Goal: Task Accomplishment & Management: Manage account settings

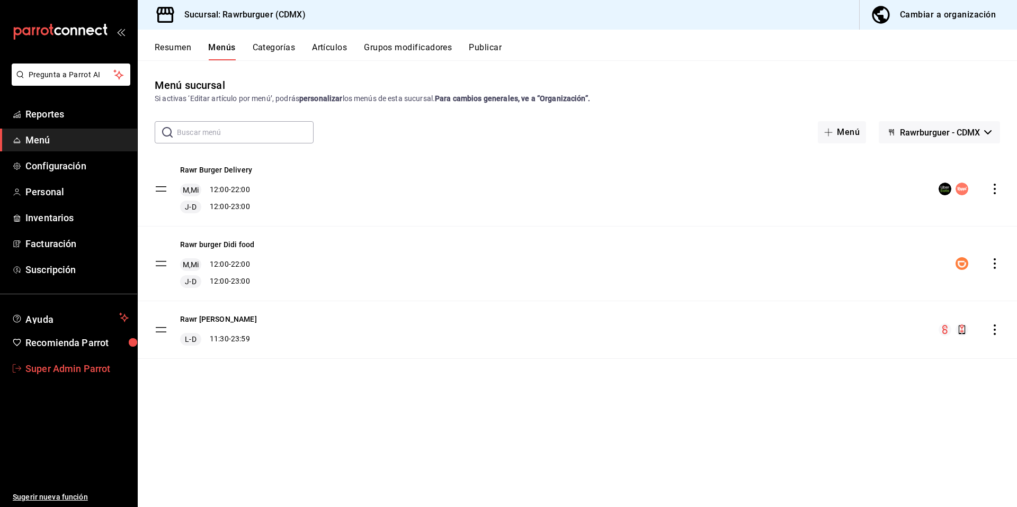
click at [82, 378] on link "Super Admin Parrot" at bounding box center [68, 369] width 137 height 23
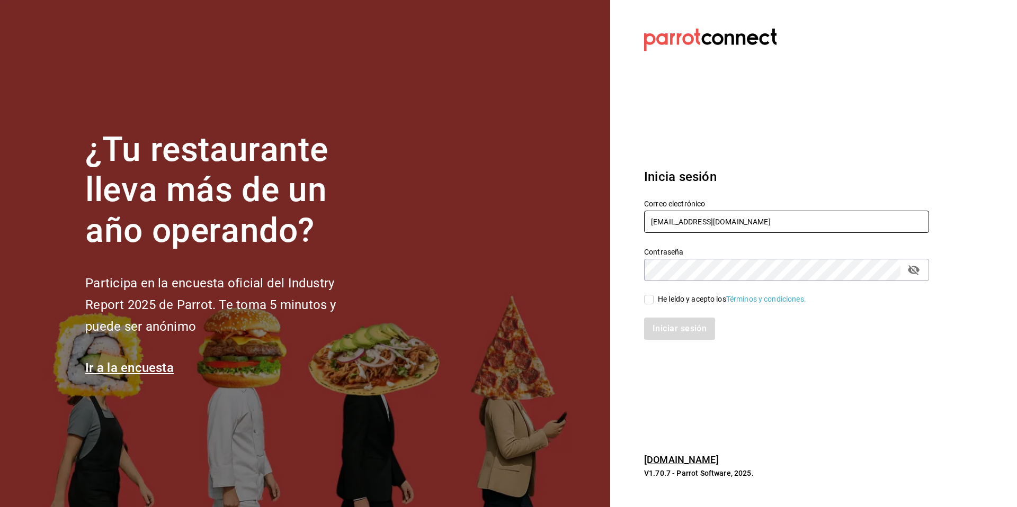
drag, startPoint x: 770, startPoint y: 220, endPoint x: 622, endPoint y: 206, distance: 148.5
click at [622, 206] on section "Datos incorrectos. Verifica que tu Correo o Contraseña estén bien escritos. Ini…" at bounding box center [782, 253] width 344 height 507
type input "ladona@comidamexicana.com"
click at [684, 296] on div "He leído y acepto los Términos y condiciones." at bounding box center [732, 299] width 148 height 11
click at [654, 296] on input "He leído y acepto los Términos y condiciones." at bounding box center [649, 300] width 10 height 10
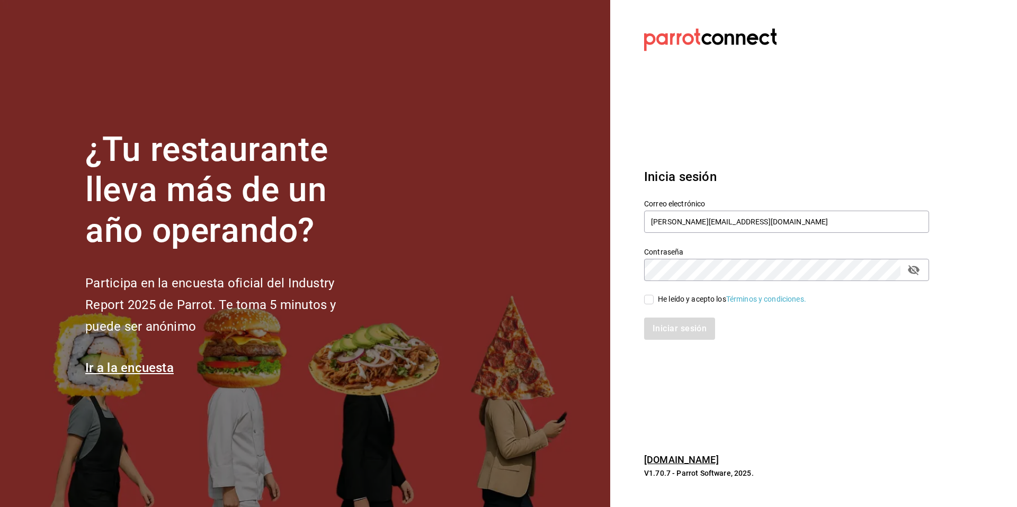
checkbox input "true"
click at [679, 324] on button "Iniciar sesión" at bounding box center [680, 329] width 72 height 22
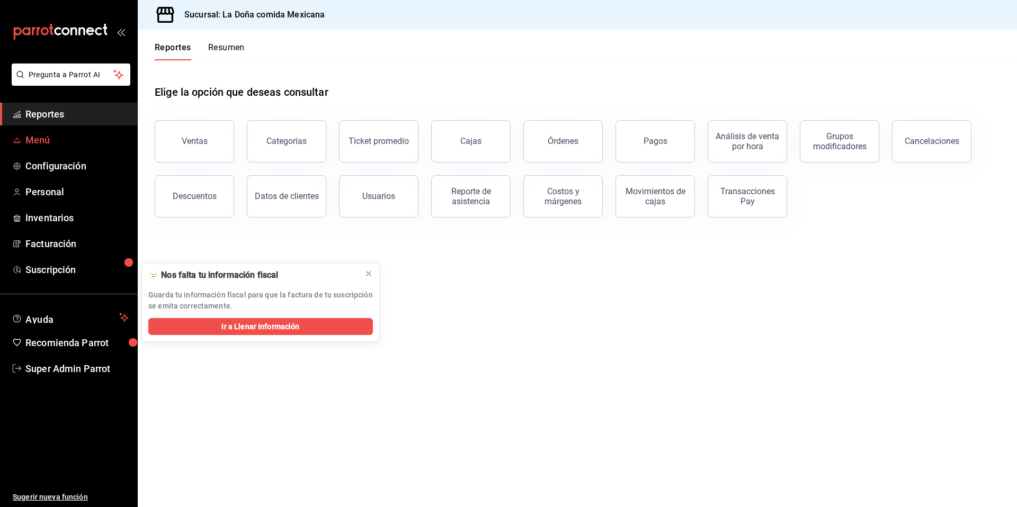
click at [32, 147] on span "Menú" at bounding box center [76, 140] width 103 height 14
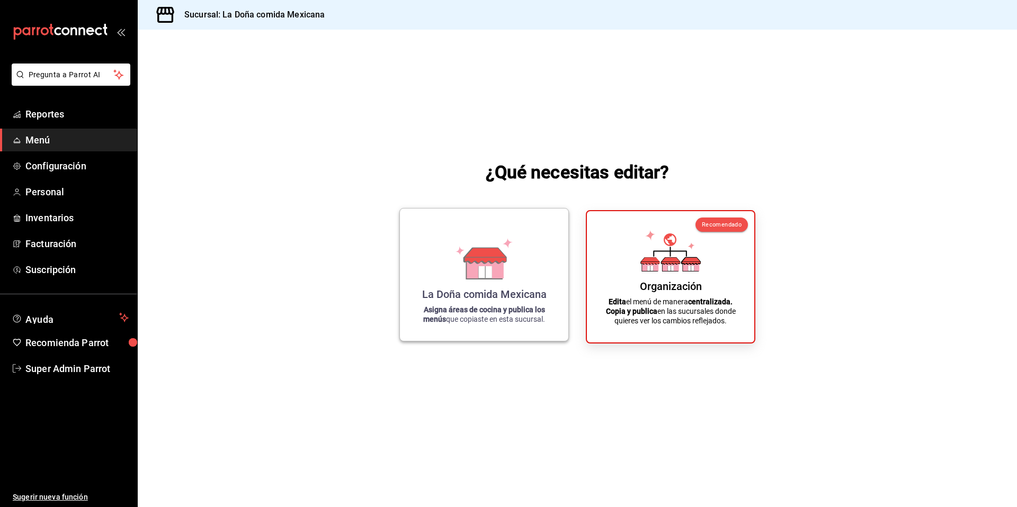
click at [502, 274] on icon at bounding box center [485, 267] width 37 height 23
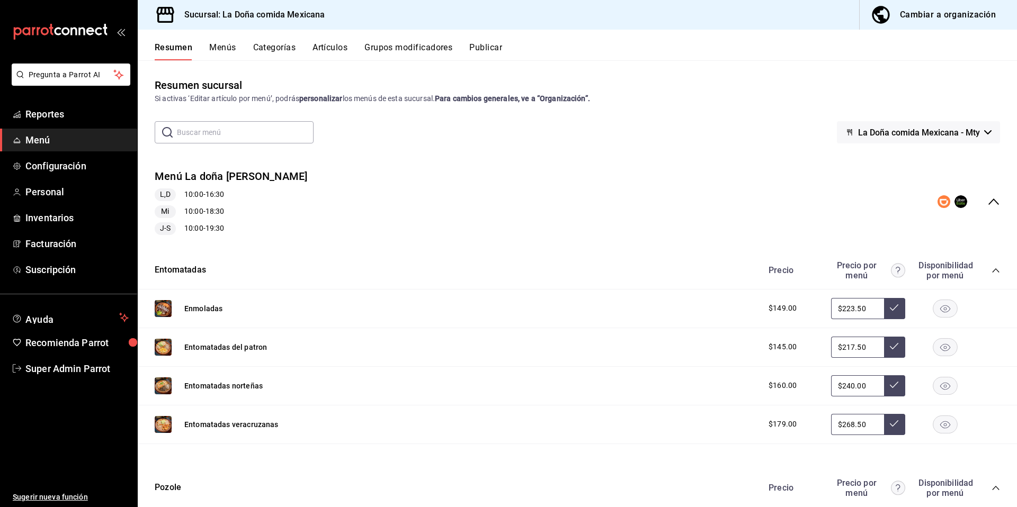
click at [925, 138] on button "La Doña comida Mexicana - Mty" at bounding box center [918, 132] width 163 height 22
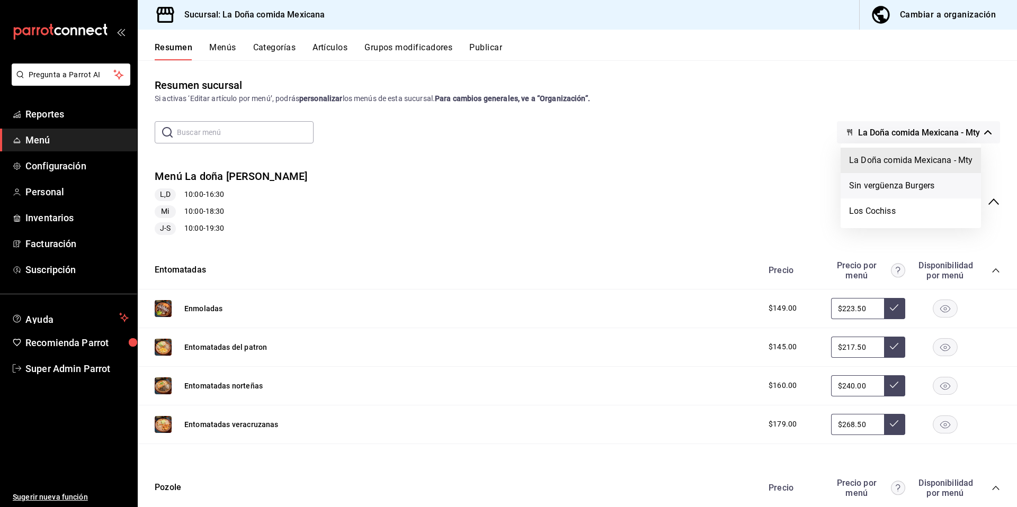
click at [897, 181] on li "Sin vergüenza Burgers" at bounding box center [911, 185] width 140 height 25
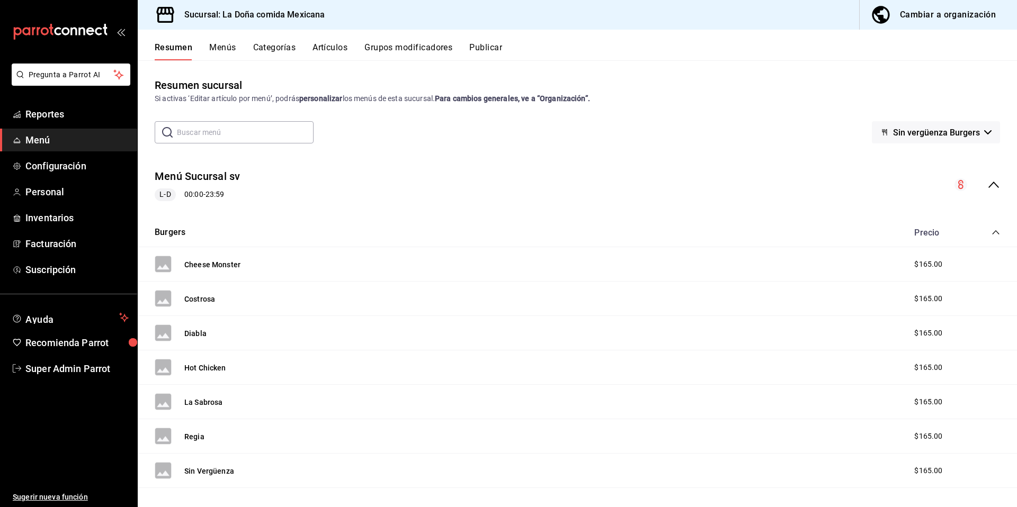
click at [978, 183] on div "collapse-menu-row" at bounding box center [978, 185] width 46 height 13
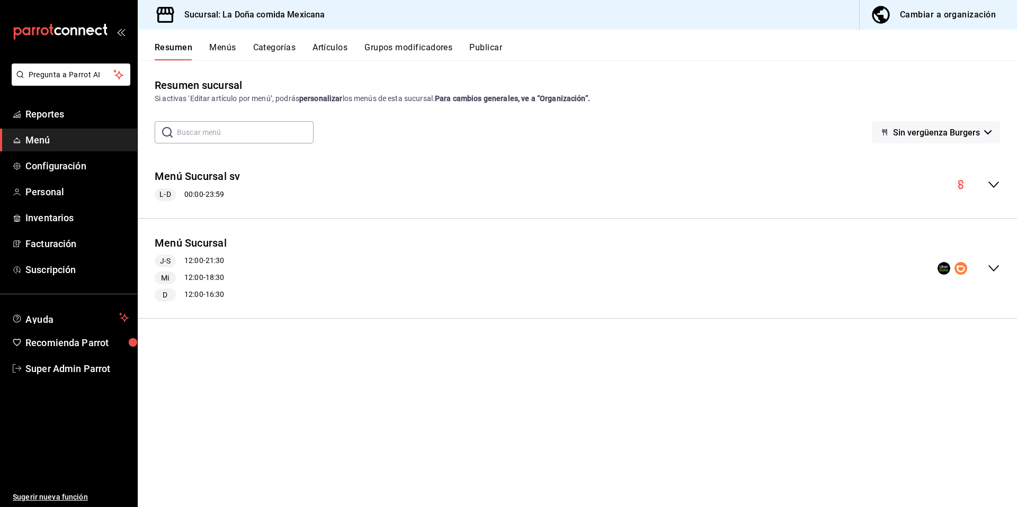
click at [493, 51] on button "Publicar" at bounding box center [485, 51] width 33 height 18
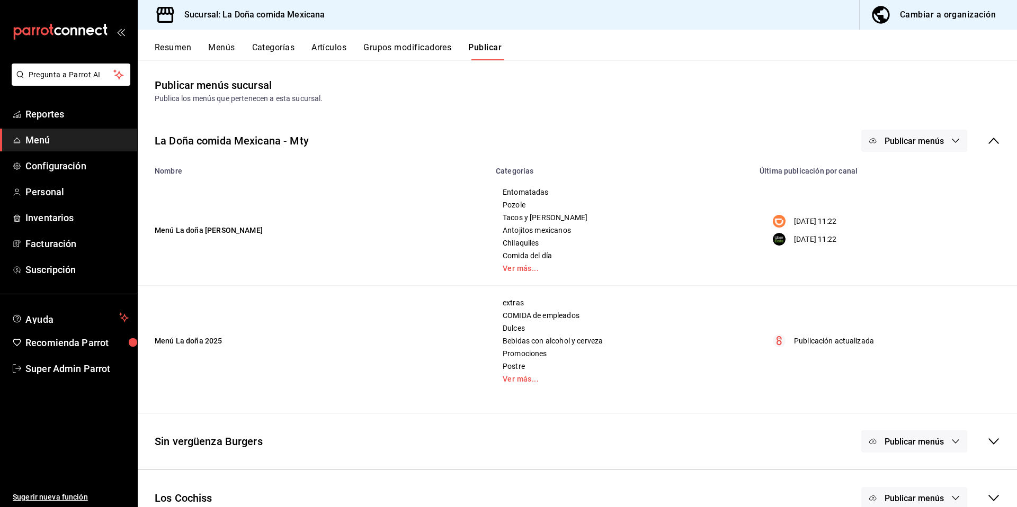
click at [904, 137] on span "Publicar menús" at bounding box center [914, 141] width 59 height 10
click at [911, 204] on span "Uber Eats" at bounding box center [921, 205] width 51 height 11
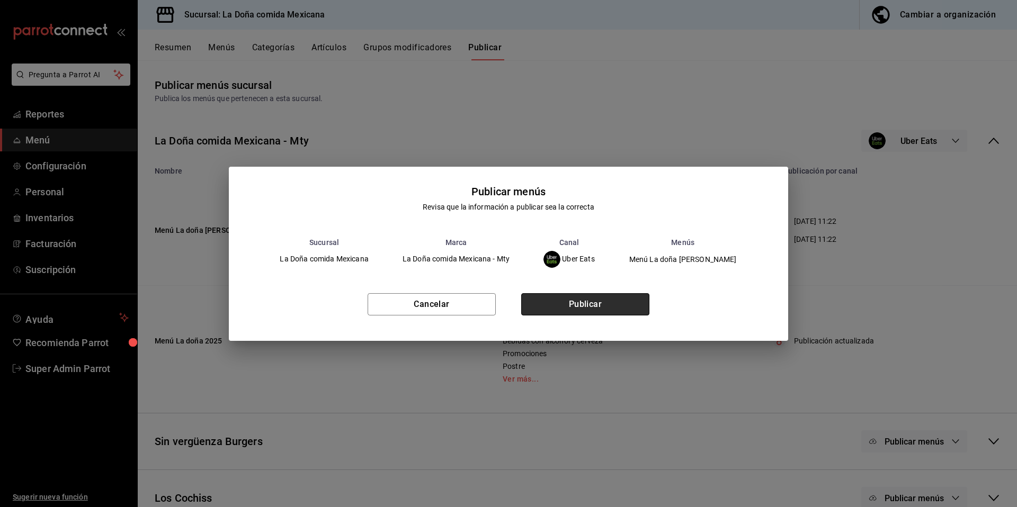
click at [620, 306] on button "Publicar" at bounding box center [585, 304] width 128 height 22
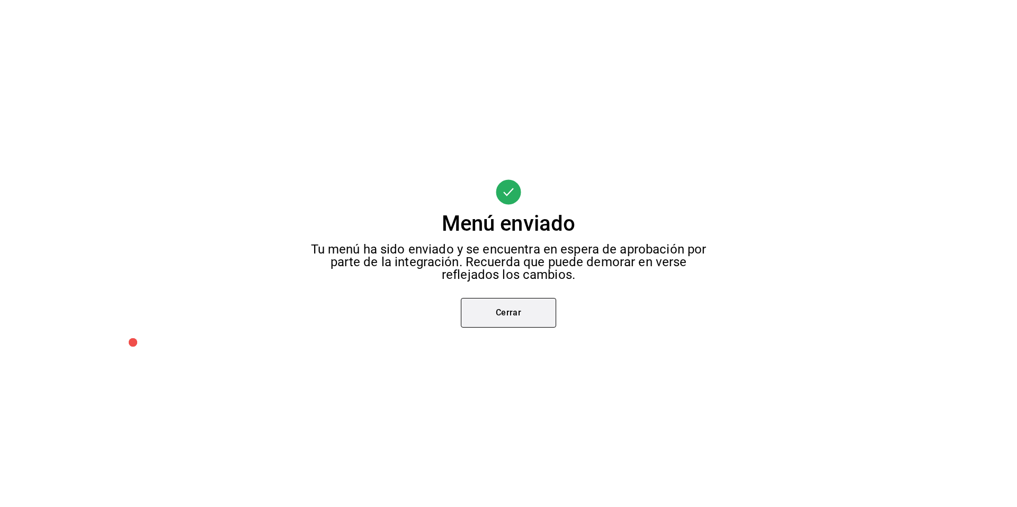
click at [549, 327] on button "Cerrar" at bounding box center [508, 313] width 95 height 30
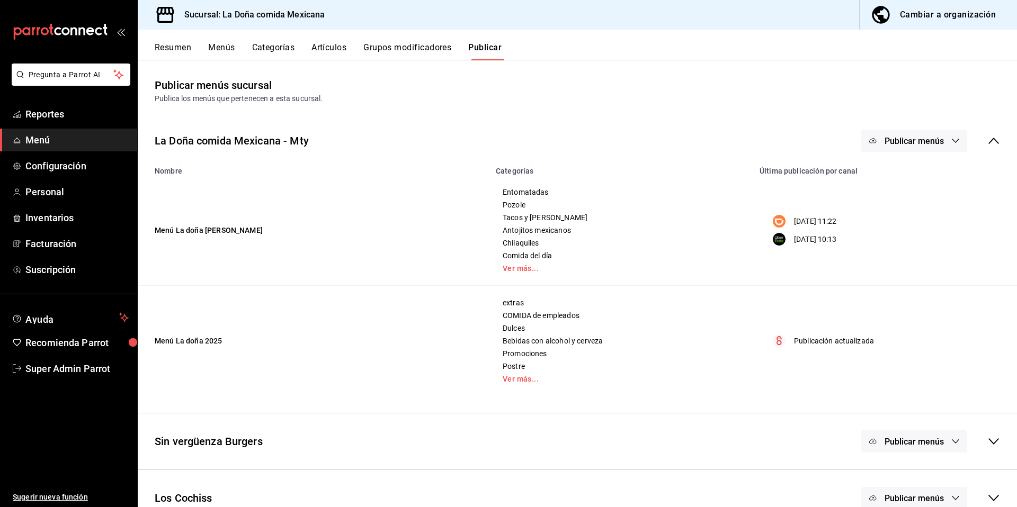
scroll to position [20, 0]
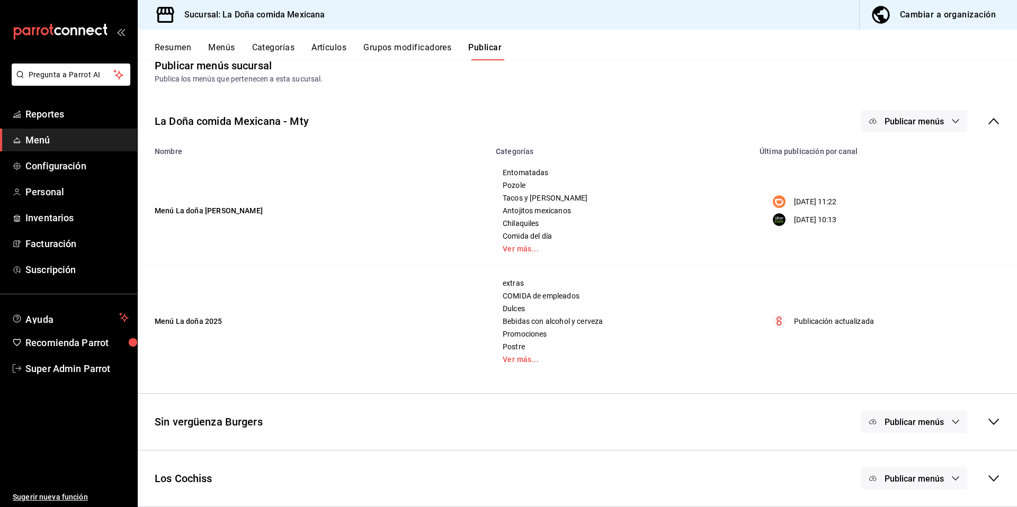
click at [906, 421] on span "Publicar menús" at bounding box center [914, 422] width 59 height 10
click at [906, 460] on li "Uber Eats" at bounding box center [906, 455] width 97 height 30
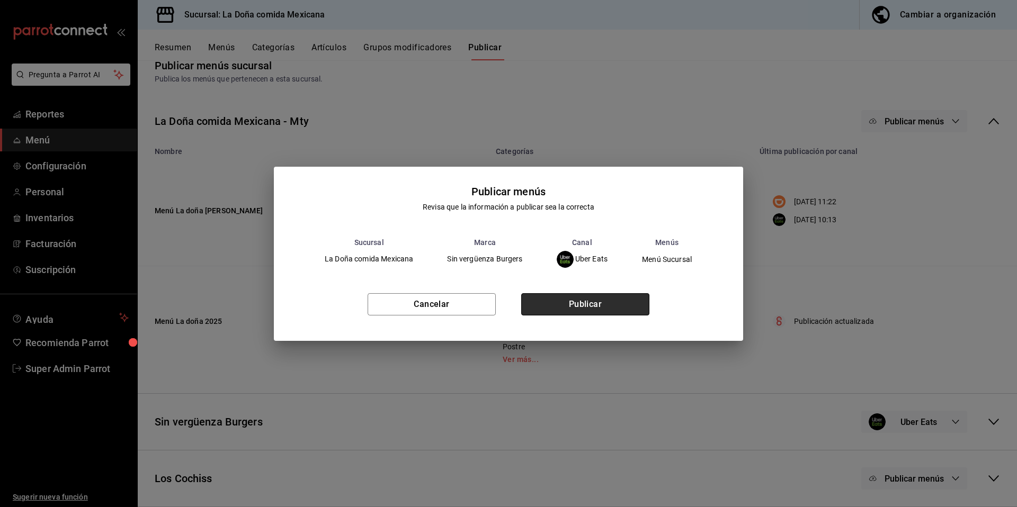
click at [635, 305] on button "Publicar" at bounding box center [585, 304] width 128 height 22
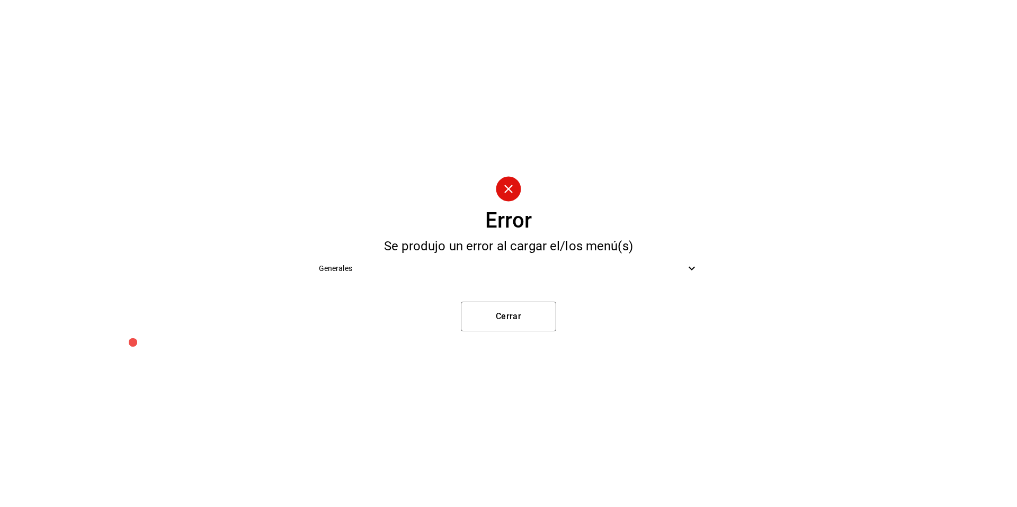
click at [689, 278] on div "Generales" at bounding box center [508, 269] width 397 height 24
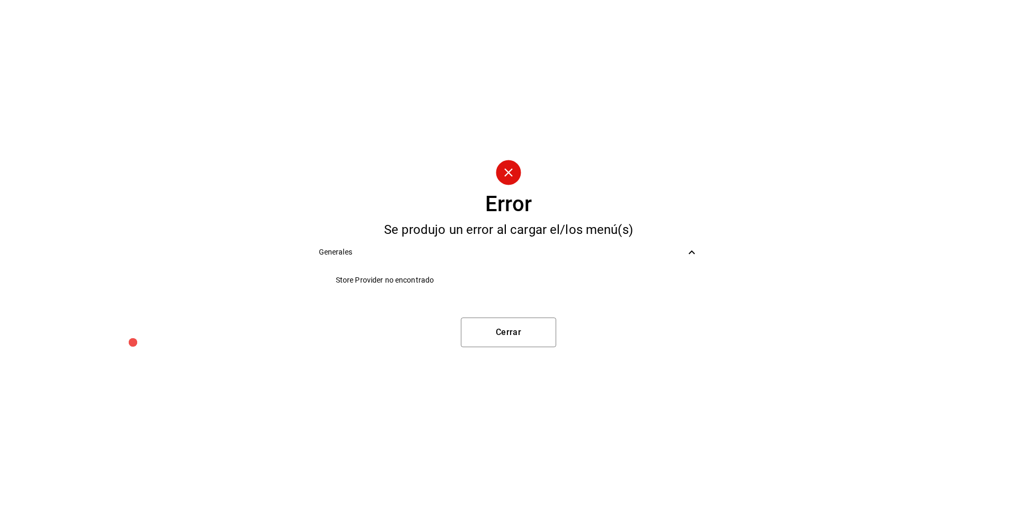
click at [617, 263] on div "Generales" at bounding box center [508, 252] width 397 height 24
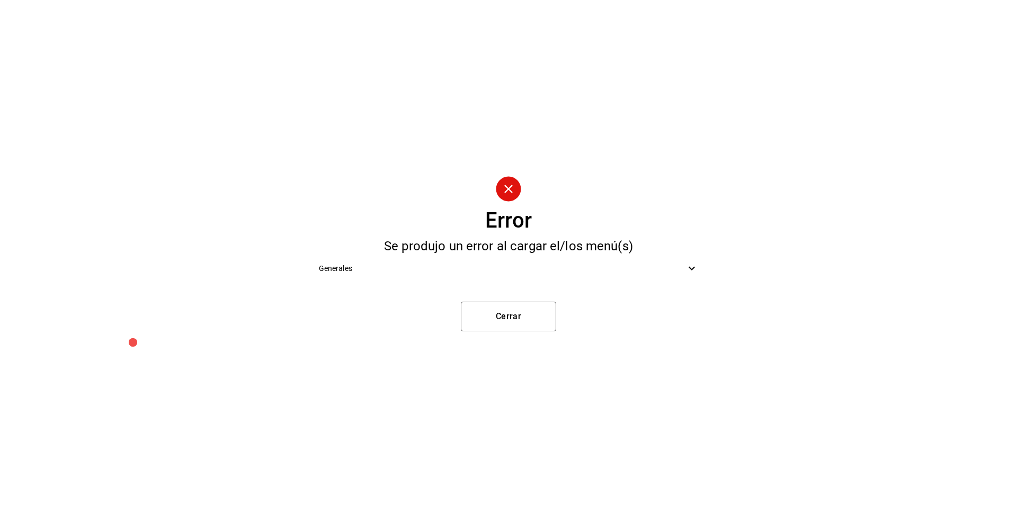
click at [657, 282] on ul "Generales" at bounding box center [508, 269] width 397 height 32
click at [685, 275] on div "Generales" at bounding box center [508, 269] width 397 height 24
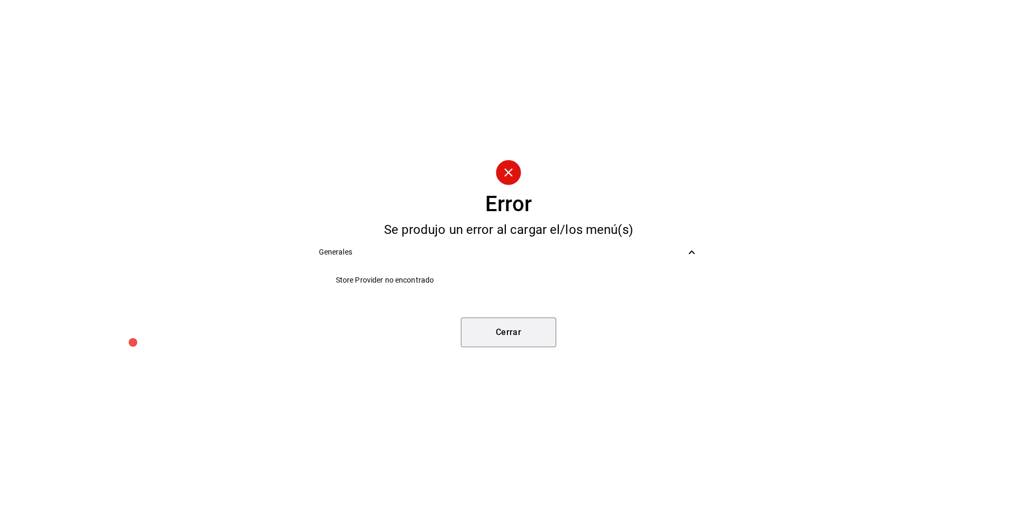
click at [511, 337] on button "Cerrar" at bounding box center [508, 333] width 95 height 30
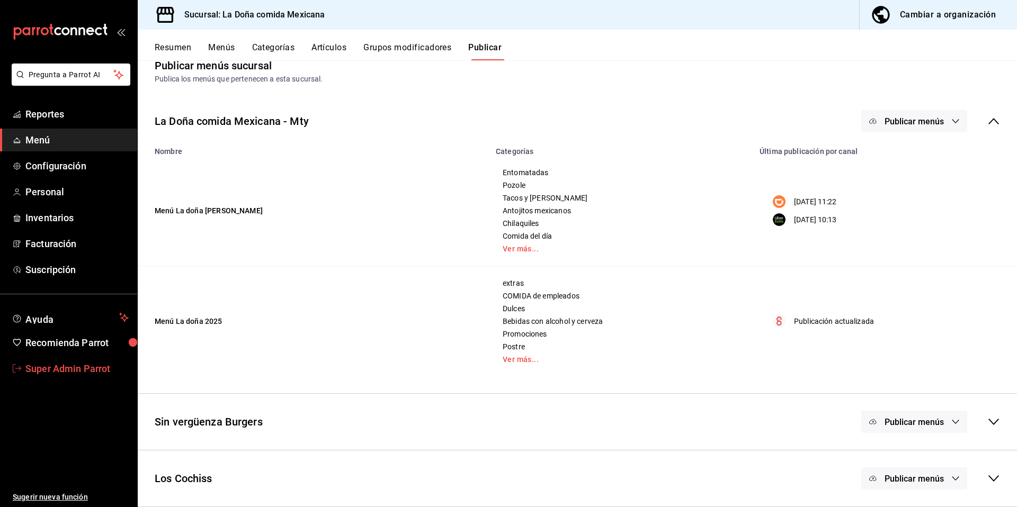
click at [77, 371] on span "Super Admin Parrot" at bounding box center [76, 369] width 103 height 14
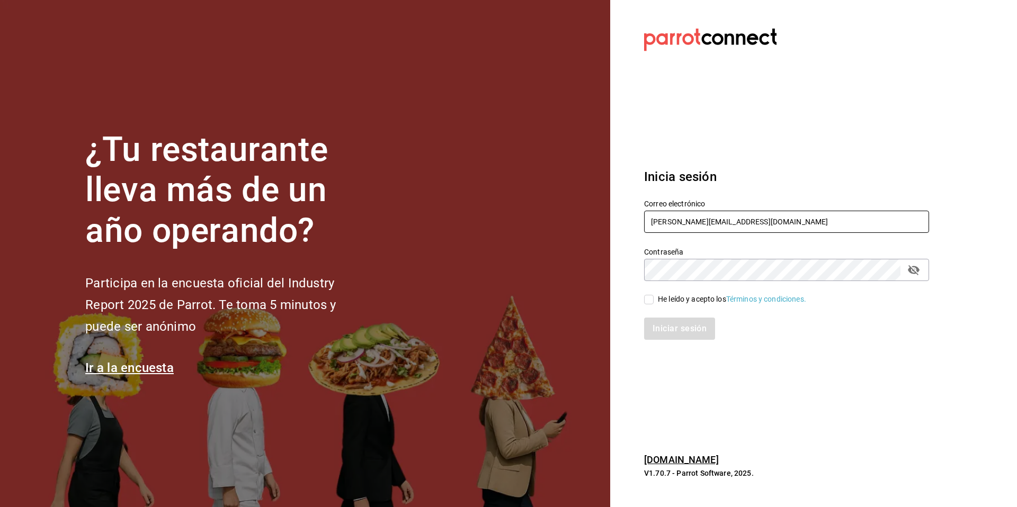
drag, startPoint x: 758, startPoint y: 227, endPoint x: 595, endPoint y: 212, distance: 162.8
click at [595, 212] on div "¿Tu restaurante lleva más de un año operando? Participa en la encuesta oficial …" at bounding box center [508, 253] width 1017 height 507
type input "multiuser@javi.com"
click at [666, 296] on div "He leído y acepto los Términos y condiciones." at bounding box center [732, 299] width 148 height 11
click at [654, 296] on input "He leído y acepto los Términos y condiciones." at bounding box center [649, 300] width 10 height 10
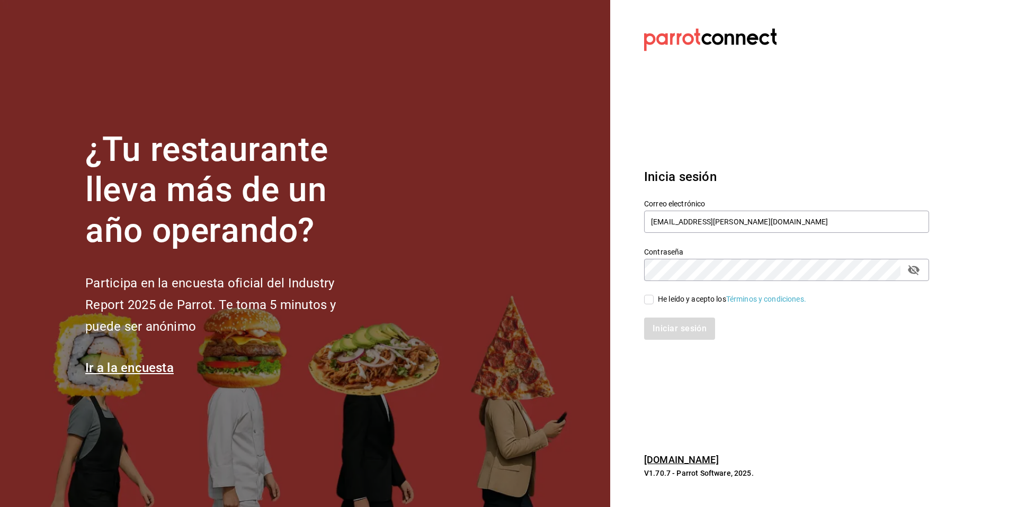
checkbox input "true"
click at [668, 341] on div "Inicia sesión Correo electrónico multiuser@javi.com Contraseña Contraseña He le…" at bounding box center [786, 254] width 285 height 199
click at [673, 333] on button "Iniciar sesión" at bounding box center [680, 329] width 72 height 22
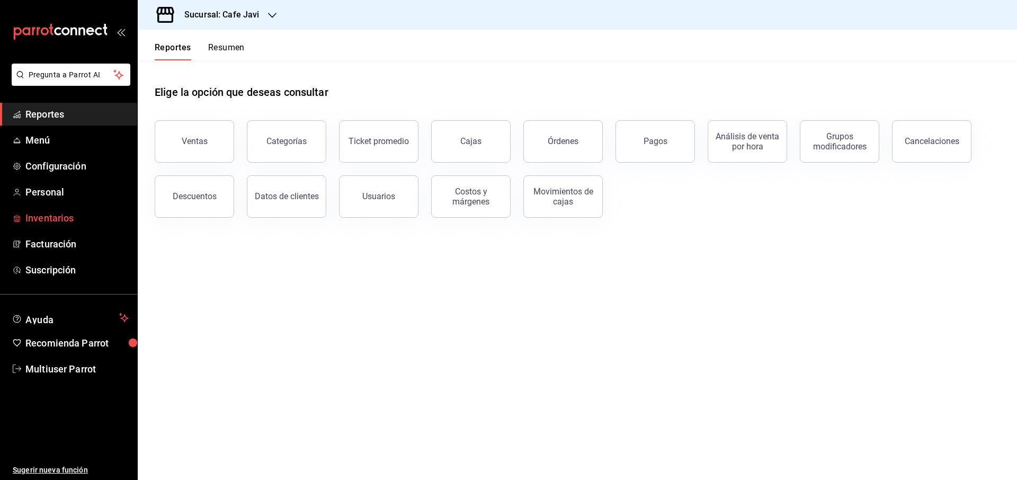
click at [41, 218] on span "Inventarios" at bounding box center [76, 218] width 103 height 14
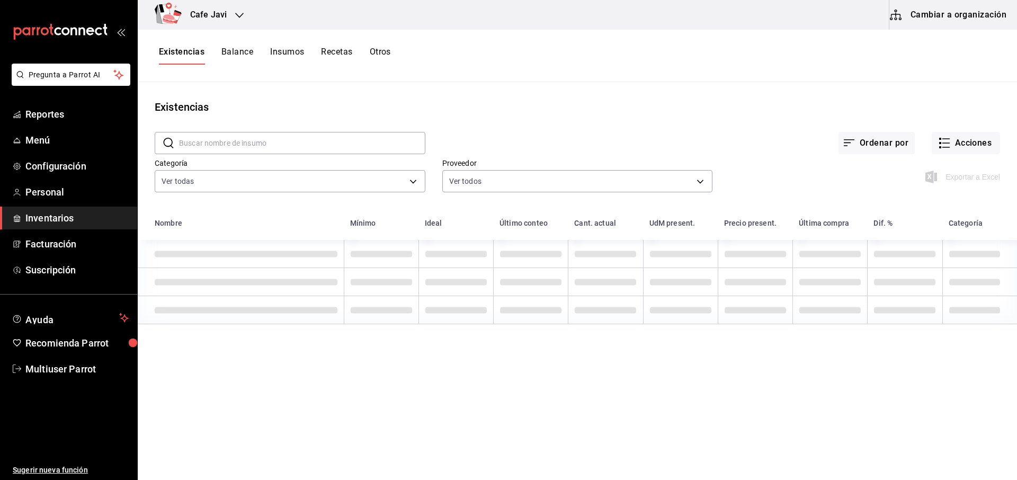
click at [945, 14] on button "Cambiar a organización" at bounding box center [948, 15] width 119 height 30
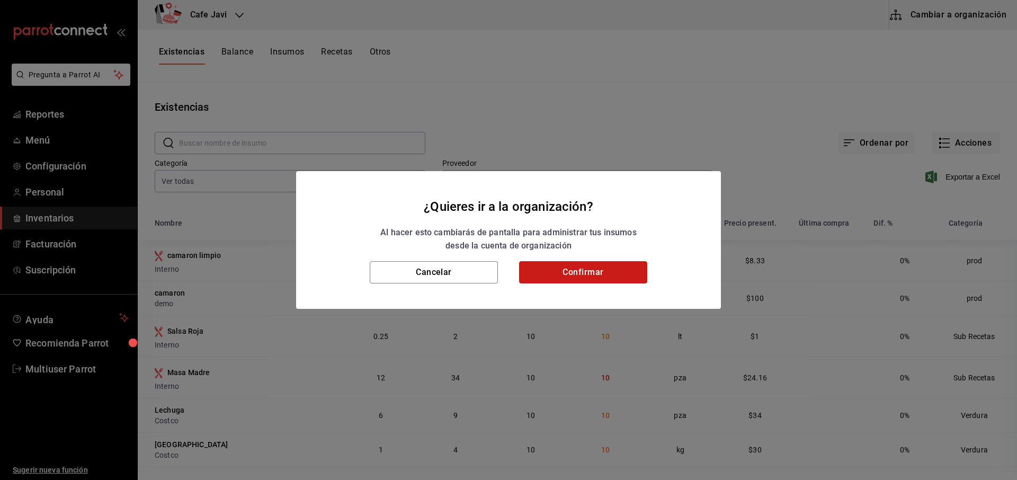
click at [625, 273] on button "Confirmar" at bounding box center [583, 272] width 128 height 22
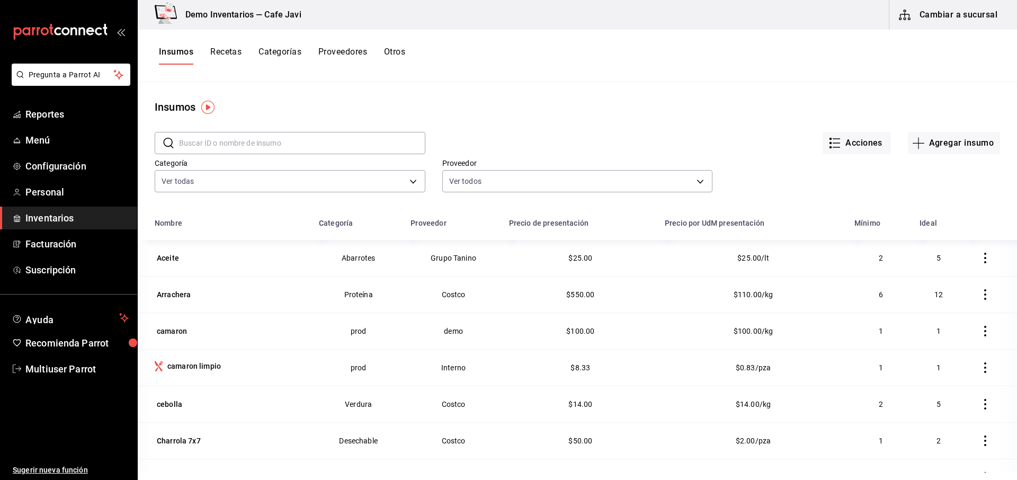
click at [980, 254] on icon "button" at bounding box center [985, 258] width 11 height 11
click at [946, 269] on li "Eliminar" at bounding box center [936, 258] width 89 height 30
click at [974, 263] on button "button" at bounding box center [985, 257] width 23 height 23
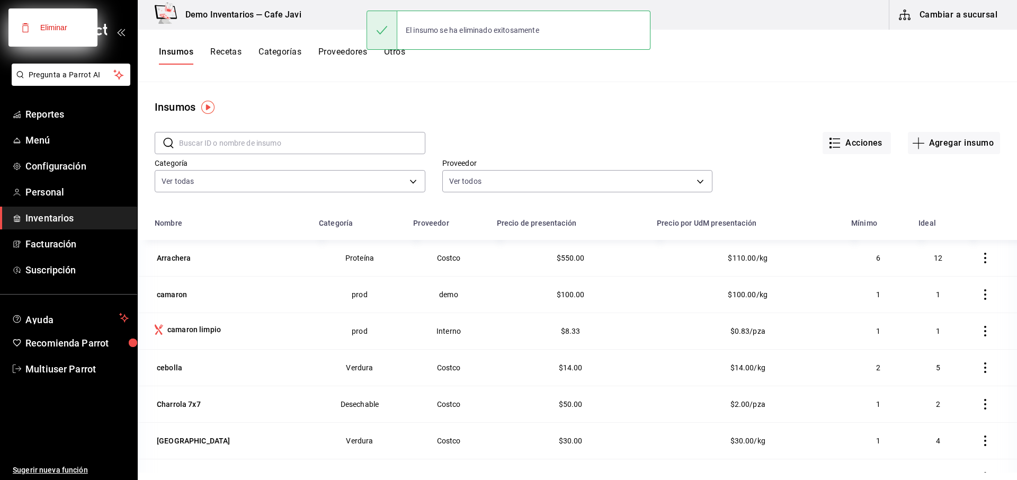
click at [973, 262] on div at bounding box center [508, 240] width 1017 height 480
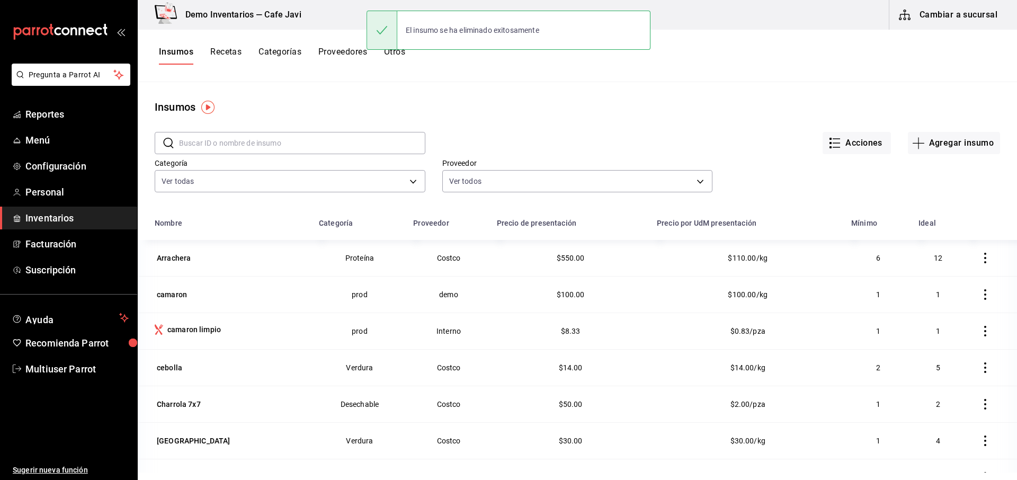
click at [980, 260] on icon "button" at bounding box center [985, 258] width 11 height 11
click at [968, 262] on li "Eliminar" at bounding box center [936, 258] width 89 height 30
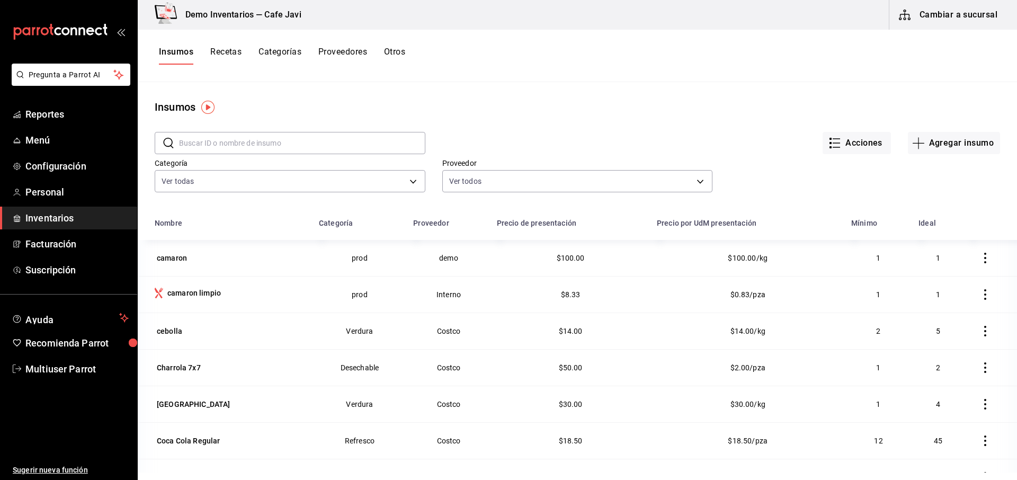
click at [984, 262] on icon "button" at bounding box center [985, 258] width 2 height 11
click at [968, 262] on li "Eliminar" at bounding box center [936, 258] width 89 height 30
click at [984, 262] on icon "button" at bounding box center [985, 258] width 2 height 11
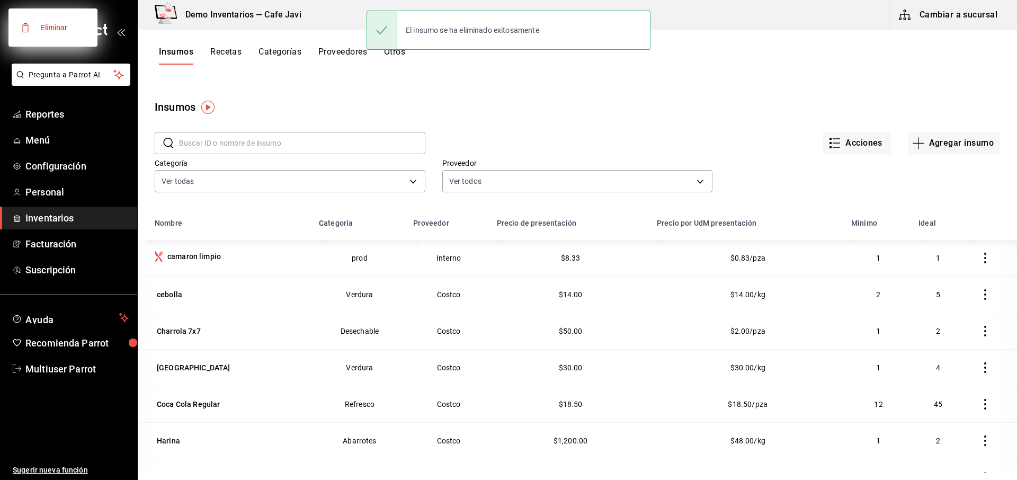
click at [968, 262] on div at bounding box center [508, 240] width 1017 height 480
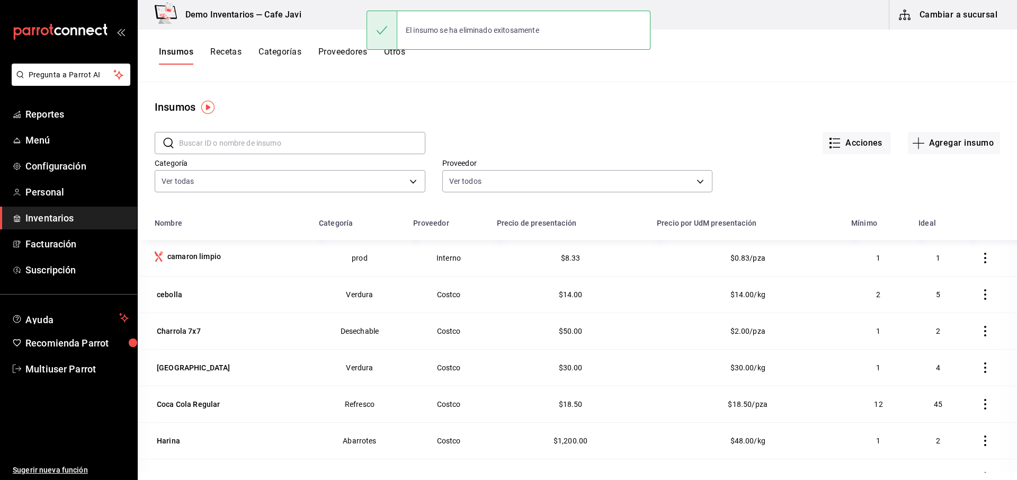
click at [984, 262] on icon "button" at bounding box center [985, 258] width 2 height 11
click at [970, 261] on li "Eliminar" at bounding box center [936, 258] width 89 height 30
click at [980, 261] on icon "button" at bounding box center [985, 258] width 11 height 11
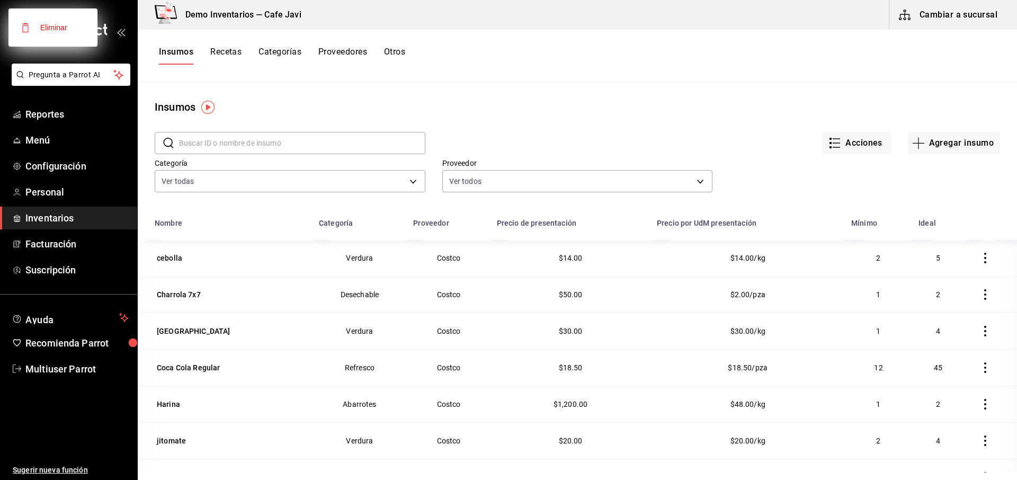
click at [970, 261] on div at bounding box center [508, 240] width 1017 height 480
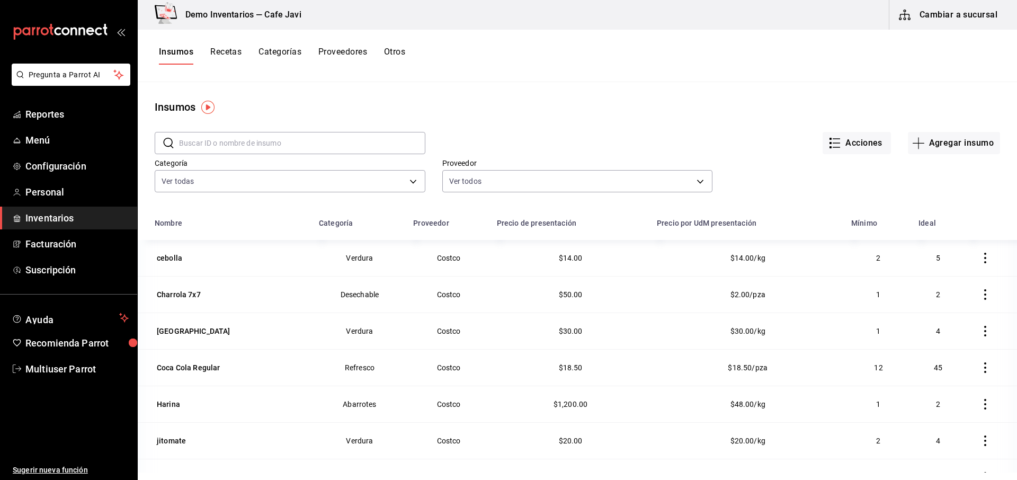
click at [980, 261] on icon "button" at bounding box center [985, 258] width 11 height 11
click at [966, 262] on li "Eliminar" at bounding box center [936, 258] width 89 height 30
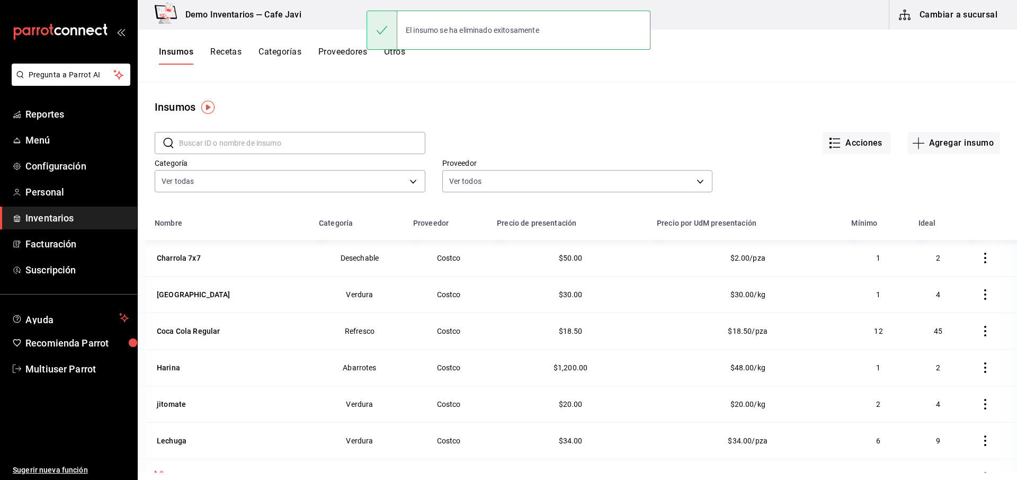
click at [980, 262] on icon "button" at bounding box center [985, 258] width 11 height 11
click at [966, 262] on li "Eliminar" at bounding box center [936, 258] width 89 height 30
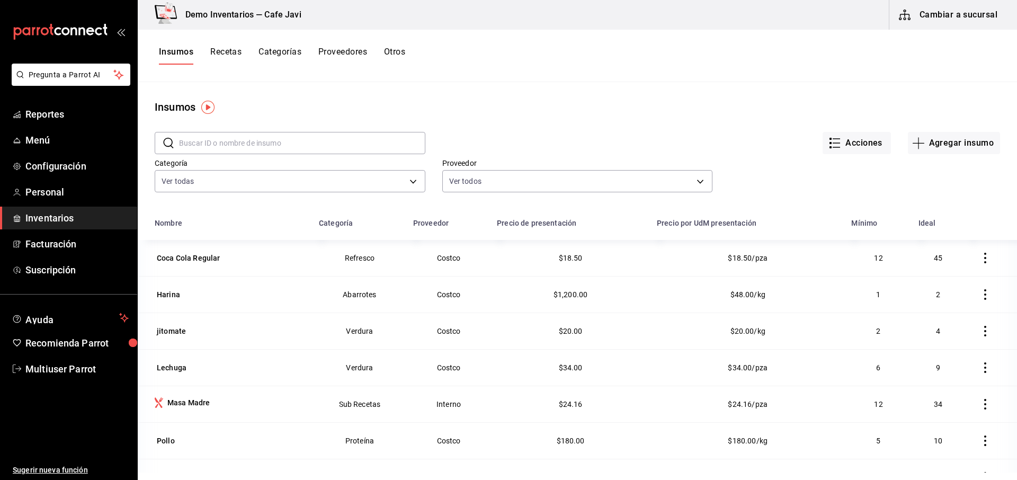
click at [980, 260] on icon "button" at bounding box center [985, 258] width 11 height 11
click at [974, 260] on li "Eliminar" at bounding box center [944, 258] width 89 height 30
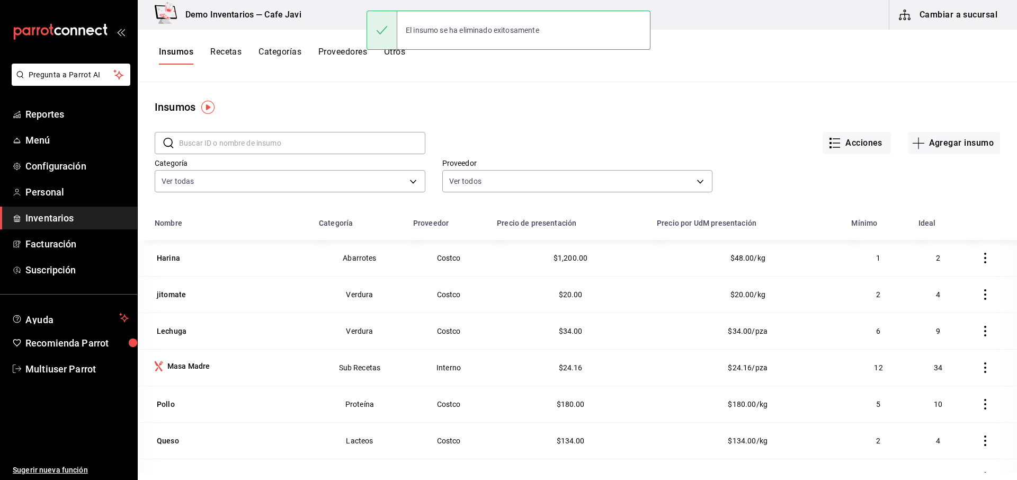
click at [980, 260] on icon "button" at bounding box center [985, 258] width 11 height 11
click at [974, 260] on li "Eliminar" at bounding box center [944, 258] width 89 height 30
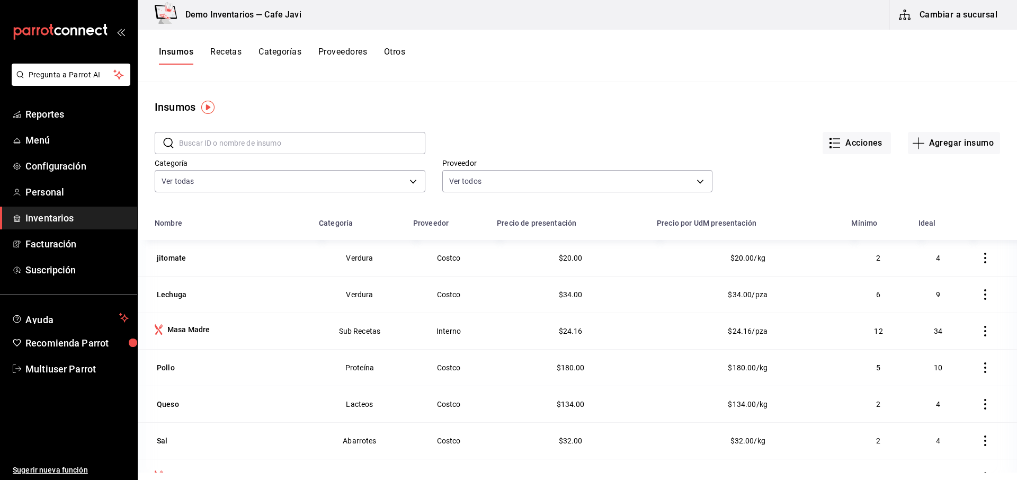
click at [980, 262] on icon "button" at bounding box center [985, 258] width 11 height 11
click at [973, 262] on li "Eliminar" at bounding box center [944, 258] width 89 height 30
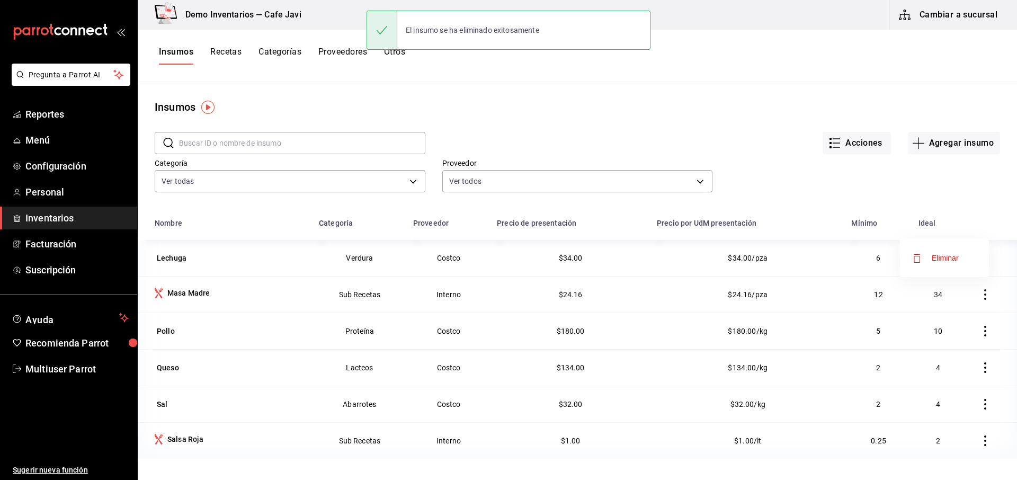
click at [980, 263] on li "Eliminar" at bounding box center [944, 258] width 89 height 30
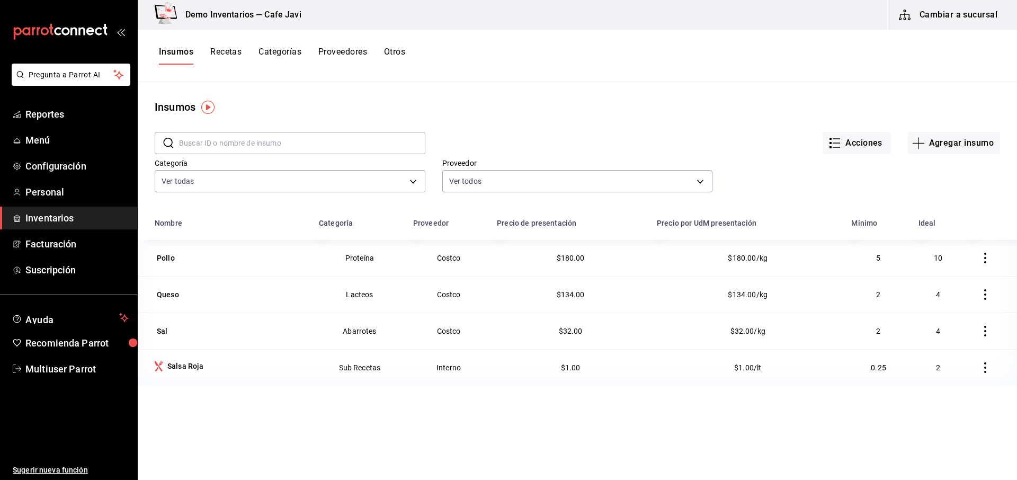
click at [980, 263] on button "button" at bounding box center [985, 257] width 23 height 23
click at [980, 263] on li "Eliminar" at bounding box center [944, 258] width 89 height 30
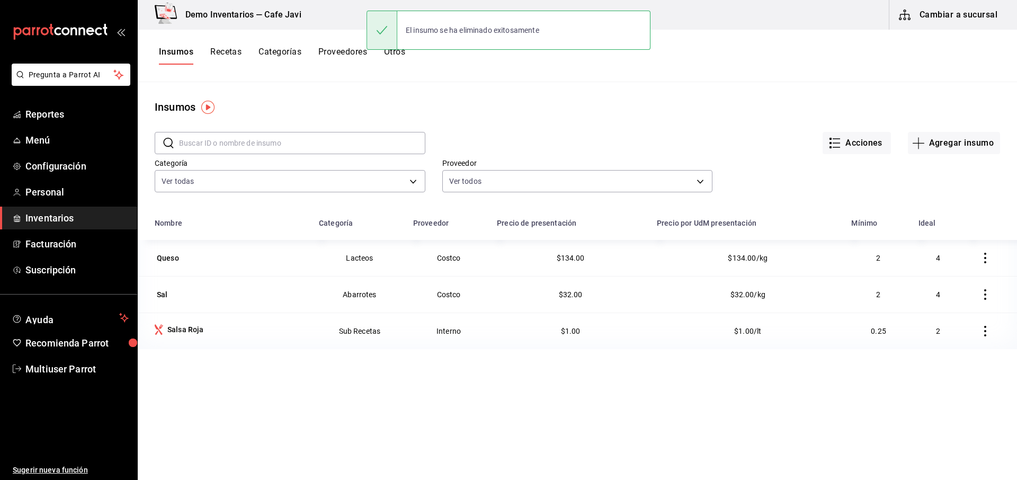
click at [980, 263] on button "button" at bounding box center [985, 257] width 23 height 23
click at [980, 263] on li "Eliminar" at bounding box center [955, 258] width 67 height 17
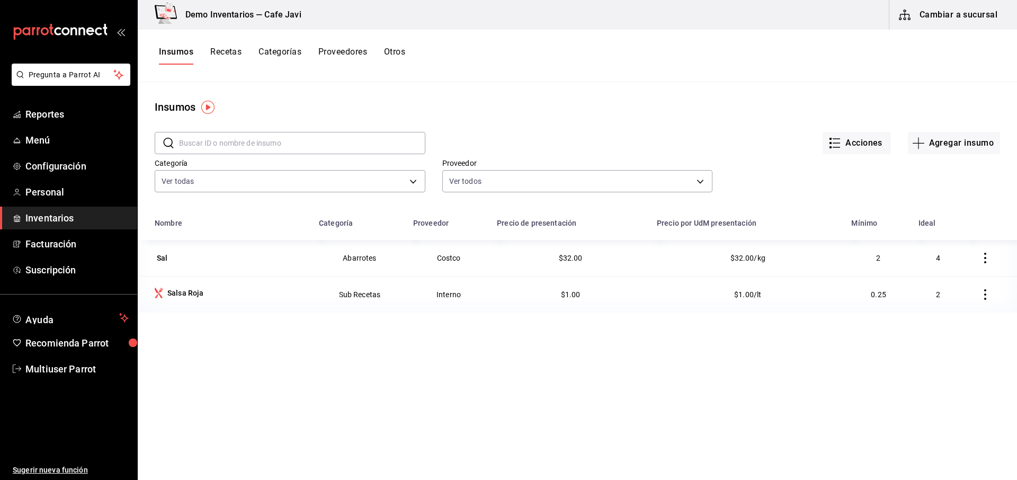
click at [980, 263] on button "button" at bounding box center [985, 257] width 23 height 23
click at [980, 263] on li "Eliminar" at bounding box center [944, 258] width 89 height 30
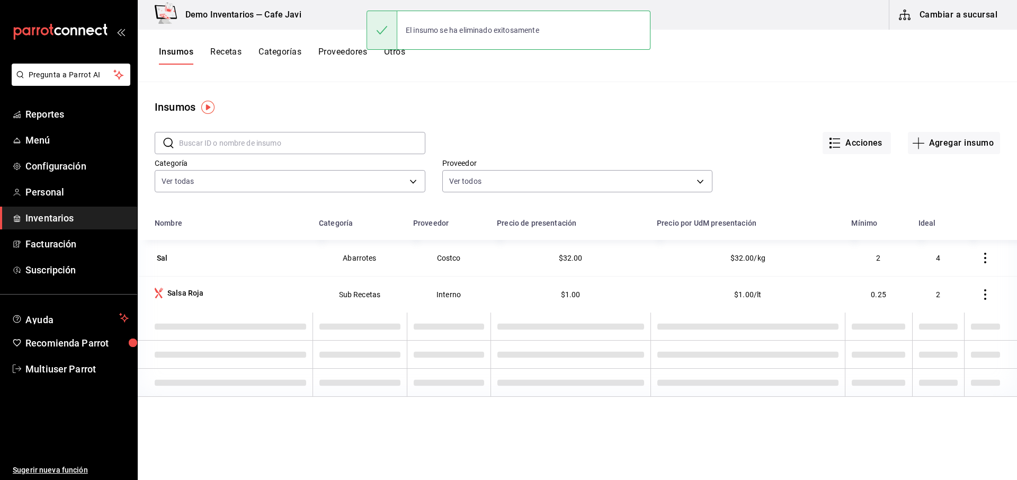
click at [980, 263] on button "button" at bounding box center [985, 257] width 23 height 23
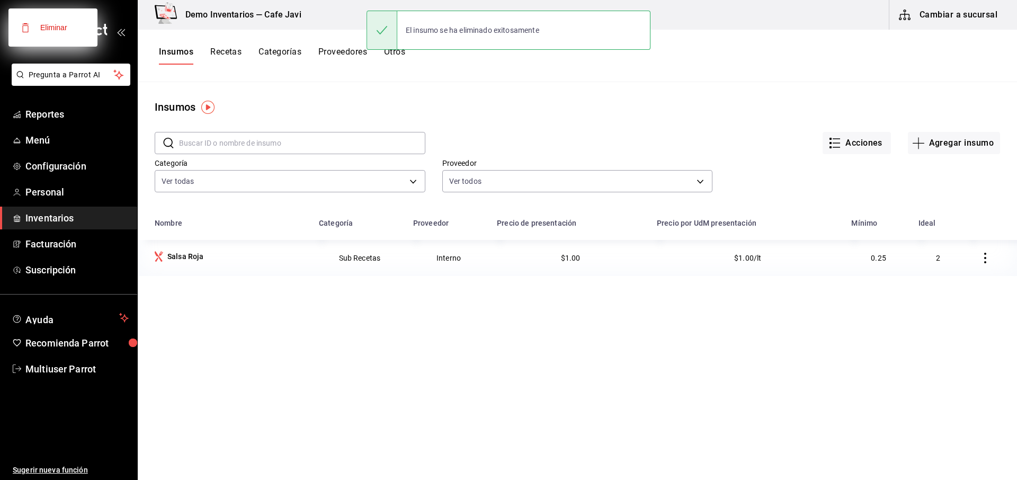
click at [980, 263] on div at bounding box center [508, 240] width 1017 height 480
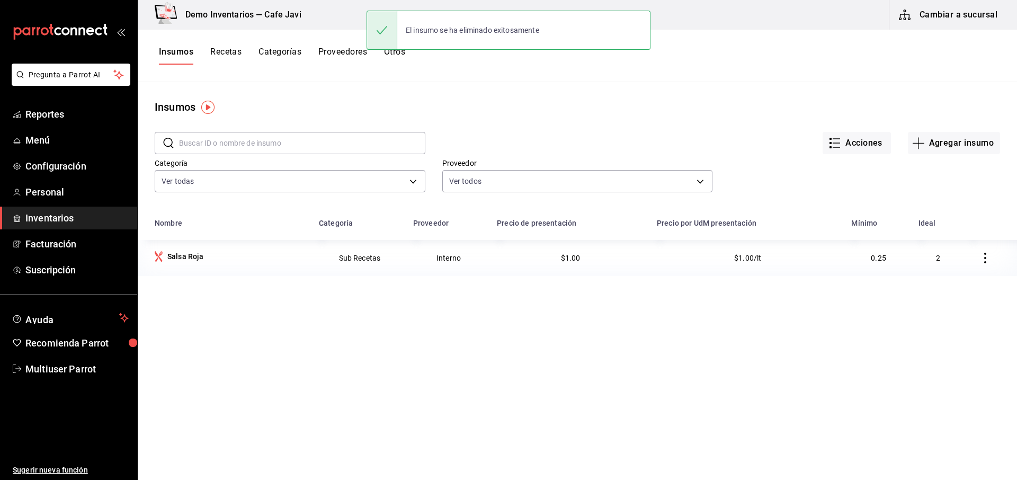
click at [980, 261] on icon "button" at bounding box center [985, 258] width 11 height 11
click at [978, 261] on li "Eliminar" at bounding box center [944, 258] width 89 height 30
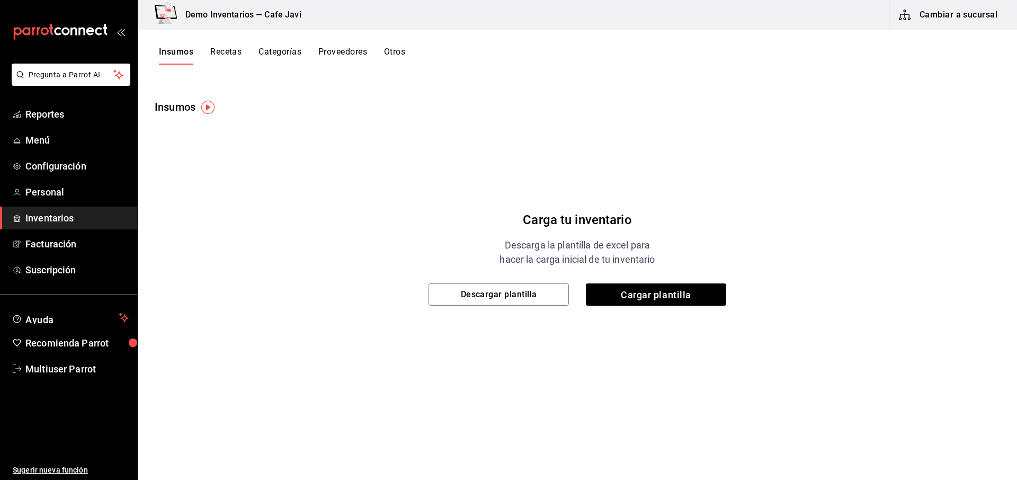
click at [224, 48] on button "Recetas" at bounding box center [225, 56] width 31 height 18
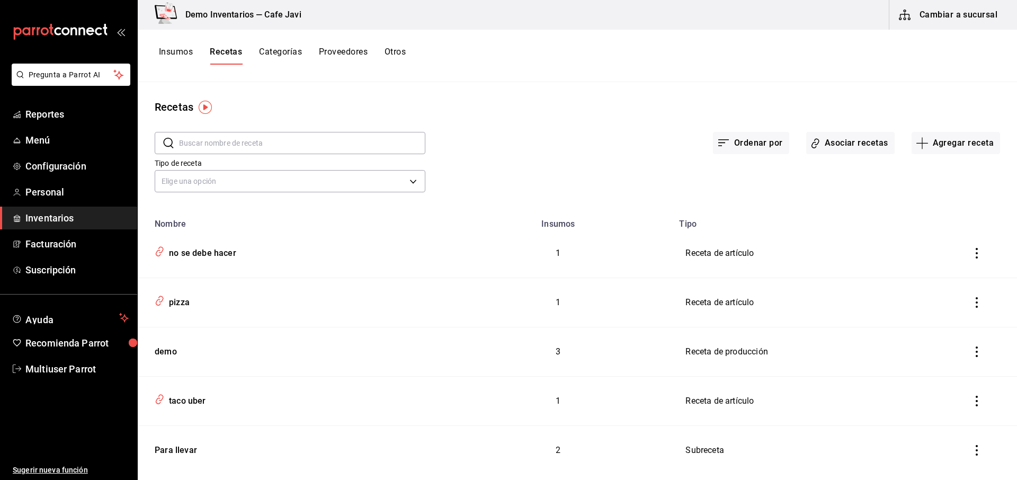
drag, startPoint x: 964, startPoint y: 254, endPoint x: 969, endPoint y: 259, distance: 6.7
click at [972, 254] on icon "inventoriesTable" at bounding box center [977, 253] width 11 height 11
click at [966, 265] on li "Eliminar" at bounding box center [936, 268] width 89 height 30
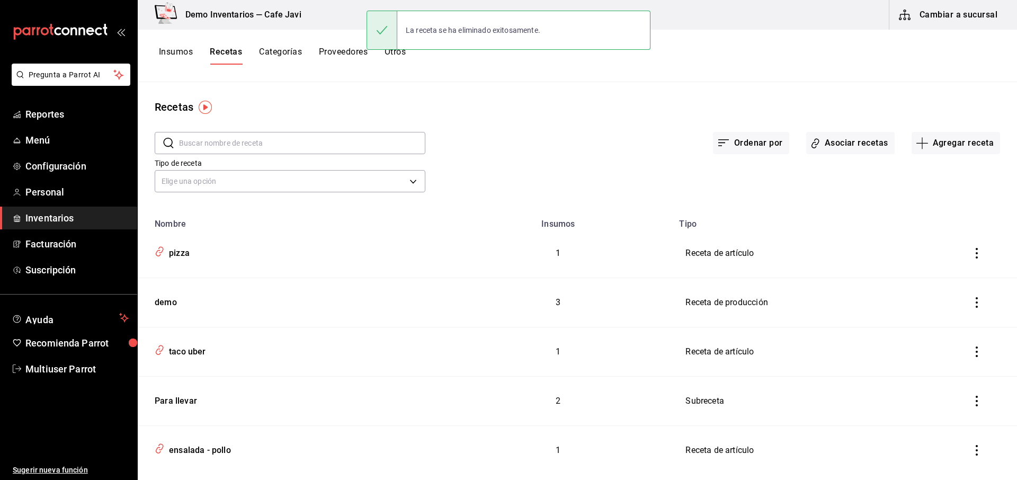
click at [968, 270] on td "inventoriesTable" at bounding box center [979, 253] width 76 height 49
click at [972, 256] on icon "inventoriesTable" at bounding box center [977, 253] width 11 height 11
click at [965, 259] on li "Eliminar" at bounding box center [936, 268] width 89 height 30
click at [973, 262] on button "inventoriesTable" at bounding box center [976, 253] width 23 height 23
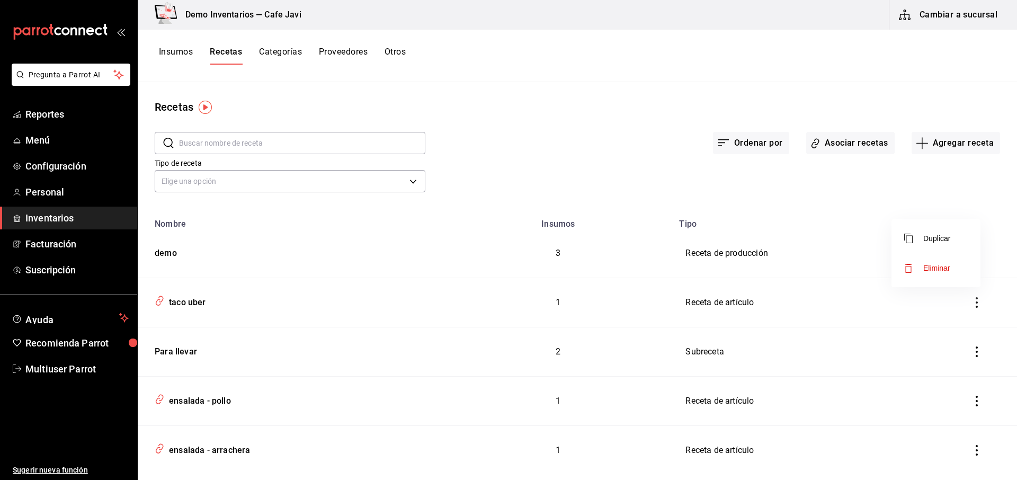
click at [961, 263] on li "Eliminar" at bounding box center [936, 268] width 89 height 30
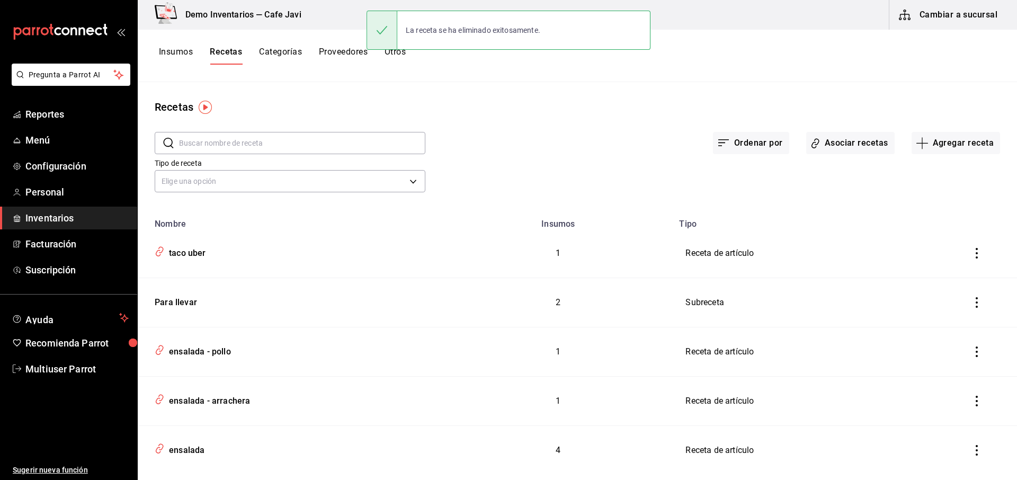
click at [965, 262] on button "inventoriesTable" at bounding box center [976, 253] width 23 height 23
click at [965, 262] on li "Eliminar" at bounding box center [936, 268] width 89 height 30
click at [965, 262] on button "inventoriesTable" at bounding box center [976, 253] width 23 height 23
click at [965, 262] on li "Eliminar" at bounding box center [936, 268] width 89 height 30
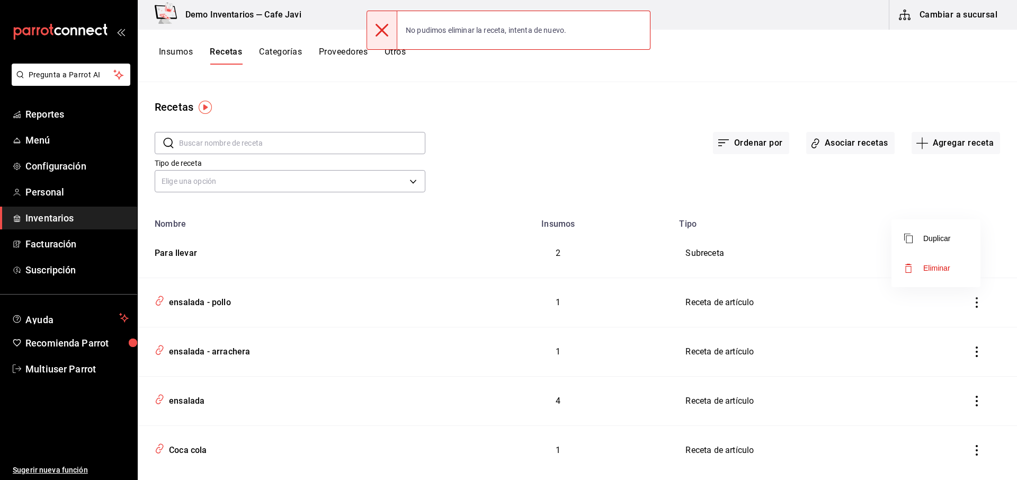
click at [972, 304] on div at bounding box center [508, 240] width 1017 height 480
click at [972, 308] on button "inventoriesTable" at bounding box center [976, 302] width 23 height 23
click at [957, 313] on li "Eliminar" at bounding box center [936, 317] width 89 height 30
click at [967, 313] on button "inventoriesTable" at bounding box center [976, 302] width 23 height 23
click at [966, 313] on li "Eliminar" at bounding box center [936, 317] width 89 height 30
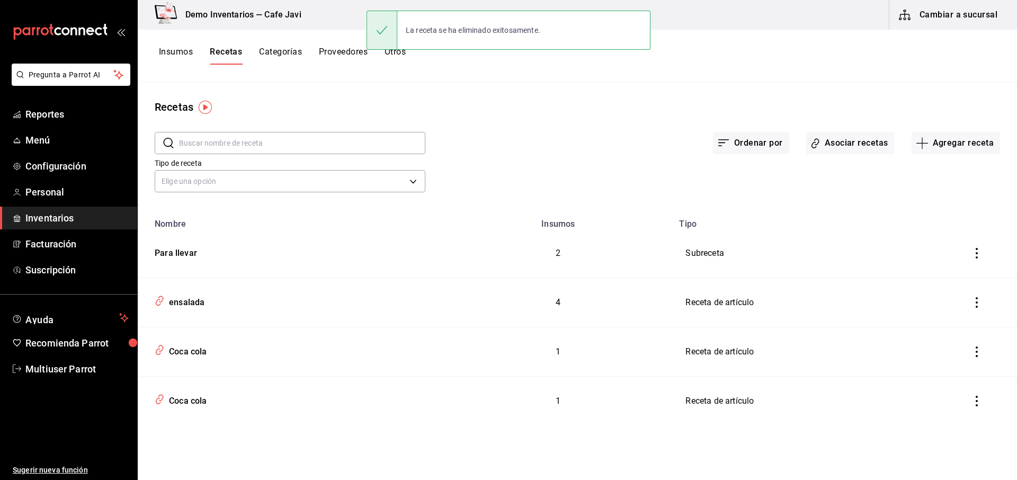
click at [972, 309] on button "inventoriesTable" at bounding box center [976, 302] width 23 height 23
click at [972, 309] on li "Eliminar" at bounding box center [943, 317] width 89 height 30
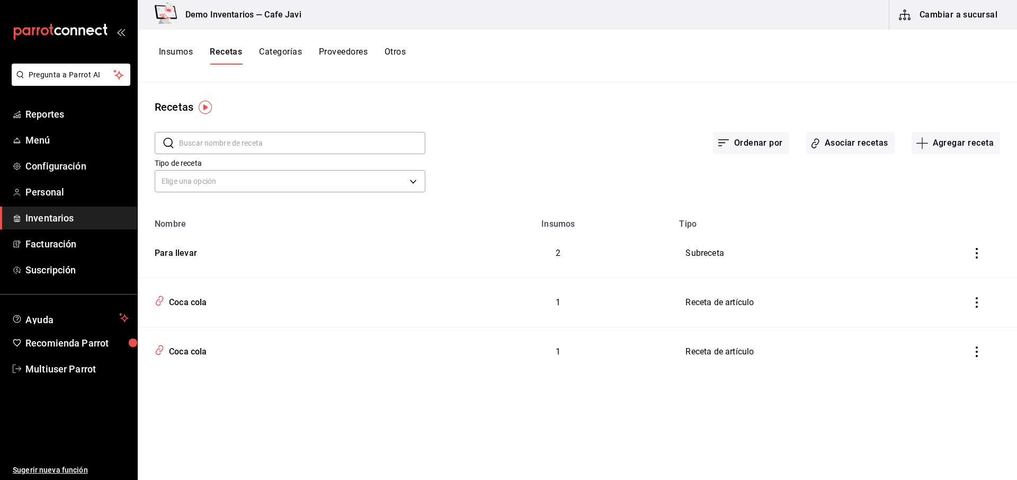
click at [978, 261] on button "inventoriesTable" at bounding box center [976, 253] width 23 height 23
click at [967, 274] on li "Eliminar" at bounding box center [943, 268] width 89 height 30
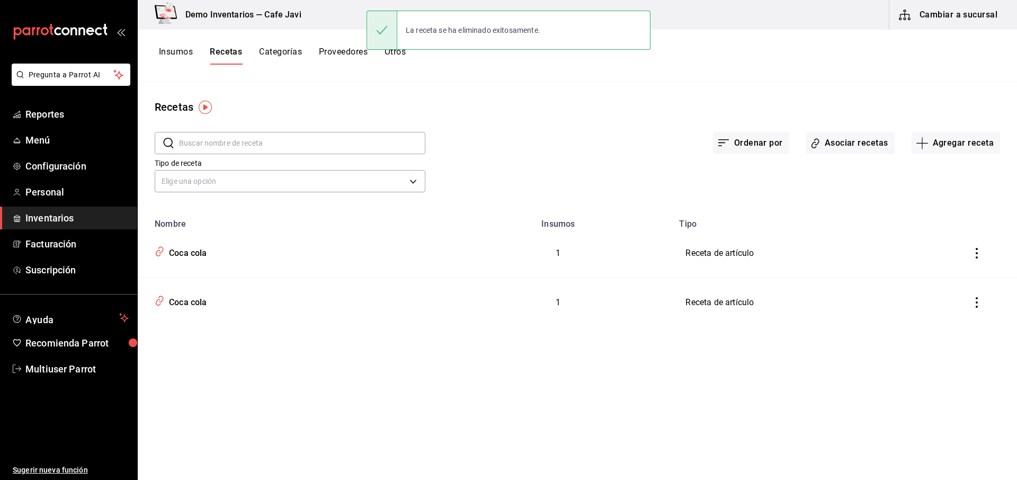
click at [976, 311] on button "inventoriesTable" at bounding box center [976, 302] width 23 height 23
click at [970, 313] on li "Eliminar" at bounding box center [943, 317] width 89 height 30
click at [979, 257] on icon "inventoriesTable" at bounding box center [977, 253] width 11 height 11
click at [970, 273] on li "Eliminar" at bounding box center [943, 268] width 89 height 30
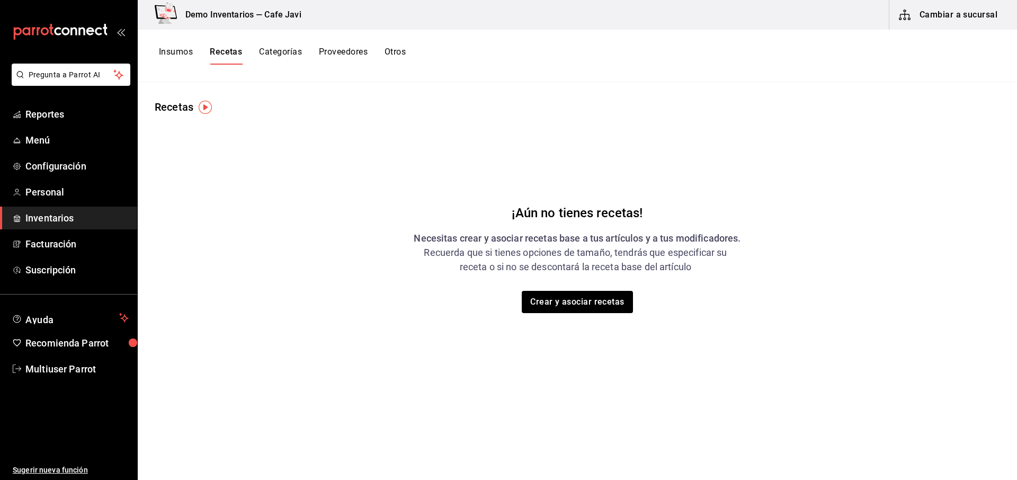
click at [186, 50] on button "Insumos" at bounding box center [176, 56] width 34 height 18
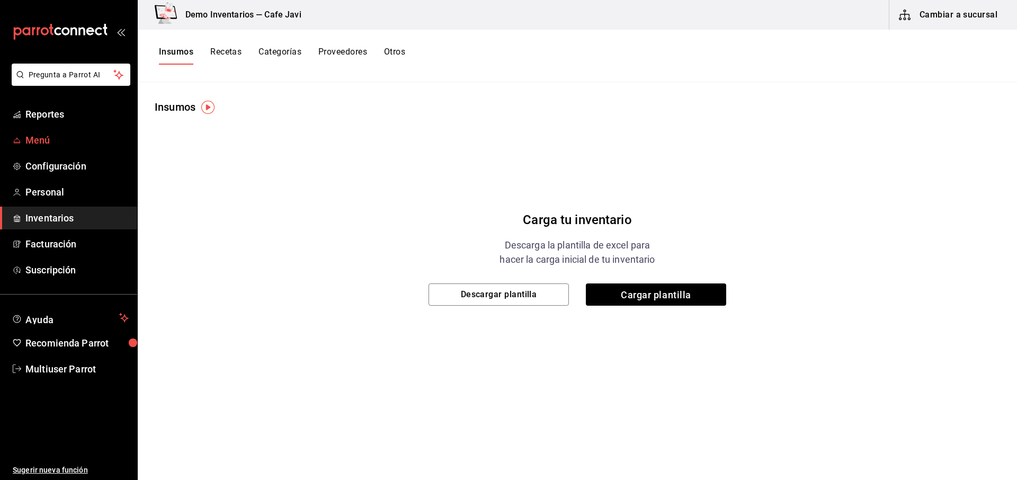
click at [45, 138] on span "Menú" at bounding box center [76, 140] width 103 height 14
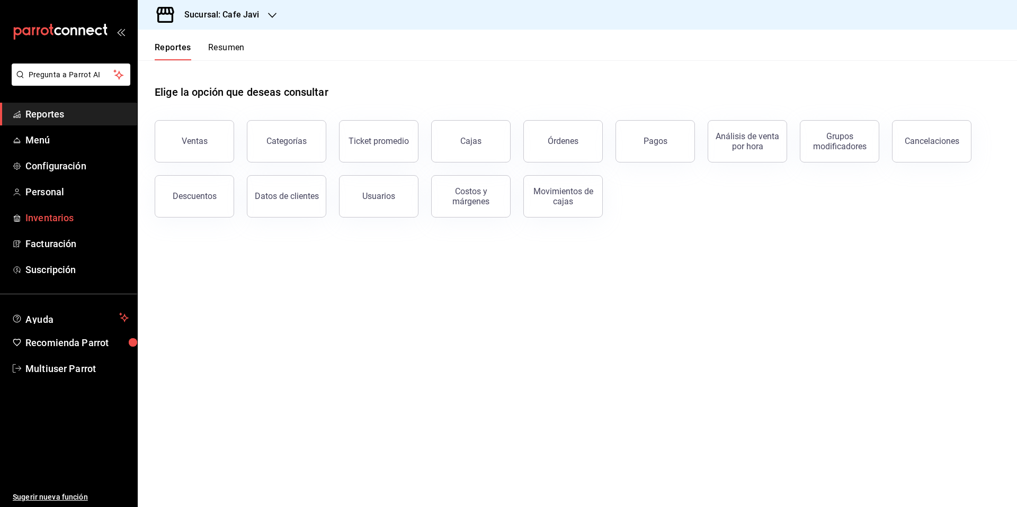
click at [57, 217] on span "Inventarios" at bounding box center [76, 218] width 103 height 14
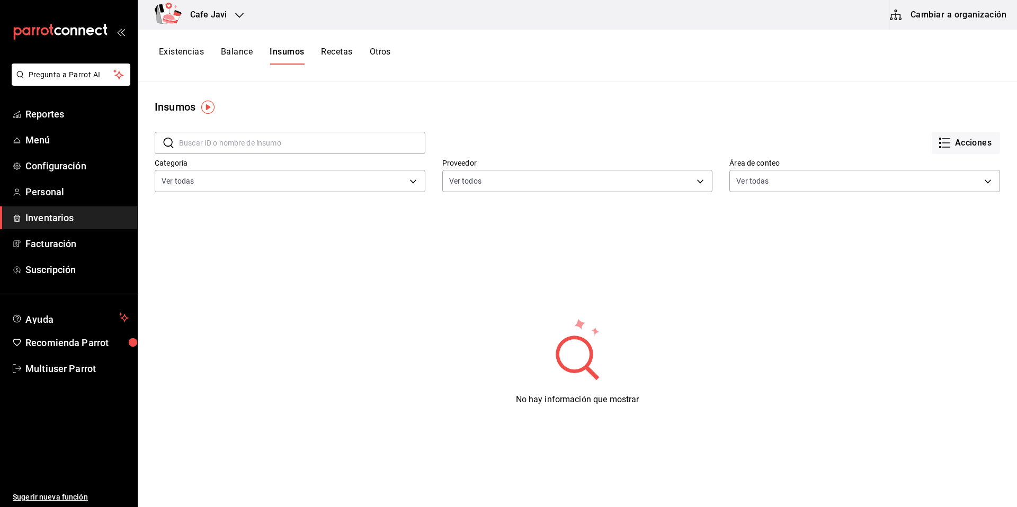
click at [954, 22] on button "Cambiar a organización" at bounding box center [948, 15] width 119 height 30
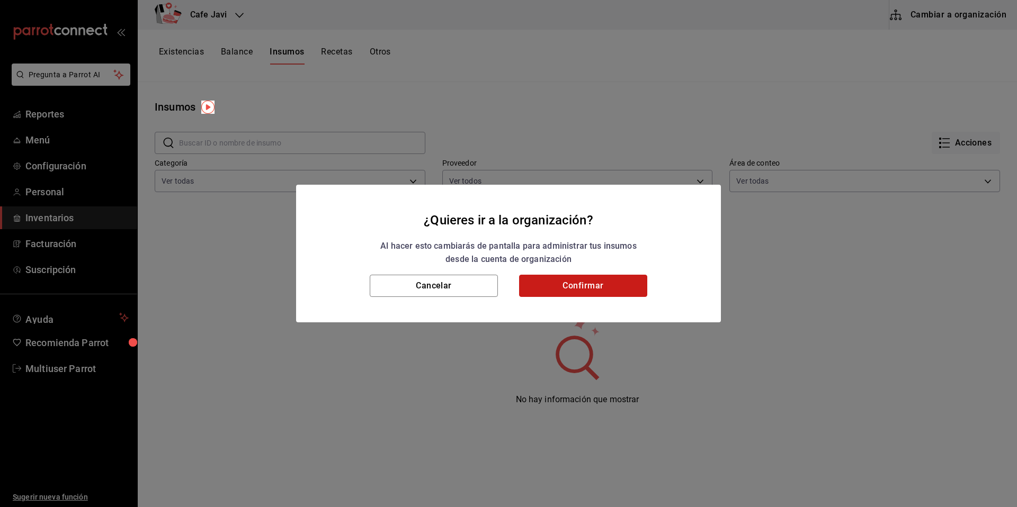
click at [619, 293] on button "Confirmar" at bounding box center [583, 286] width 128 height 22
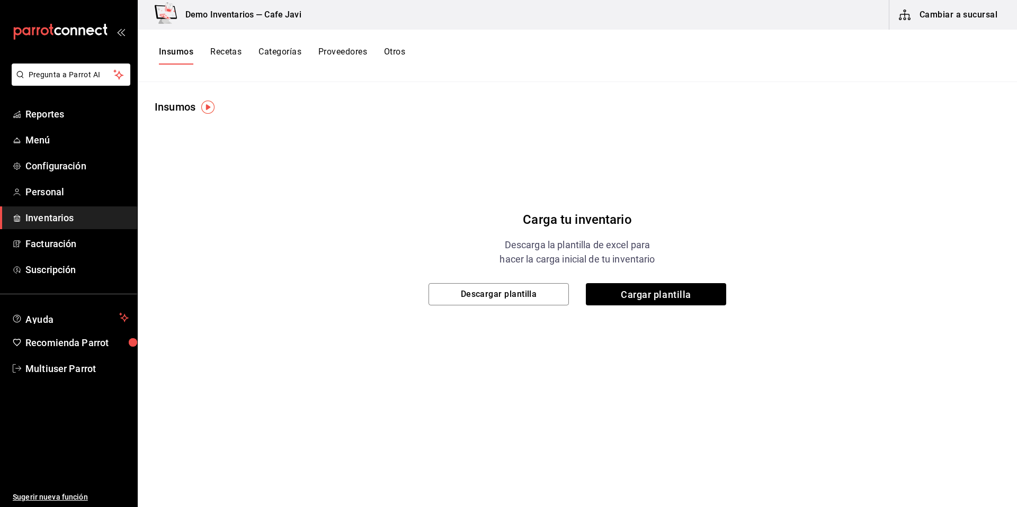
click at [414, 302] on div "Carga tu inventario Descarga la plantilla de excel para hacer la carga inicial …" at bounding box center [577, 247] width 879 height 265
click at [670, 302] on span "Cargar plantilla" at bounding box center [656, 294] width 140 height 22
click at [0, 0] on input "Cargar plantilla" at bounding box center [0, 0] width 0 height 0
click at [672, 298] on span "Cargar plantilla" at bounding box center [656, 294] width 140 height 22
click at [0, 0] on input "Cargar plantilla" at bounding box center [0, 0] width 0 height 0
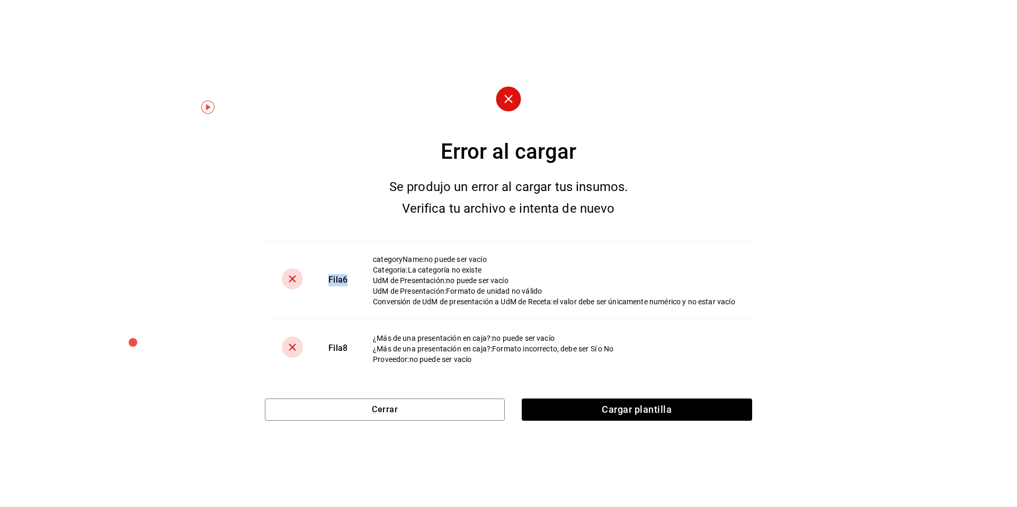
drag, startPoint x: 318, startPoint y: 281, endPoint x: 345, endPoint y: 282, distance: 27.0
click at [345, 282] on td "Fila 6" at bounding box center [338, 280] width 44 height 79
drag, startPoint x: 320, startPoint y: 352, endPoint x: 347, endPoint y: 355, distance: 26.7
click at [346, 355] on td "Fila 8" at bounding box center [338, 349] width 44 height 58
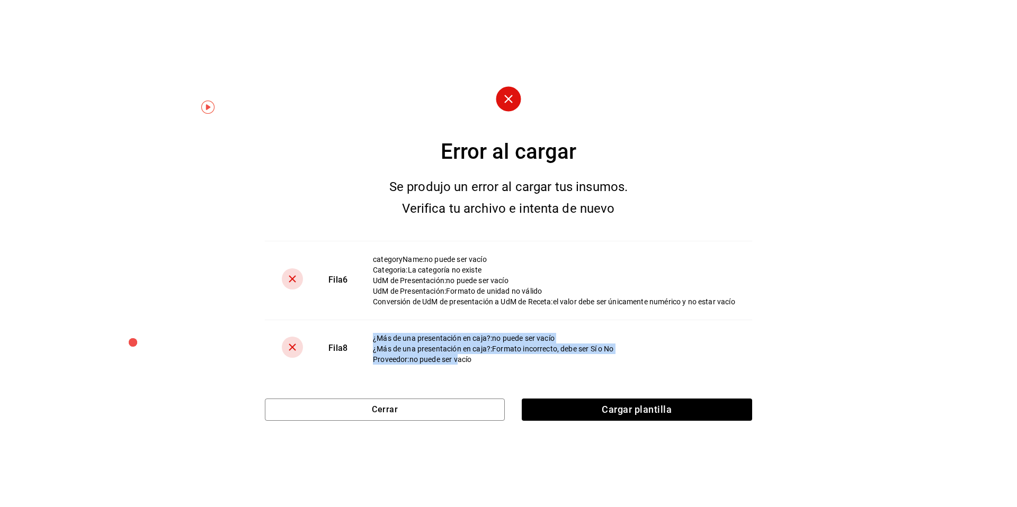
drag, startPoint x: 371, startPoint y: 336, endPoint x: 456, endPoint y: 360, distance: 87.5
click at [456, 360] on td "¿Más de una presentación en caja? : no puede ser vacío ¿Más de una presentación…" at bounding box center [556, 349] width 392 height 58
click at [422, 406] on button "Cerrar" at bounding box center [385, 410] width 240 height 22
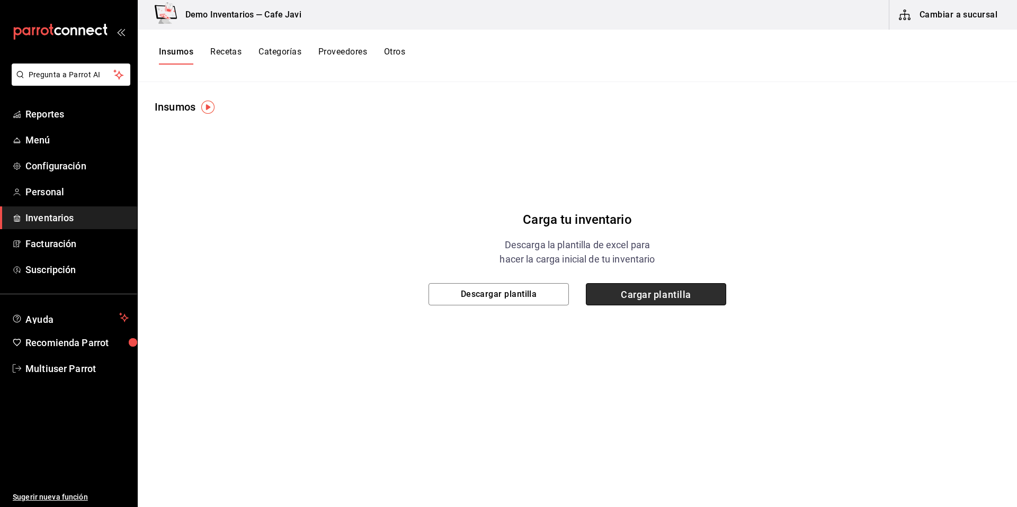
click at [680, 298] on span "Cargar plantilla" at bounding box center [656, 294] width 140 height 22
click at [0, 0] on input "Cargar plantilla" at bounding box center [0, 0] width 0 height 0
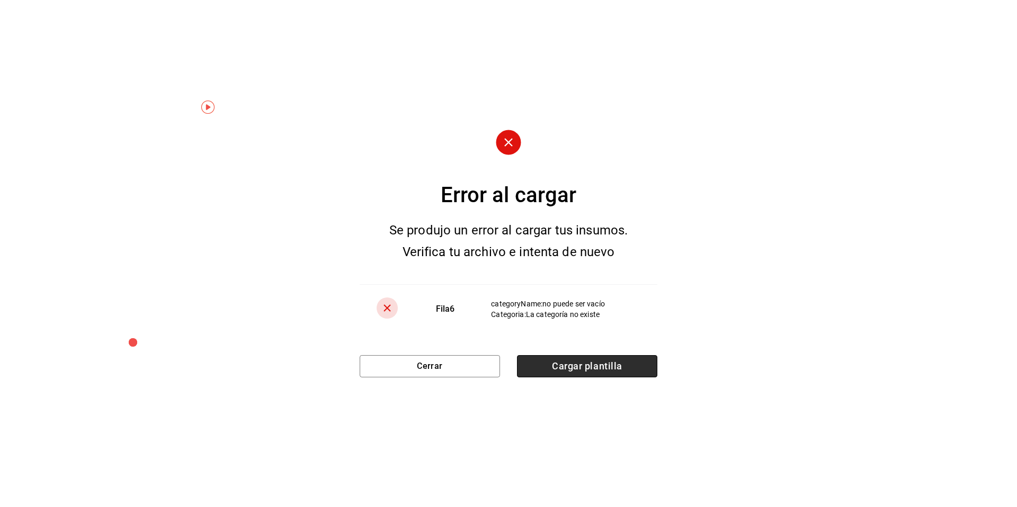
click at [576, 374] on span "Cargar plantilla" at bounding box center [587, 366] width 140 height 22
click at [0, 0] on input "Cargar plantilla" at bounding box center [0, 0] width 0 height 0
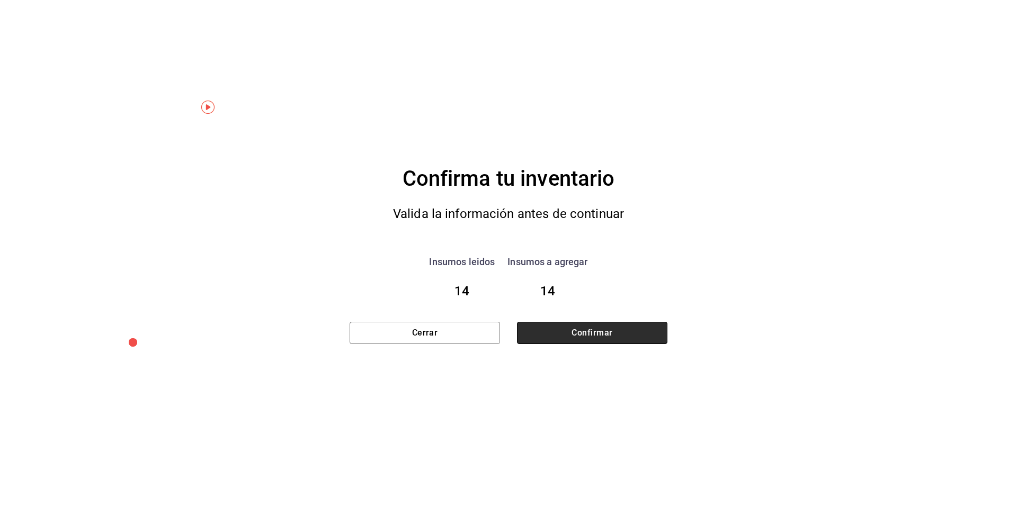
click at [651, 340] on button "Confirmar" at bounding box center [592, 333] width 150 height 22
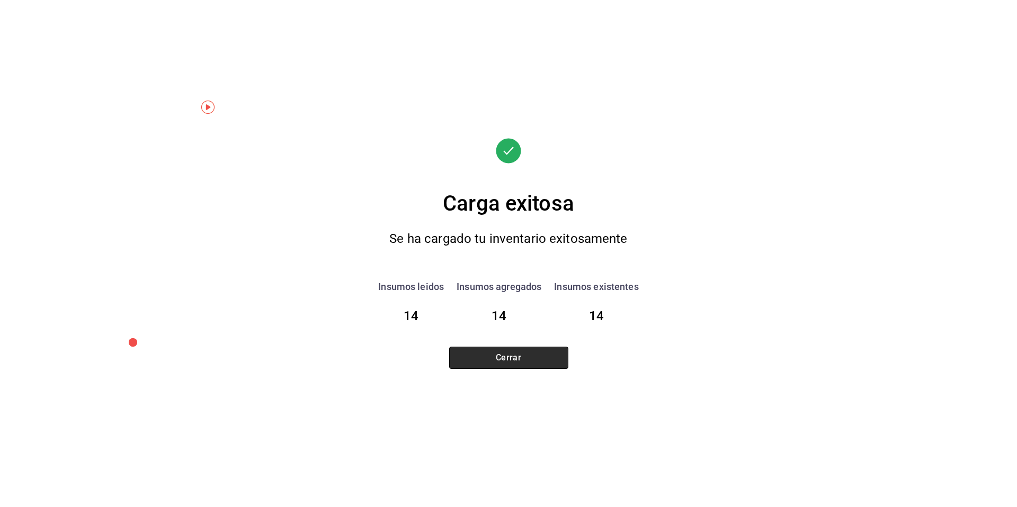
click at [516, 363] on button "Cerrar" at bounding box center [508, 358] width 119 height 22
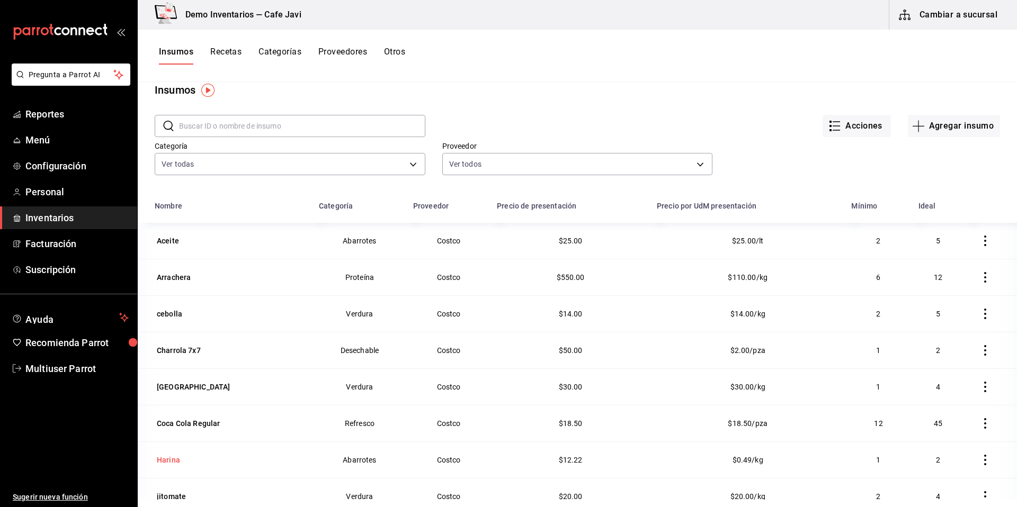
scroll to position [26, 0]
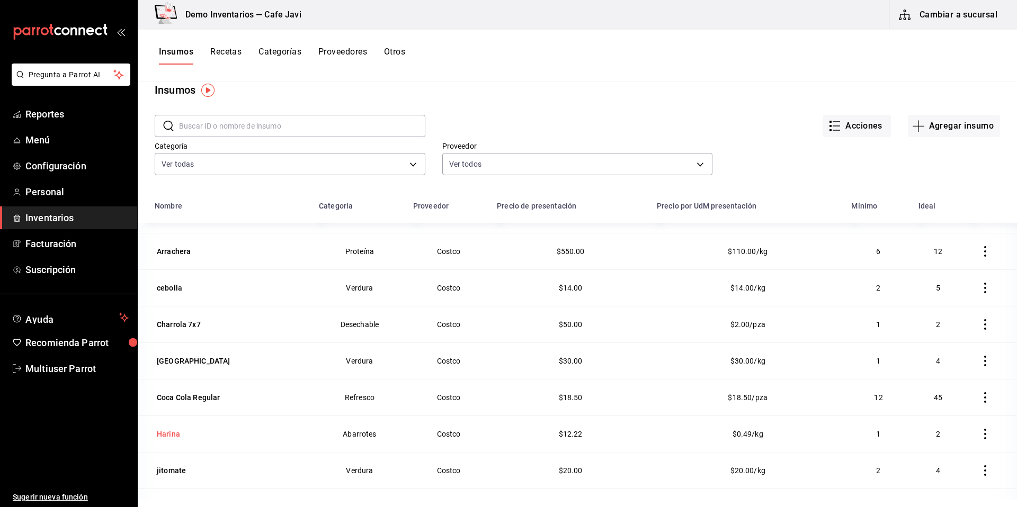
click at [187, 440] on div "Harina" at bounding box center [231, 434] width 152 height 15
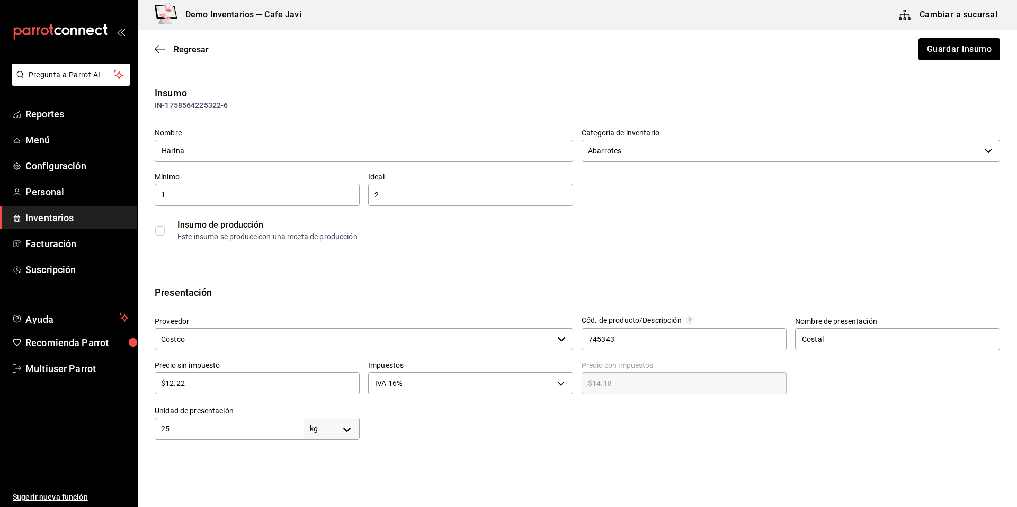
type input "$14.18"
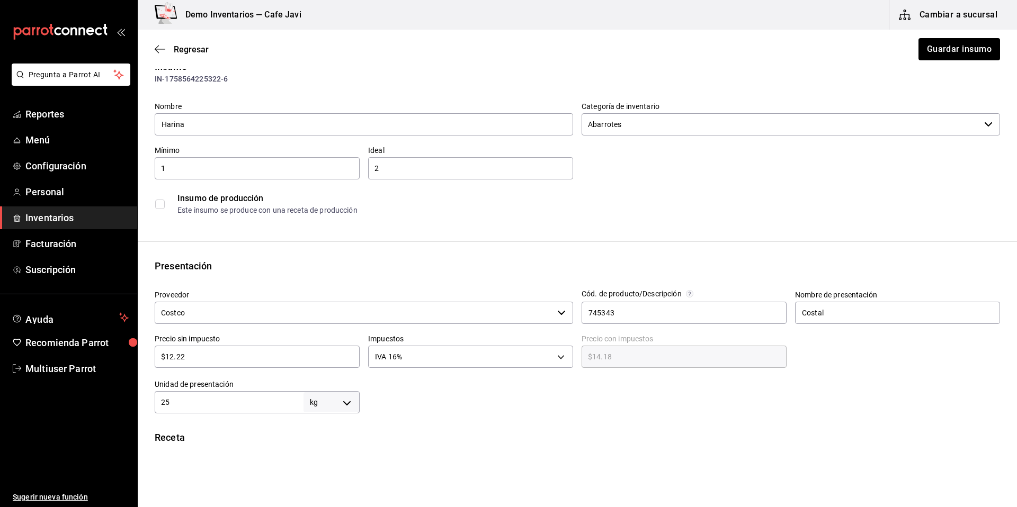
scroll to position [41, 0]
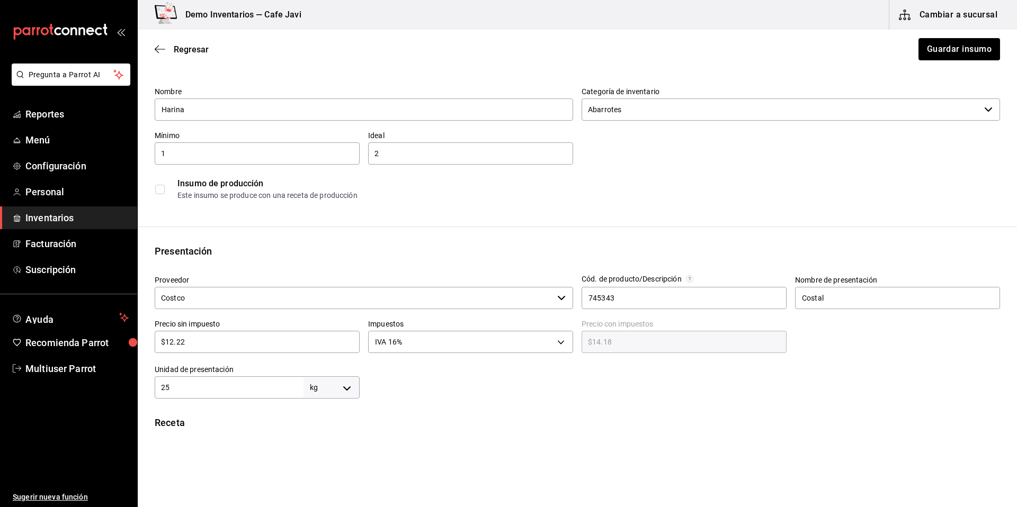
click at [190, 343] on input "$12.22" at bounding box center [257, 342] width 205 height 13
click at [223, 349] on div "$12.22 ​" at bounding box center [257, 342] width 205 height 22
type input "$12.2"
type input "$14.15"
type input "$12."
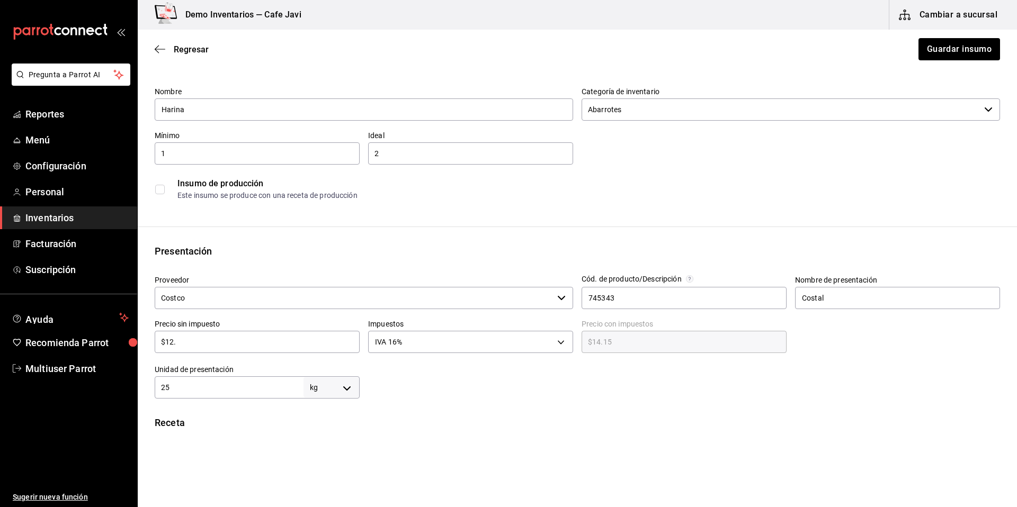
type input "$13.92"
type input "$1"
type input "$1.16"
type input "$0.00"
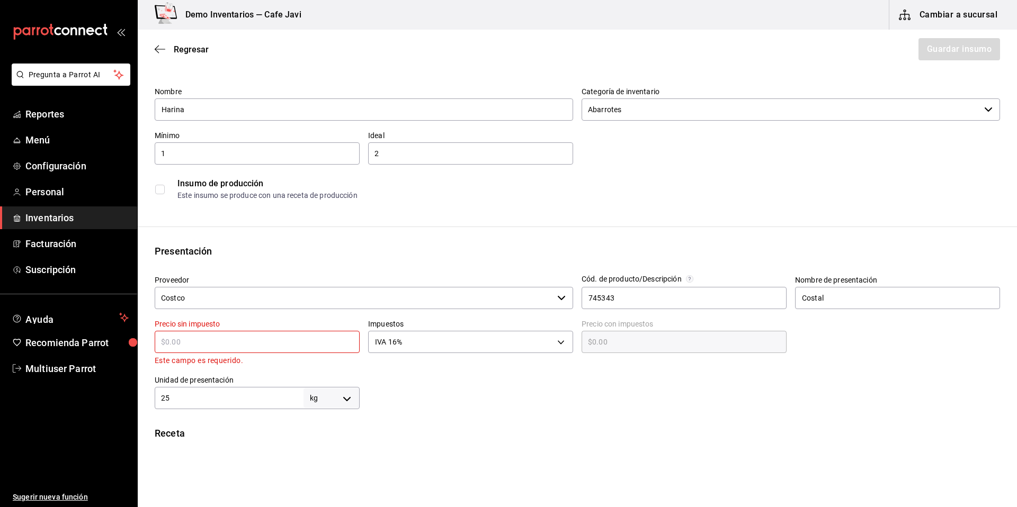
type input "$2"
type input "$2.32"
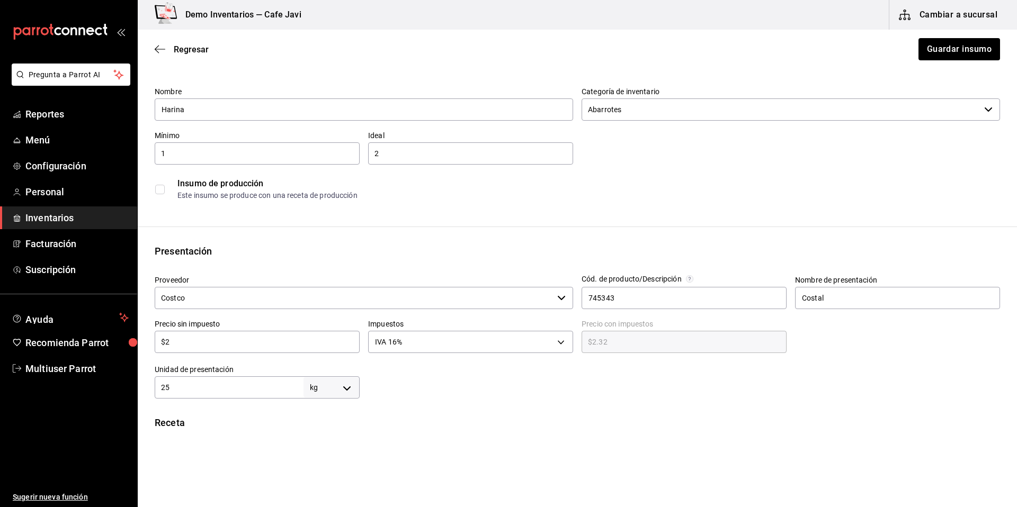
type input "$23"
type input "$26.68"
type input "$230"
type input "$266.80"
type input "$2,300"
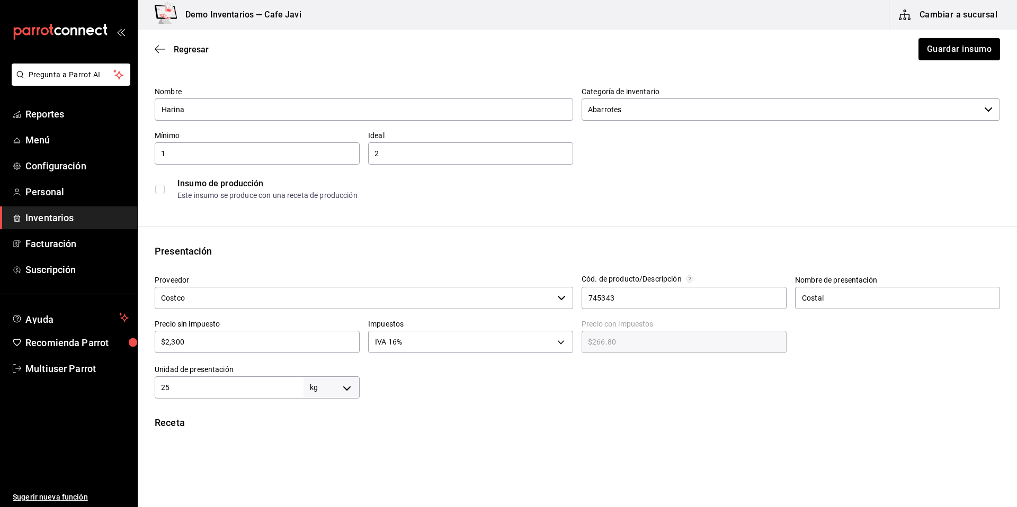
type input "$2,668.00"
type input "$2,300"
click at [595, 443] on div "Unidad de receta kg KILOGRAM Factor de conversión 25 ​" at bounding box center [573, 462] width 854 height 46
click at [940, 50] on button "Guardar insumo" at bounding box center [958, 49] width 83 height 22
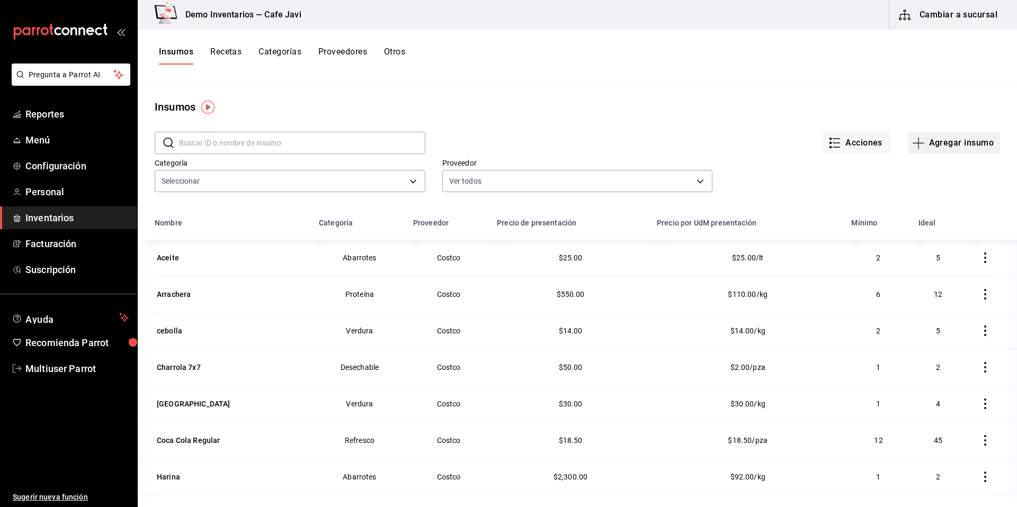
click at [941, 140] on button "Agregar insumo" at bounding box center [954, 143] width 92 height 22
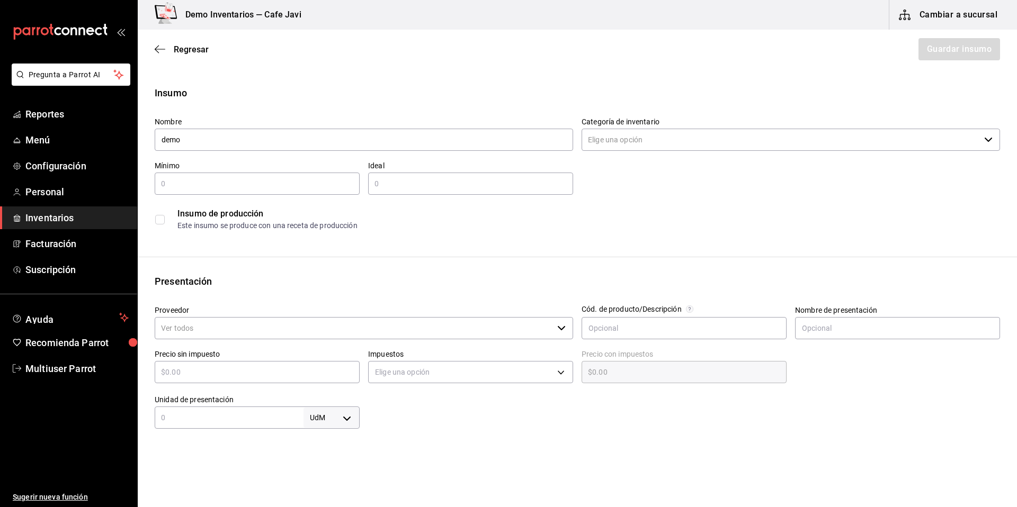
type input "demo"
click at [702, 250] on div "Insumo Nombre demo Categoría de inventario ​ Mínimo ​ Ideal ​ Insumo de producc…" at bounding box center [577, 400] width 879 height 629
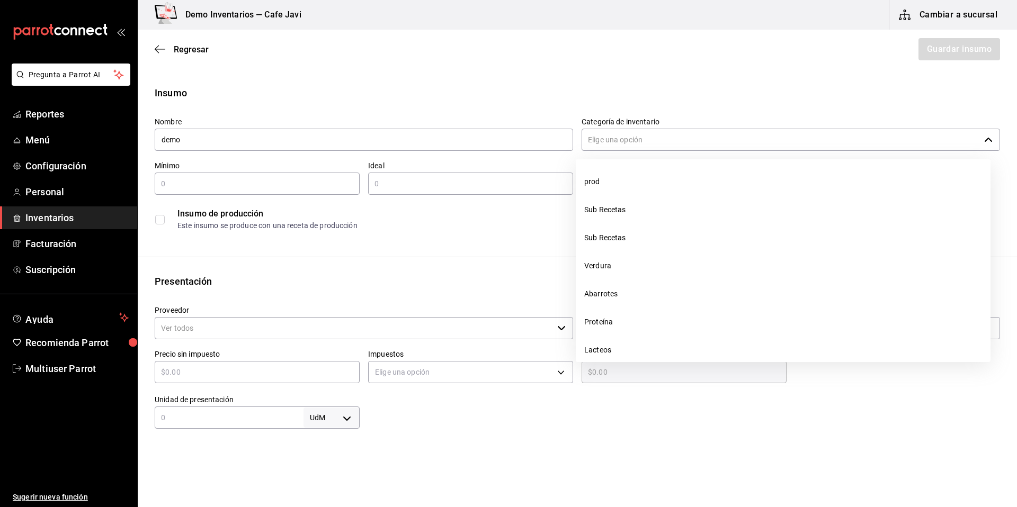
click at [651, 142] on input "Categoría de inventario" at bounding box center [781, 140] width 398 height 22
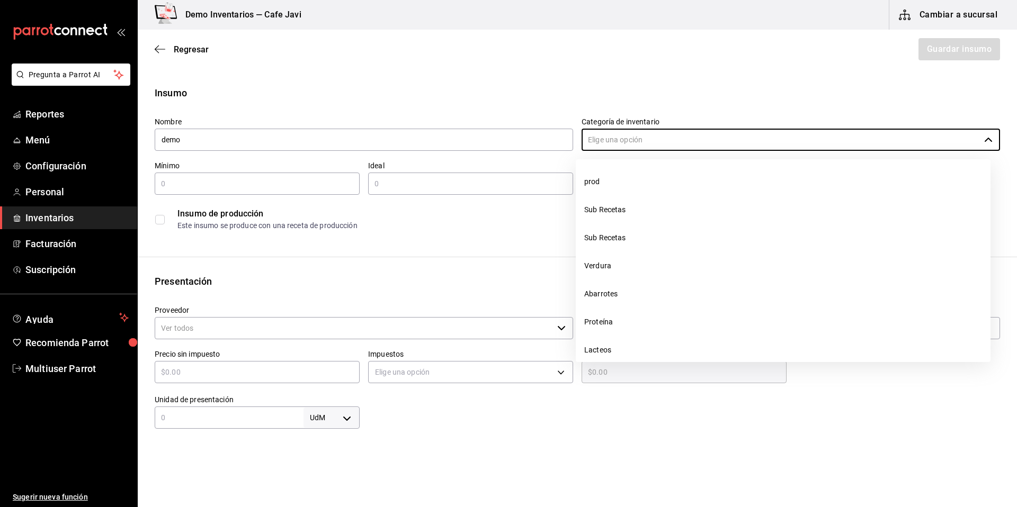
click at [524, 284] on div "Presentación" at bounding box center [577, 281] width 845 height 14
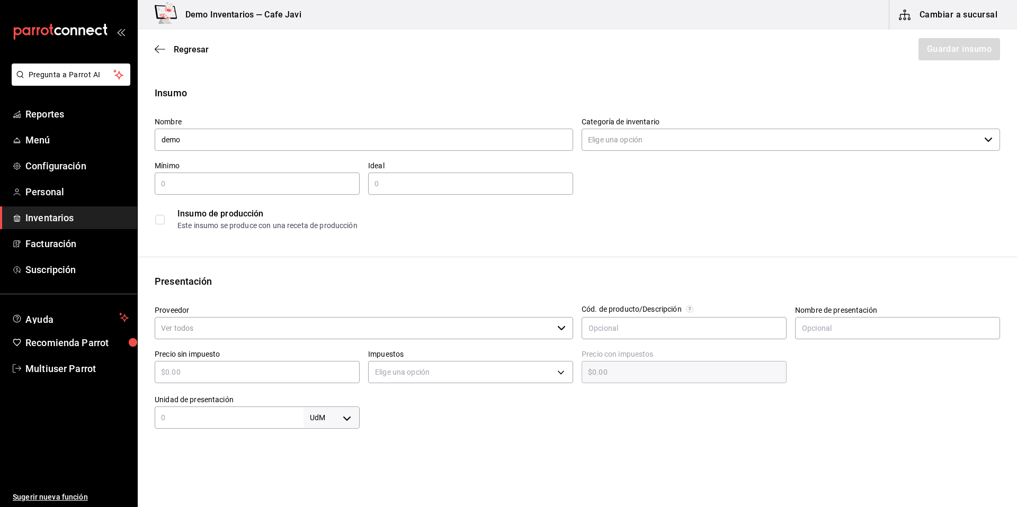
click at [635, 139] on input "Categoría de inventario" at bounding box center [781, 140] width 398 height 22
type input "demo"
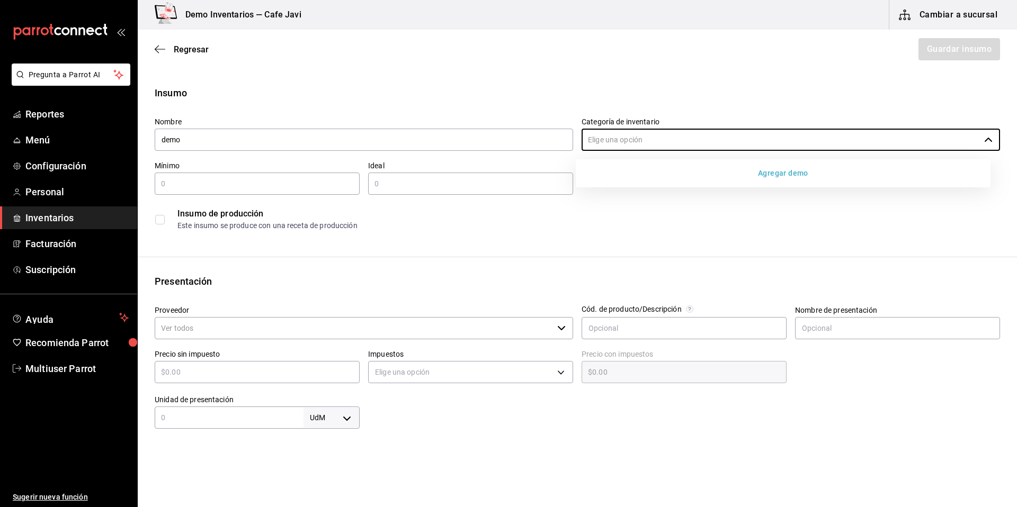
click at [781, 176] on button "Agregar demo" at bounding box center [783, 174] width 406 height 20
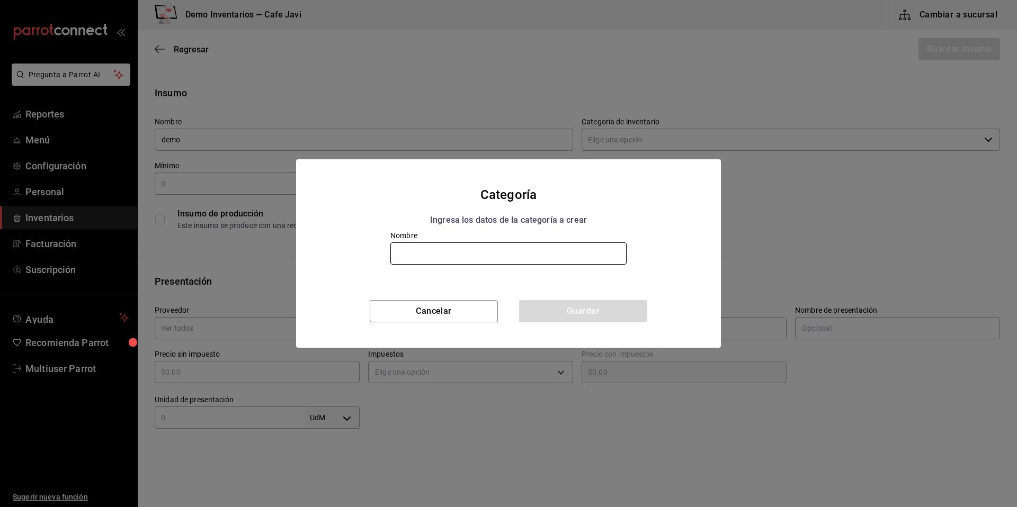
click at [520, 259] on input "text" at bounding box center [508, 254] width 236 height 22
type input "demo"
click at [730, 297] on div "Categoría Ingresa los datos de la categoría a crear Nombre demo Cancelar Guardar" at bounding box center [508, 253] width 1017 height 507
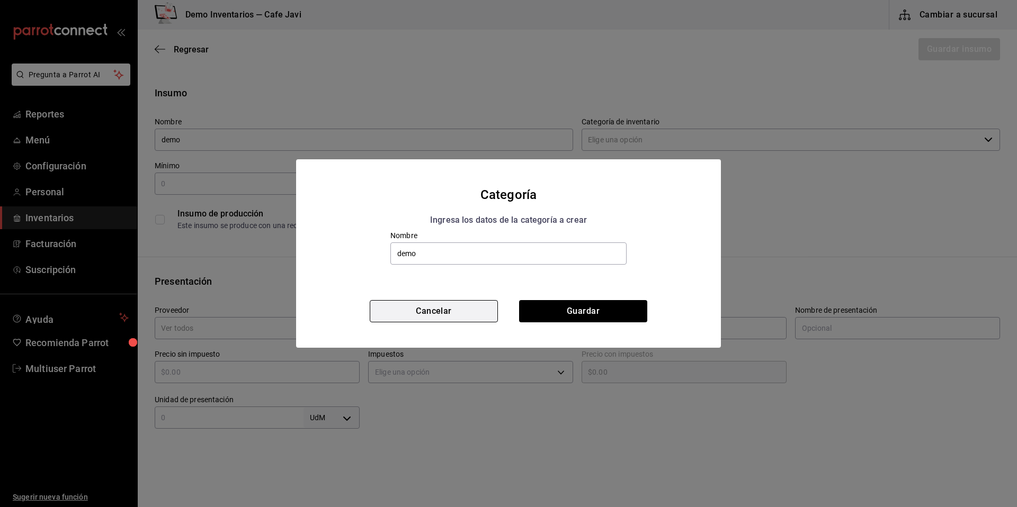
click at [450, 311] on button "Cancelar" at bounding box center [434, 311] width 128 height 22
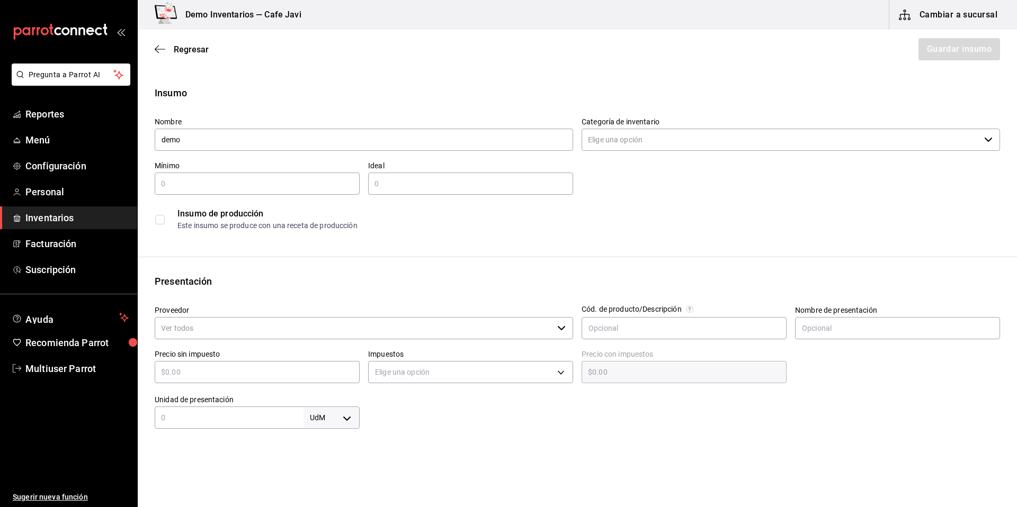
click at [333, 330] on input "Proveedor" at bounding box center [354, 328] width 398 height 22
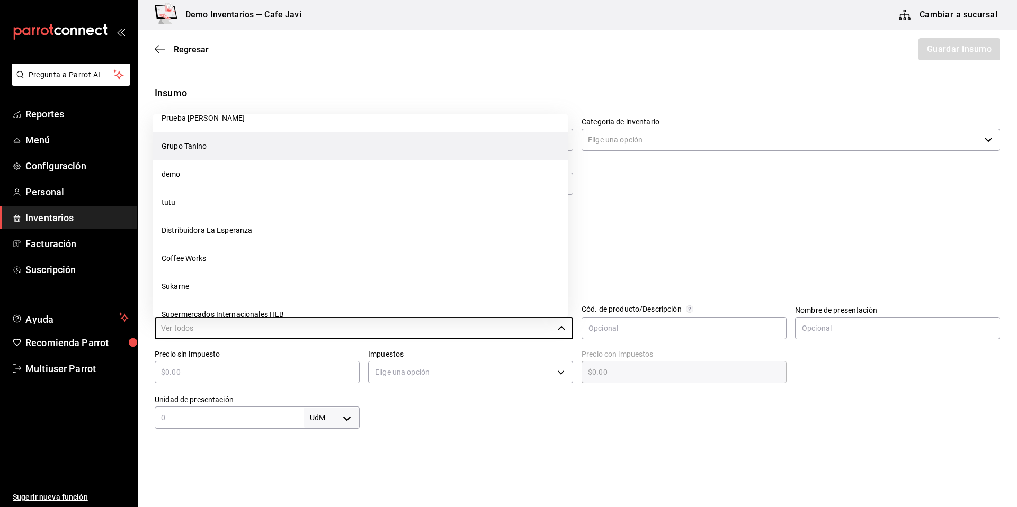
scroll to position [21, 0]
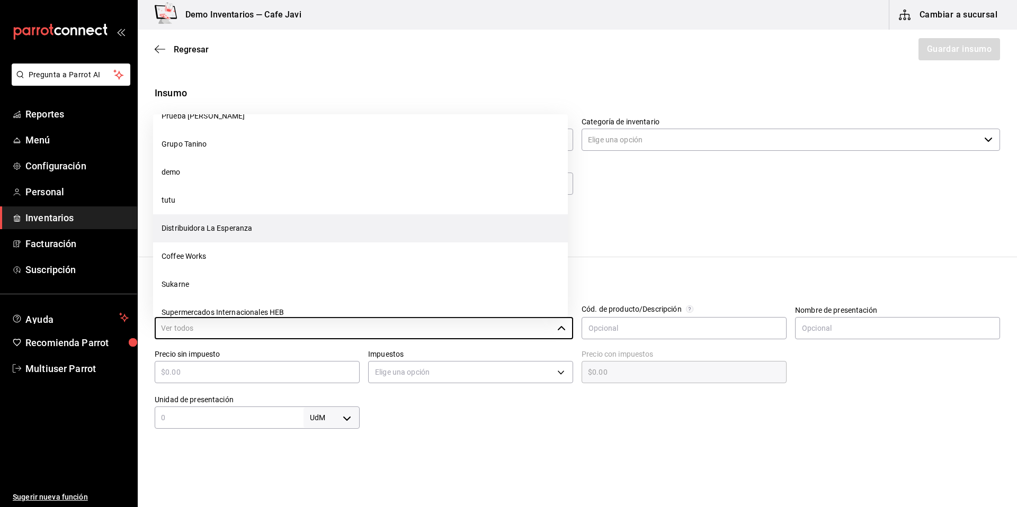
click at [243, 233] on li "Distribuidora La Esperanza" at bounding box center [360, 229] width 415 height 28
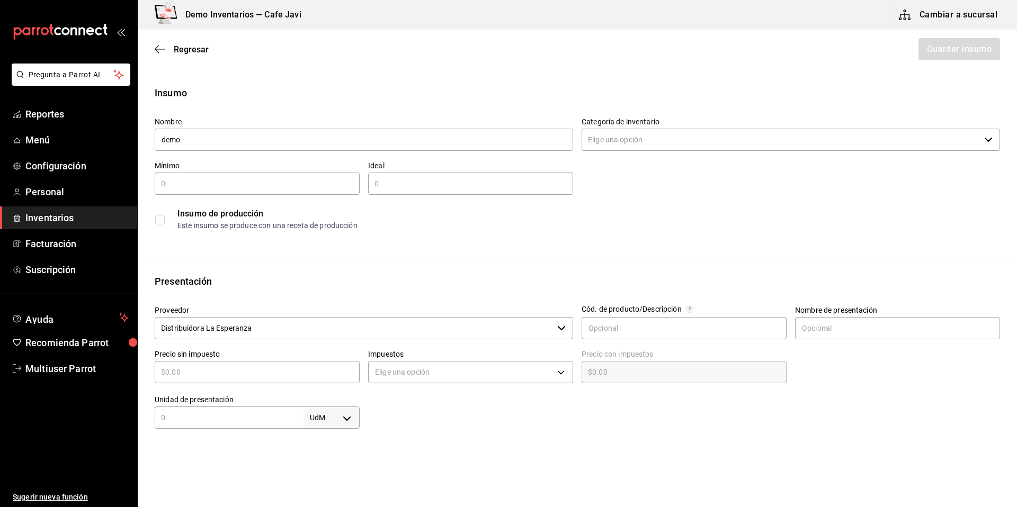
click at [498, 332] on input "Distribuidora La Esperanza" at bounding box center [354, 328] width 398 height 22
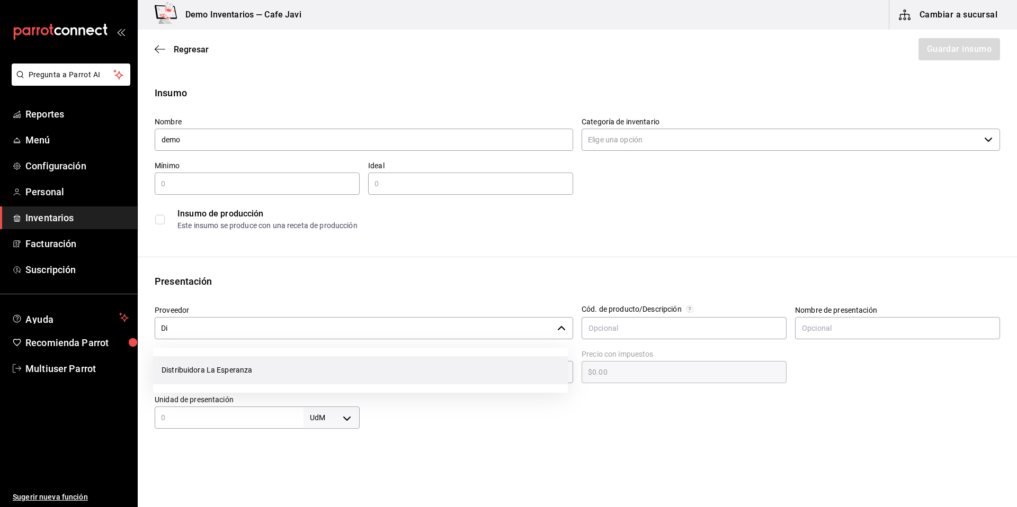
type input "D"
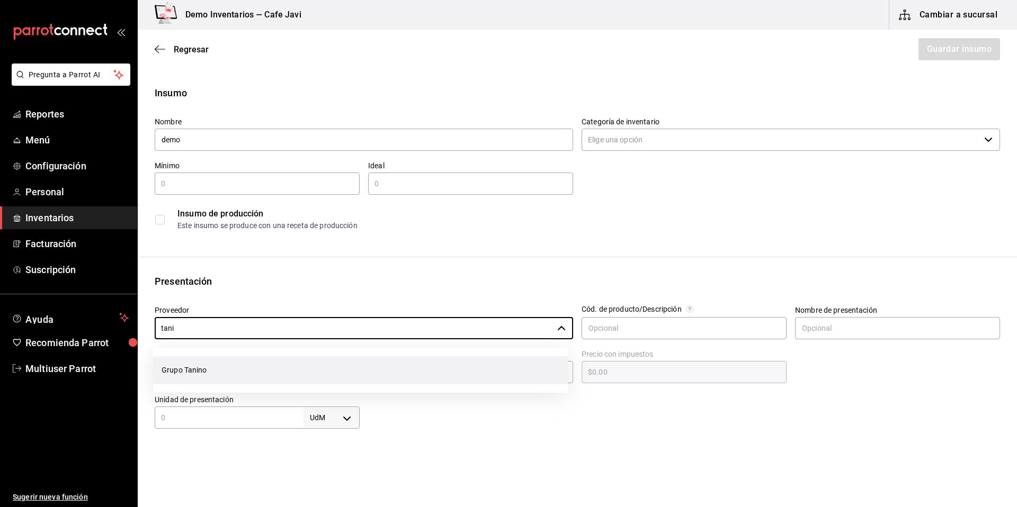
click at [212, 371] on li "Grupo Tanino" at bounding box center [360, 371] width 415 height 28
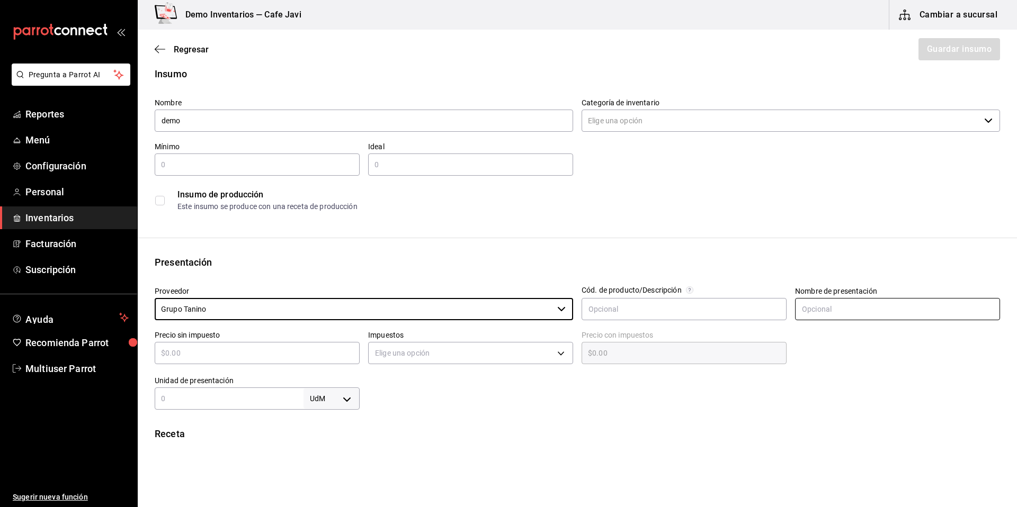
scroll to position [23, 0]
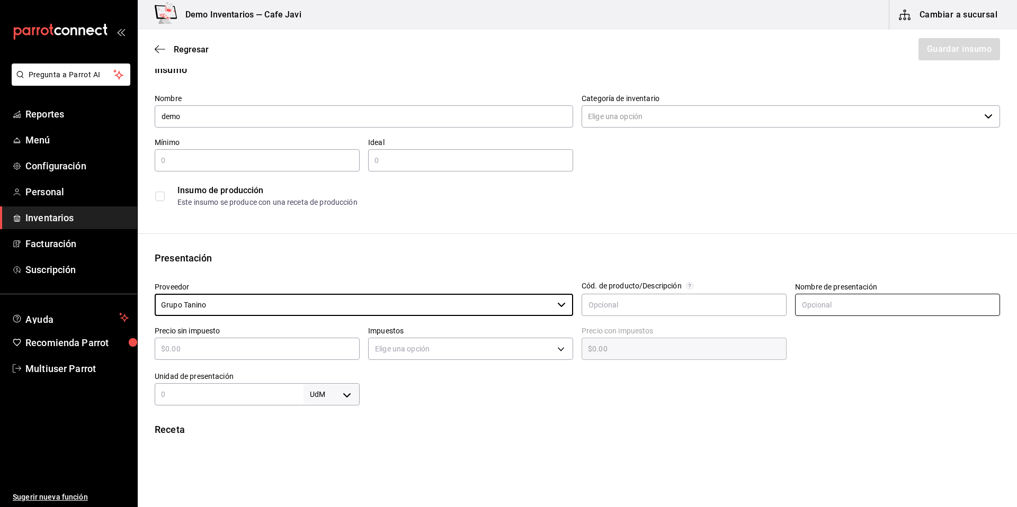
type input "Grupo Tanino"
click at [839, 307] on input "text" at bounding box center [897, 305] width 205 height 22
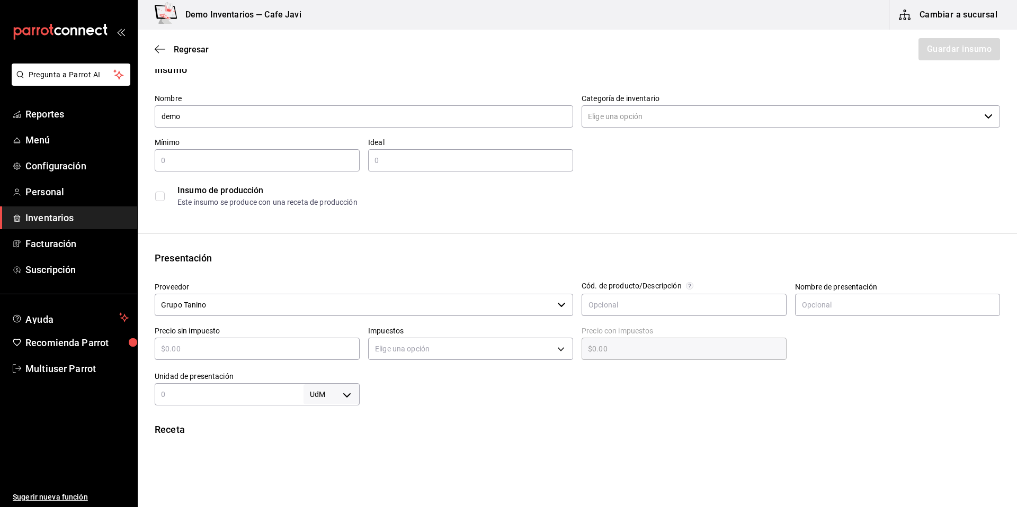
click at [257, 359] on div "​" at bounding box center [257, 349] width 205 height 22
type input "$1"
type input "$1.00"
type input "$12"
type input "$12.00"
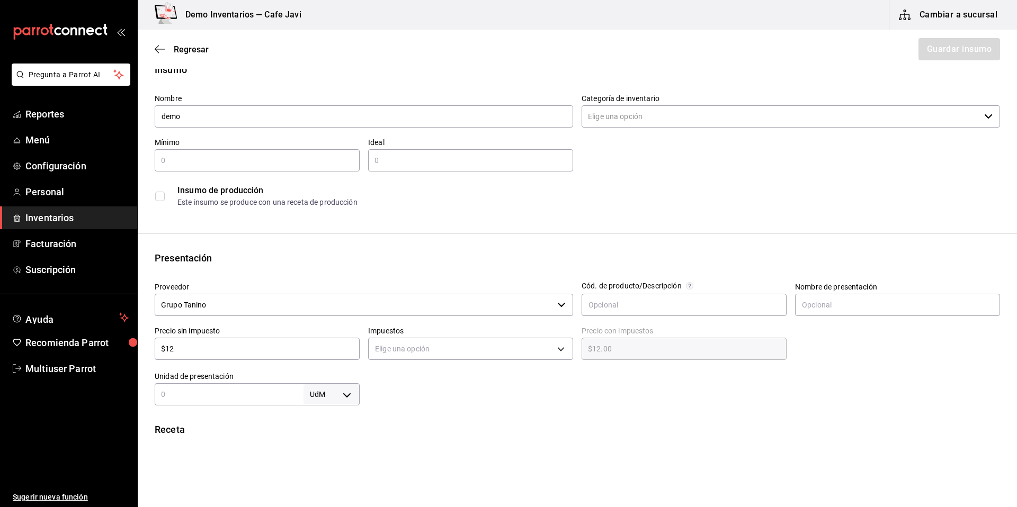
type input "$120"
type input "$120.00"
type input "$120"
click at [557, 396] on div at bounding box center [680, 384] width 640 height 42
click at [216, 400] on input "text" at bounding box center [229, 394] width 149 height 13
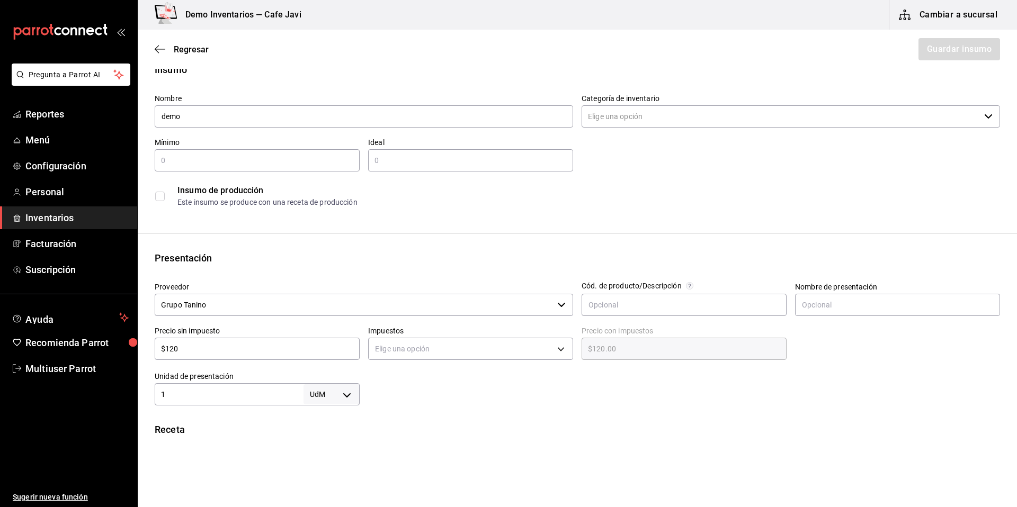
type input "1"
click at [326, 394] on body "Pregunta a Parrot AI Reportes Menú Configuración Personal Inventarios Facturaci…" at bounding box center [508, 224] width 1017 height 448
click at [322, 477] on li "pza" at bounding box center [329, 476] width 55 height 17
type input "UNIT"
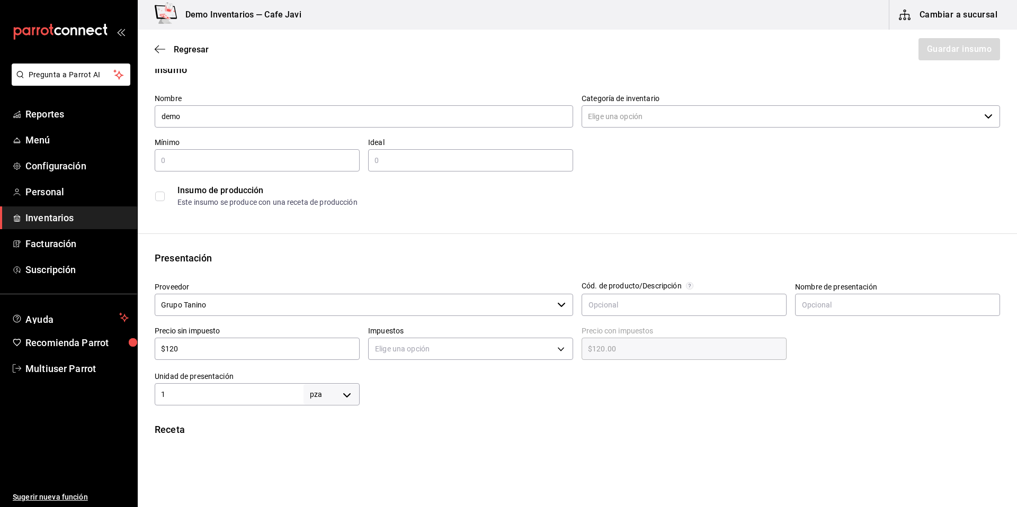
scroll to position [288, 0]
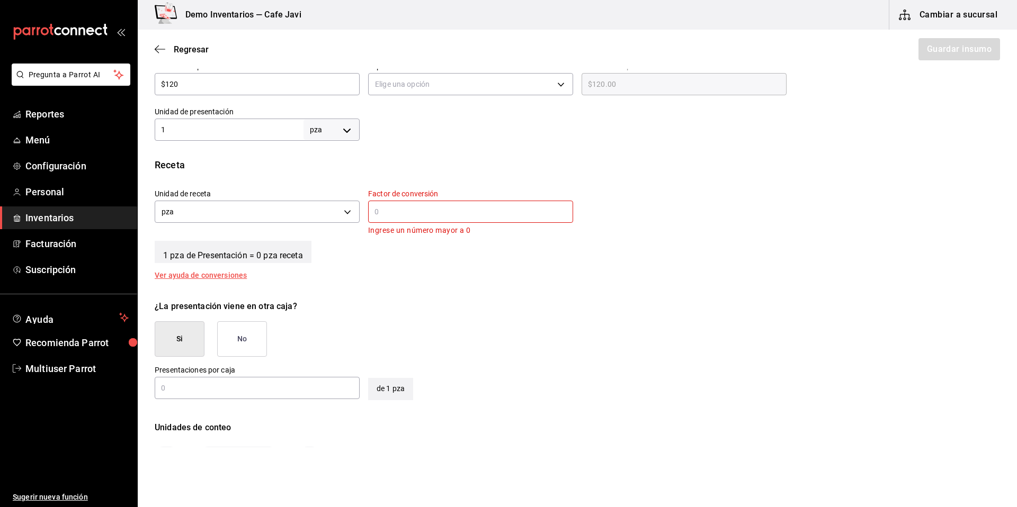
click at [395, 219] on div "​" at bounding box center [470, 212] width 205 height 22
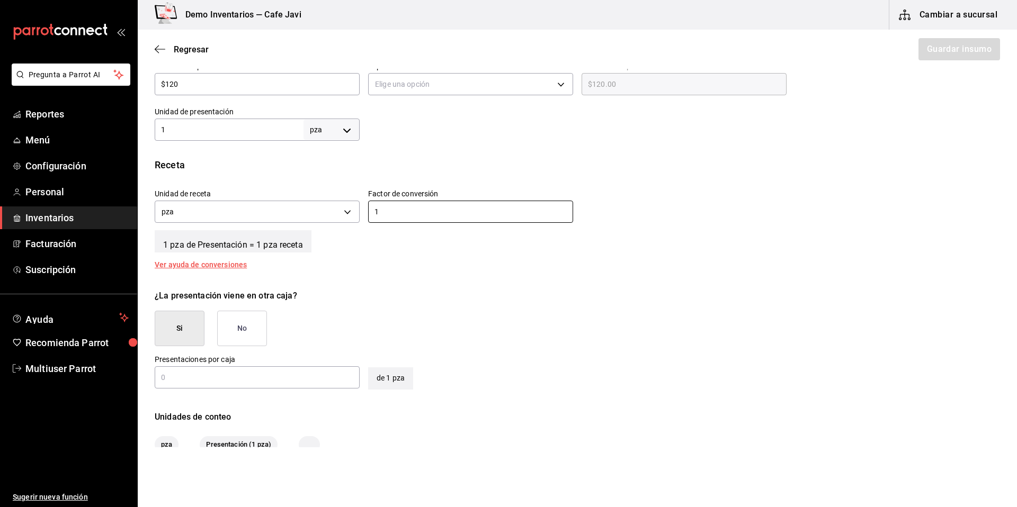
type input "1"
click at [209, 133] on input "1" at bounding box center [229, 129] width 149 height 13
type input "1"
click at [442, 207] on input "1" at bounding box center [470, 212] width 205 height 13
click at [436, 203] on div "1 ​" at bounding box center [470, 212] width 205 height 22
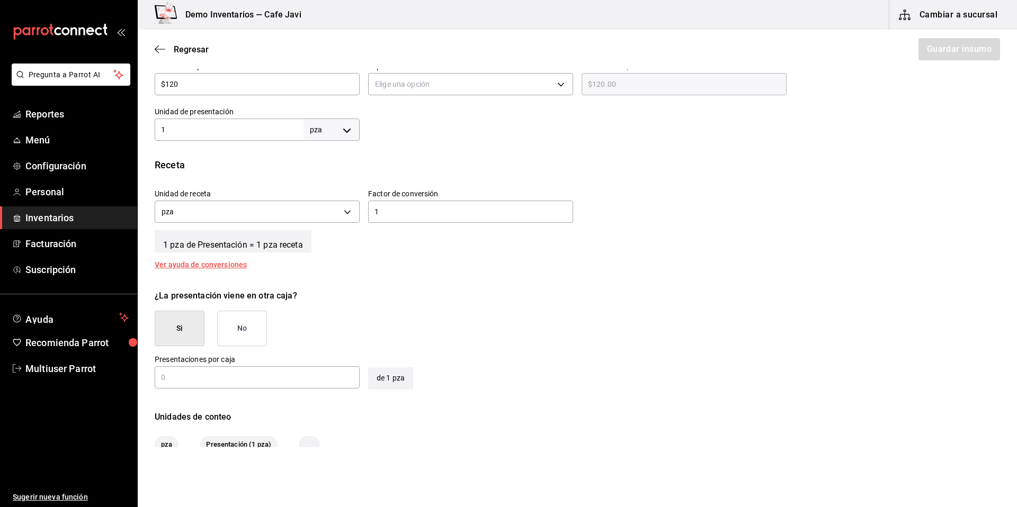
click at [436, 203] on div "1 ​" at bounding box center [470, 212] width 205 height 22
click at [417, 219] on div "1 ​" at bounding box center [470, 212] width 205 height 22
type input "12"
click at [390, 284] on div "¿La presentación viene en otra caja? Si No" at bounding box center [573, 313] width 854 height 65
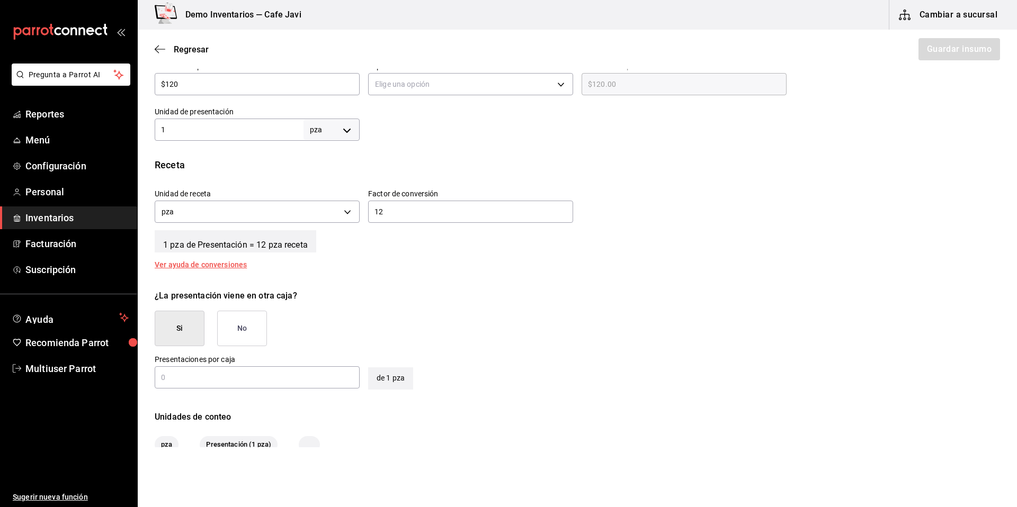
click at [239, 324] on button "No" at bounding box center [242, 328] width 50 height 35
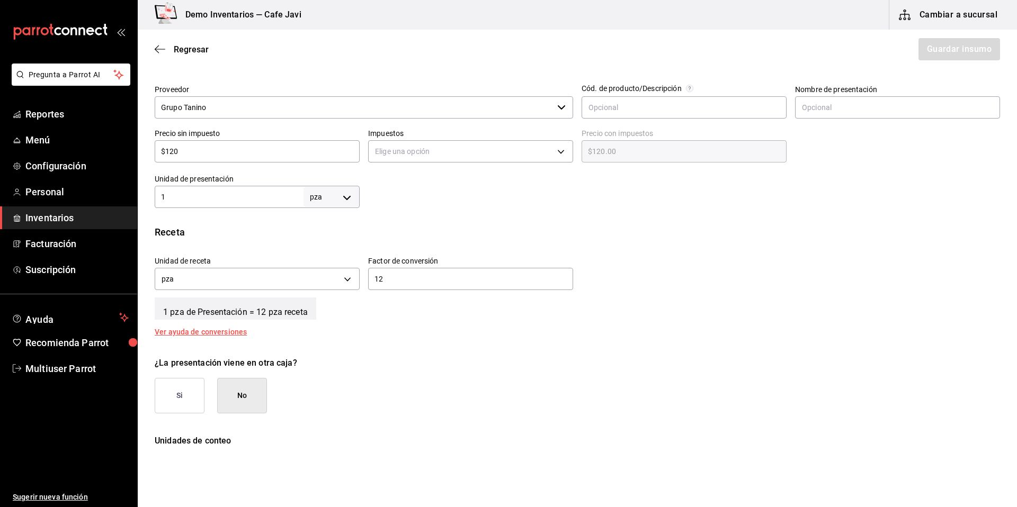
scroll to position [219, 0]
click at [486, 154] on body "Pregunta a Parrot AI Reportes Menú Configuración Personal Inventarios Facturaci…" at bounding box center [508, 224] width 1017 height 448
click at [388, 191] on li "IVA 0%" at bounding box center [468, 186] width 202 height 17
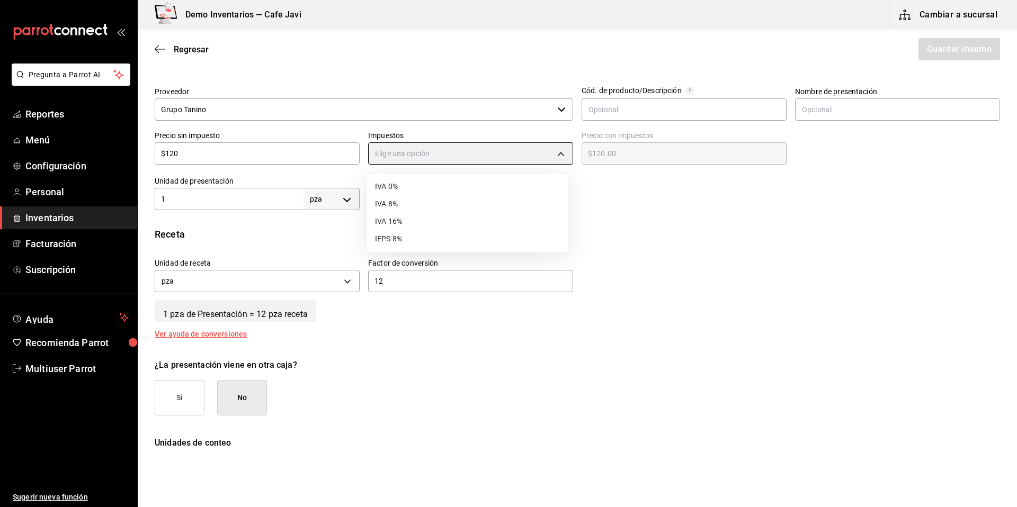
type input "IVA_0"
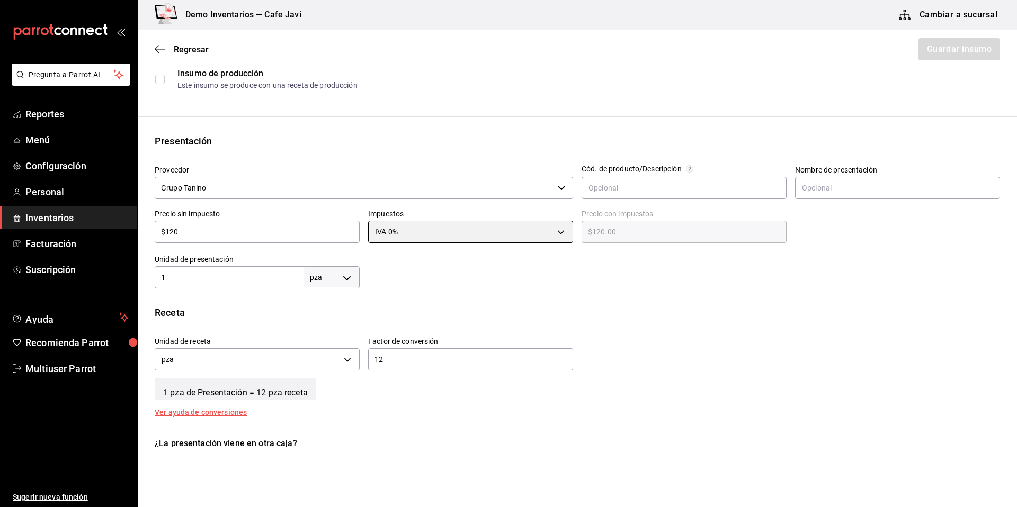
scroll to position [275, 0]
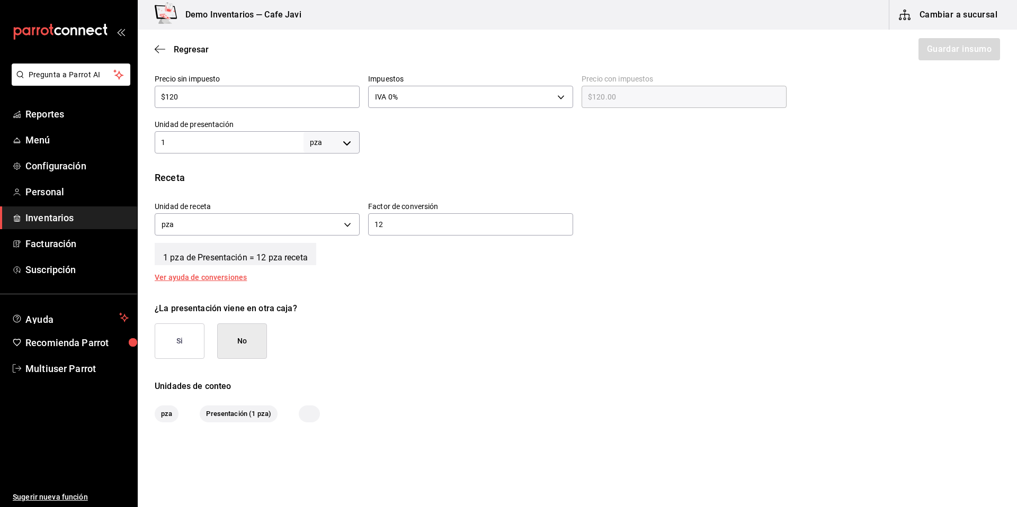
click at [229, 359] on button "No" at bounding box center [242, 341] width 50 height 35
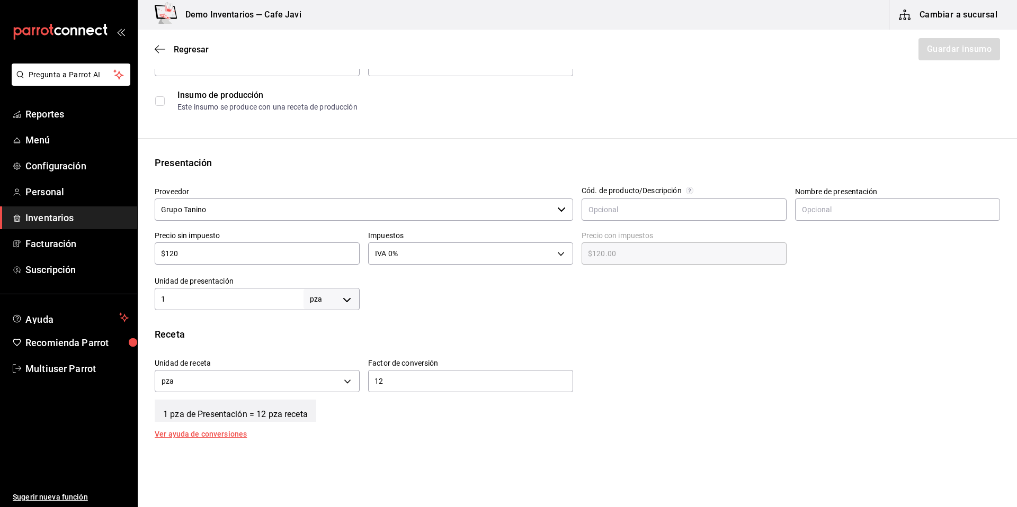
scroll to position [0, 0]
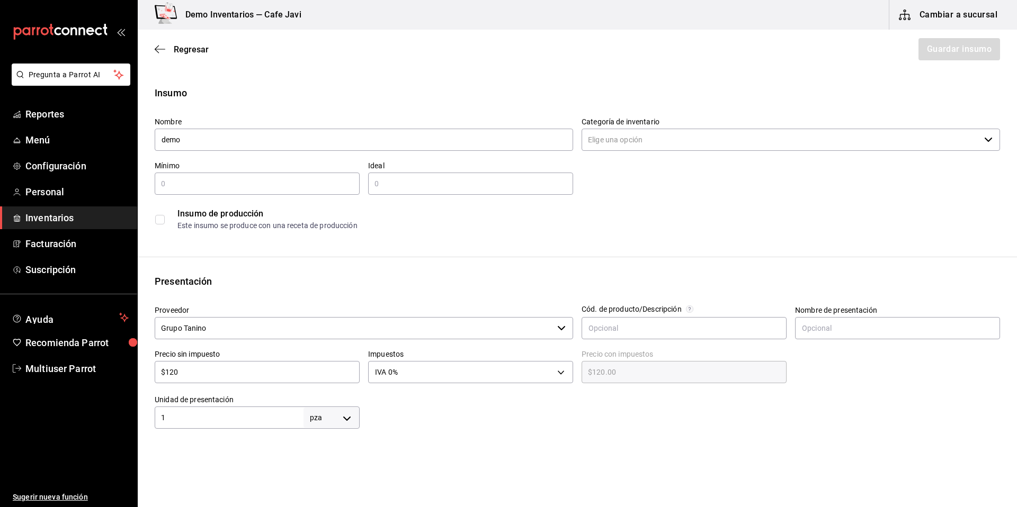
click at [665, 154] on div "Nombre demo Categoría de inventario ​ Mínimo ​ Ideal ​ Insumo de producción Est…" at bounding box center [573, 172] width 854 height 127
click at [670, 139] on input "Categoría de inventario" at bounding box center [781, 140] width 398 height 22
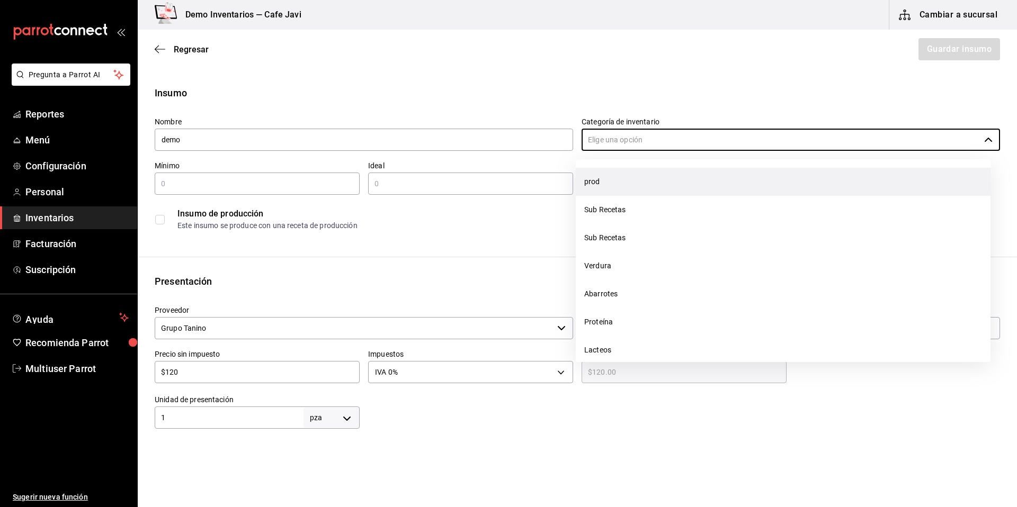
click at [597, 178] on li "prod" at bounding box center [783, 182] width 415 height 28
type input "prod"
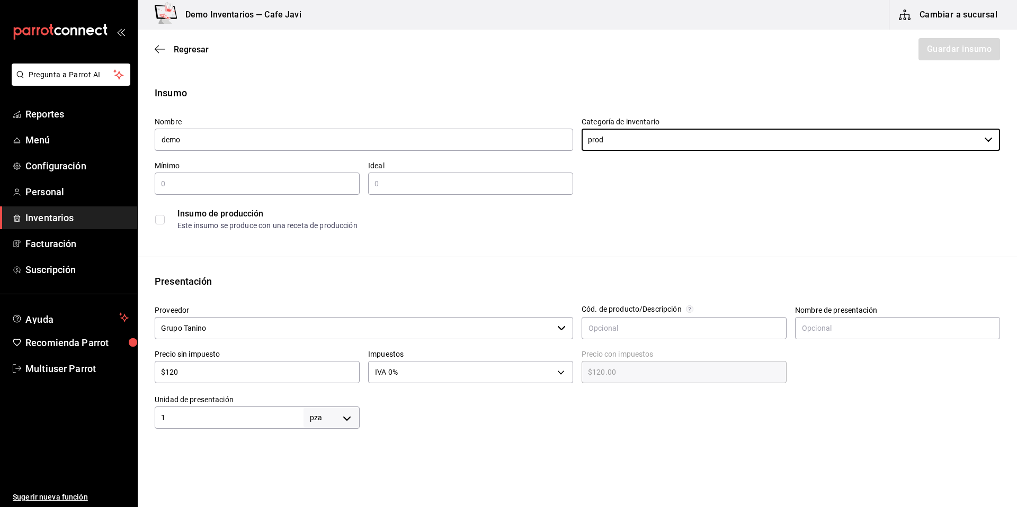
click at [479, 259] on div "Insumo Nombre demo Categoría de inventario prod ​ Mínimo ​ Ideal ​ Insumo de pr…" at bounding box center [577, 392] width 879 height 612
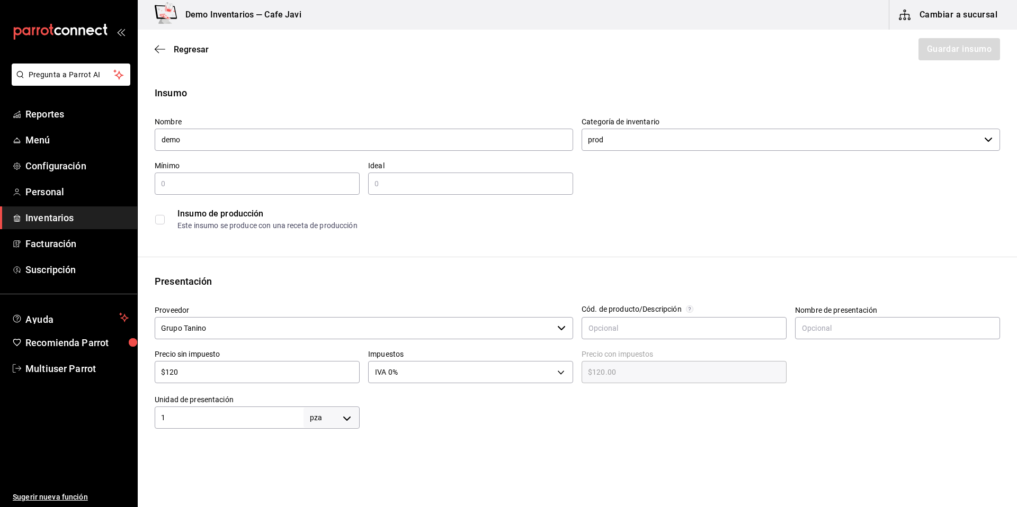
click at [317, 189] on input "text" at bounding box center [257, 183] width 205 height 13
type input "1"
click at [430, 184] on input "text" at bounding box center [470, 183] width 205 height 13
type input "1"
click at [661, 207] on div "Insumo de producción Este insumo se produce con una receta de producción" at bounding box center [577, 219] width 845 height 32
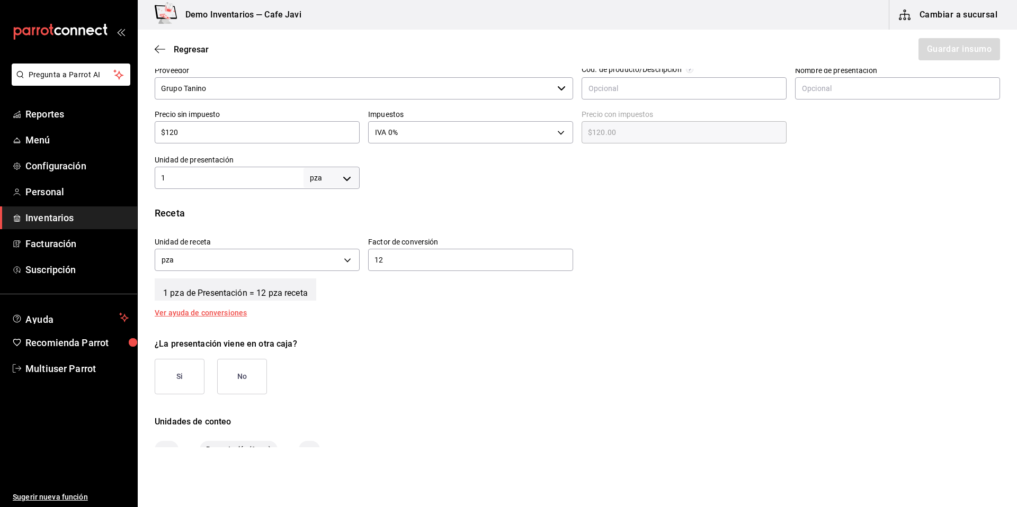
scroll to position [287, 0]
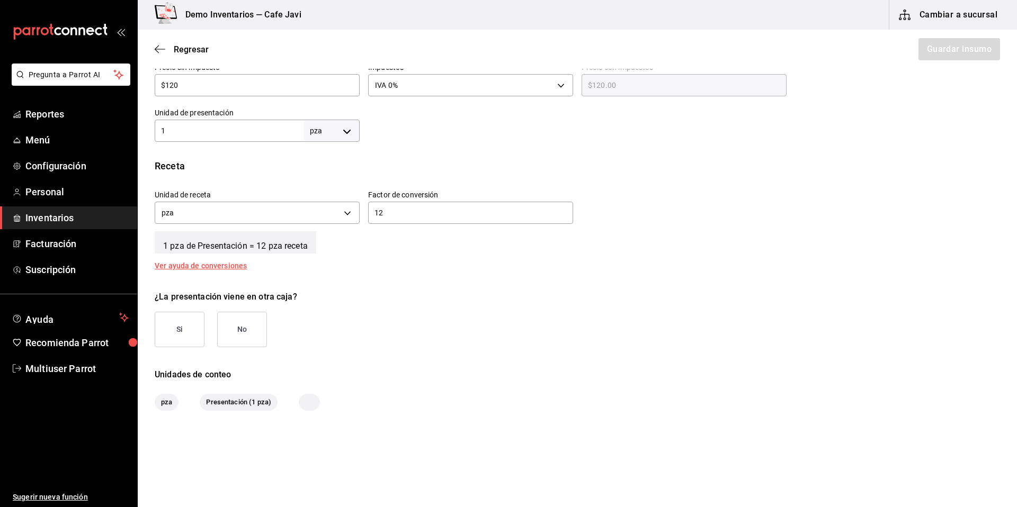
click at [239, 332] on button "No" at bounding box center [242, 329] width 50 height 35
click at [969, 60] on div "Regresar Guardar insumo" at bounding box center [577, 49] width 879 height 39
click at [980, 54] on button "Guardar insumo" at bounding box center [958, 49] width 83 height 22
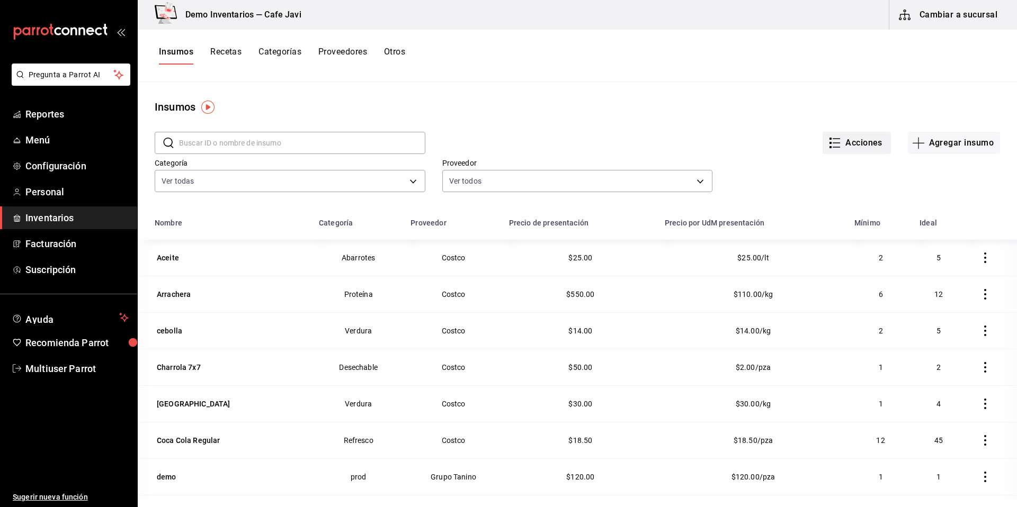
click at [832, 145] on icon "button" at bounding box center [834, 143] width 13 height 13
click at [822, 176] on div at bounding box center [508, 253] width 1017 height 507
click at [980, 263] on icon "button" at bounding box center [985, 258] width 11 height 11
click at [638, 110] on div at bounding box center [508, 253] width 1017 height 507
click at [171, 253] on div "Aceite" at bounding box center [168, 258] width 22 height 11
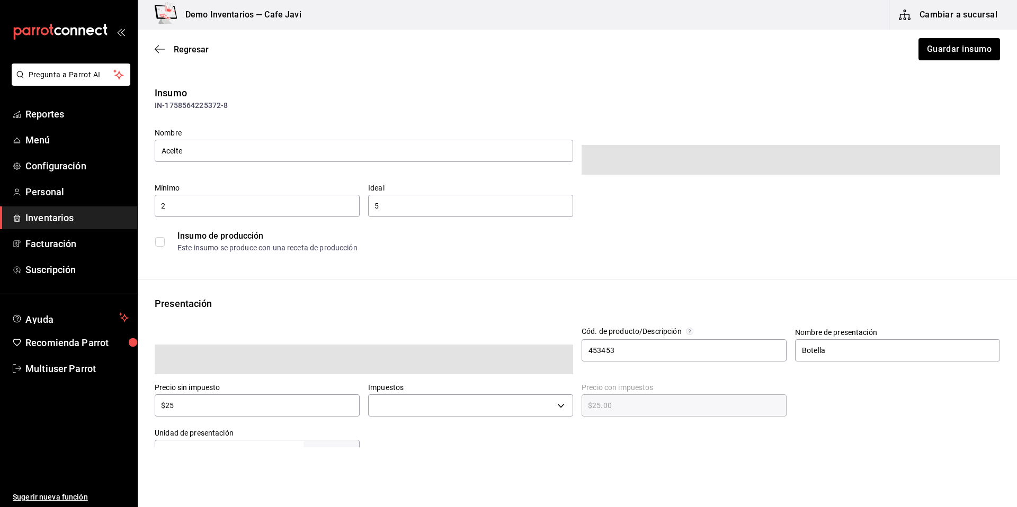
type input "$29.00"
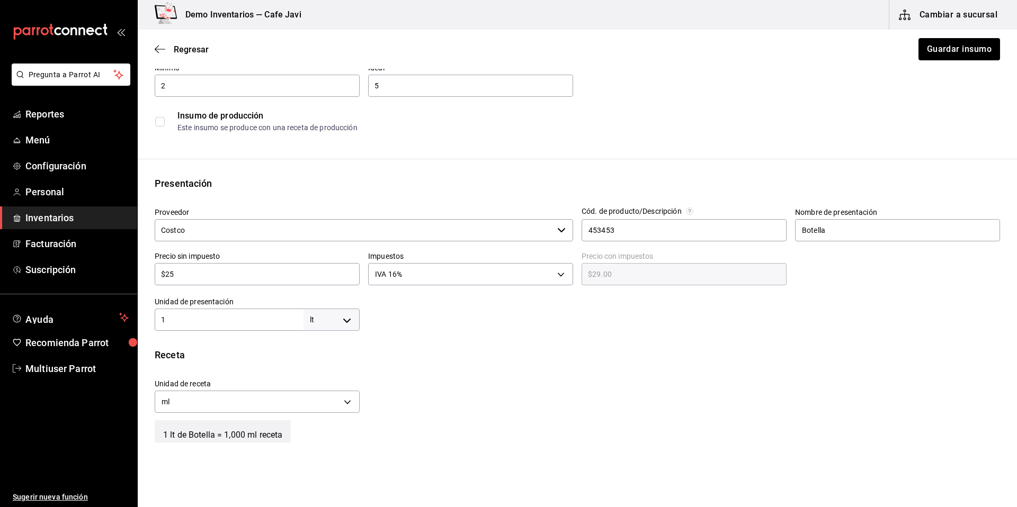
scroll to position [113, 0]
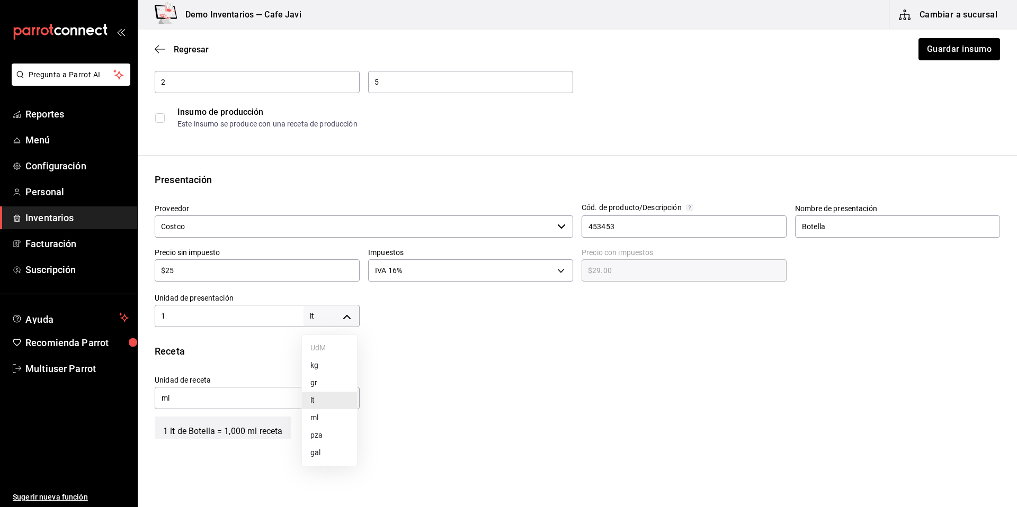
click at [348, 319] on body "Pregunta a Parrot AI Reportes Menú Configuración Personal Inventarios Facturaci…" at bounding box center [508, 224] width 1017 height 448
click at [320, 438] on li "pza" at bounding box center [329, 435] width 55 height 17
type input "UNIT"
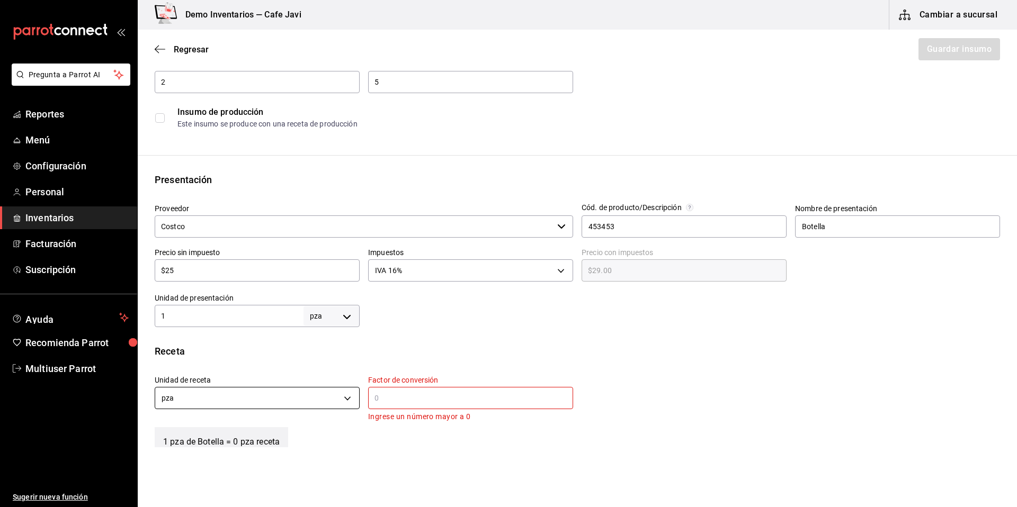
click at [334, 404] on body "Pregunta a Parrot AI Reportes Menú Configuración Personal Inventarios Facturaci…" at bounding box center [508, 224] width 1017 height 448
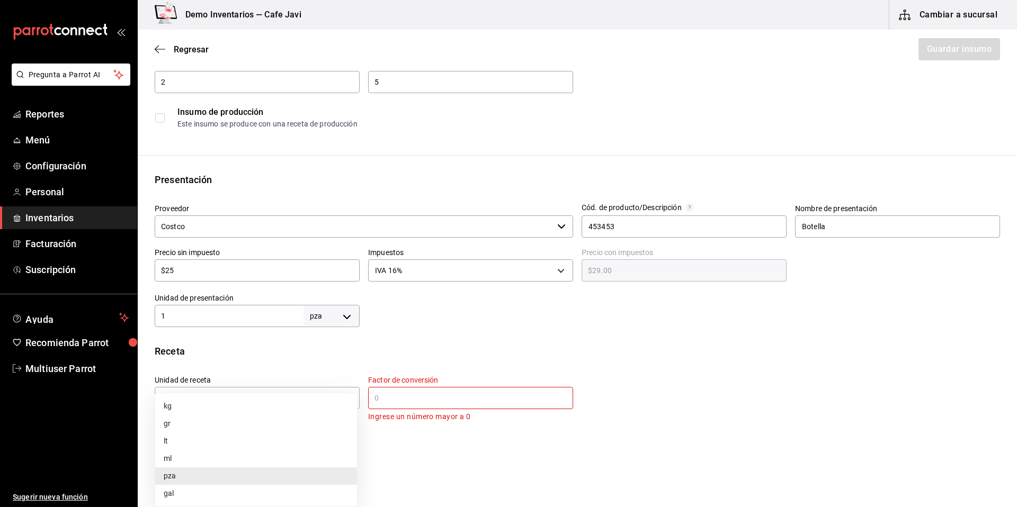
click at [197, 460] on li "ml" at bounding box center [256, 458] width 202 height 17
type input "MILLILITER"
click at [397, 399] on input "text" at bounding box center [470, 398] width 205 height 13
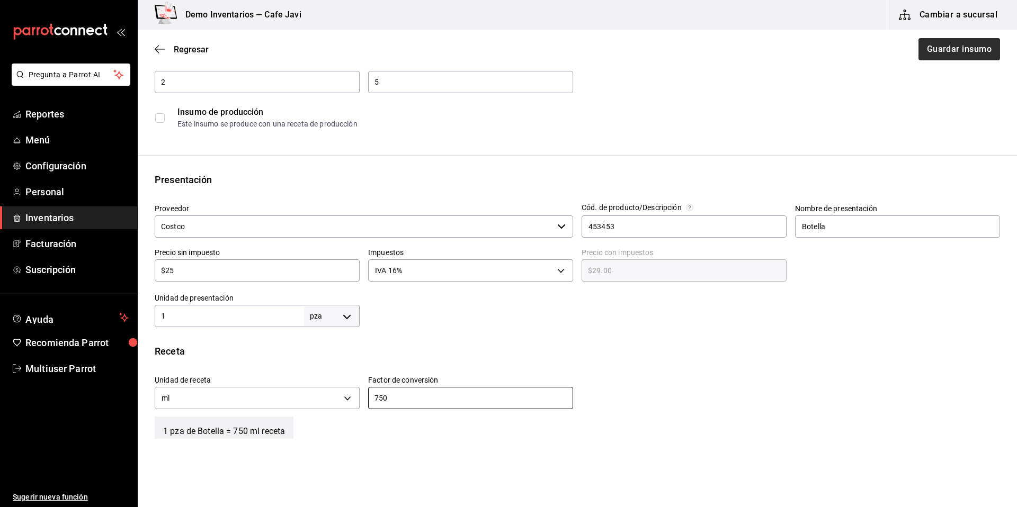
type input "750"
click at [929, 48] on button "Guardar insumo" at bounding box center [958, 49] width 83 height 22
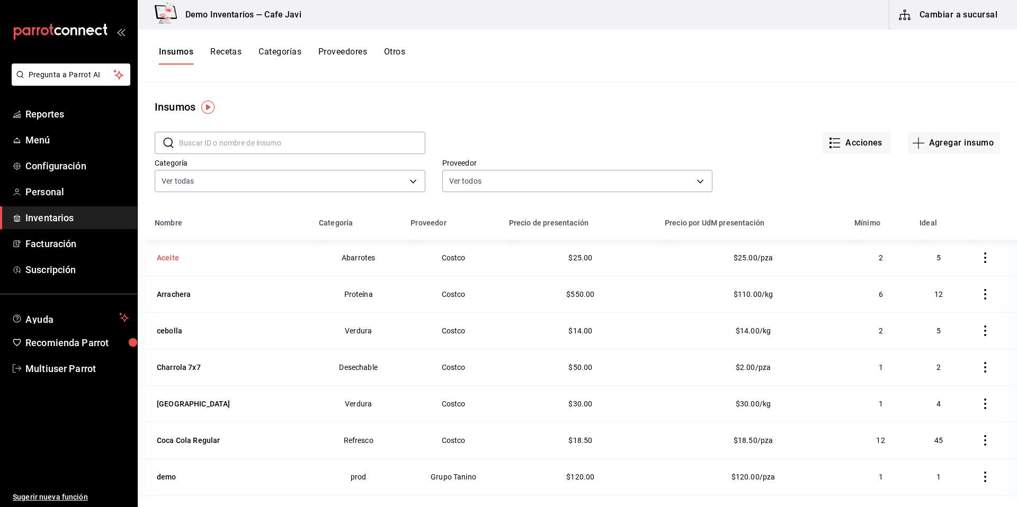
click at [189, 264] on div "Aceite" at bounding box center [231, 258] width 152 height 15
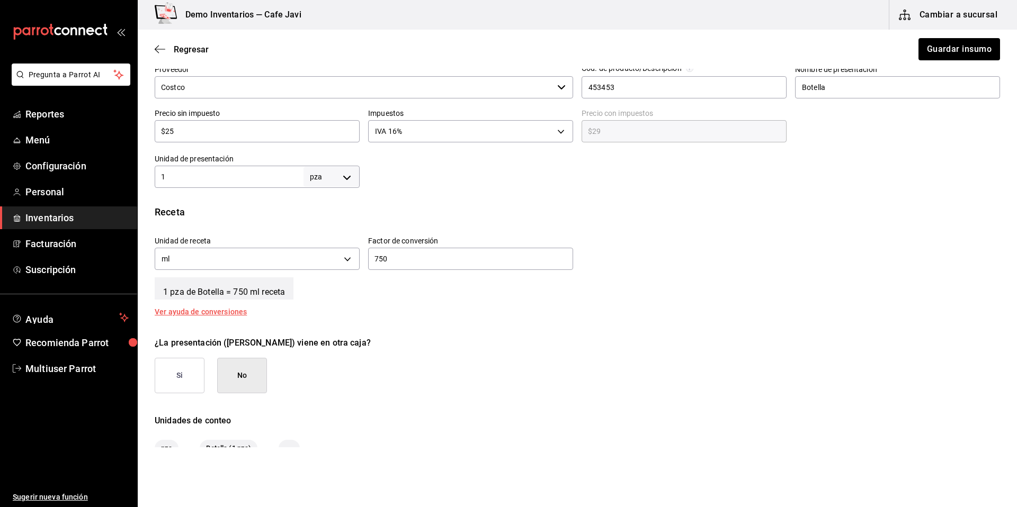
scroll to position [281, 0]
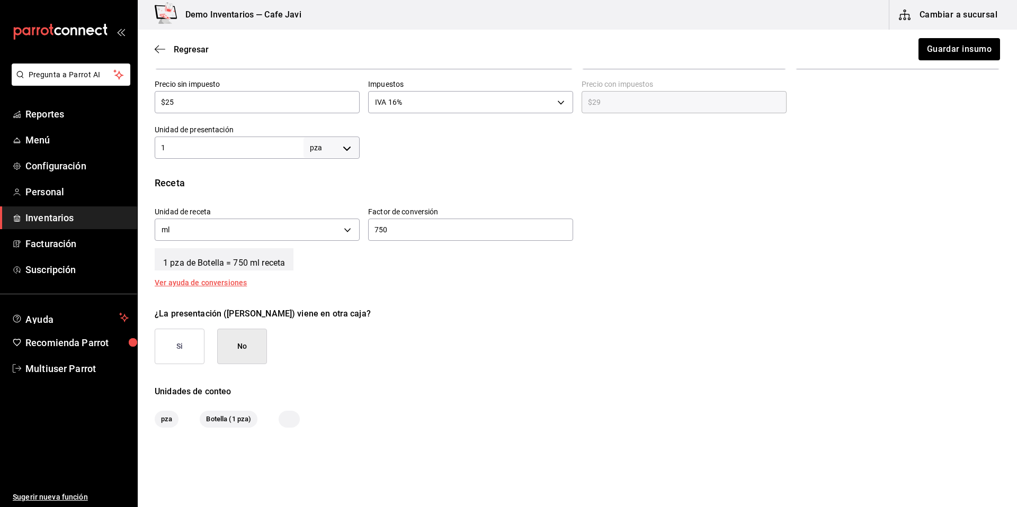
click at [201, 137] on div "1 pza UNIT ​" at bounding box center [257, 148] width 205 height 22
drag, startPoint x: 152, startPoint y: 124, endPoint x: 185, endPoint y: 181, distance: 66.2
click at [142, 175] on div "Insumo IN-1758564225372-8 Nombre Aceite Categoría de inventario Abarrotes ​ Mín…" at bounding box center [577, 116] width 879 height 623
click at [317, 148] on body "Pregunta a Parrot AI Reportes Menú Configuración Personal Inventarios Facturaci…" at bounding box center [508, 224] width 1017 height 448
click at [344, 153] on body "Pregunta a Parrot AI Reportes Menú Configuración Personal Inventarios Facturaci…" at bounding box center [508, 224] width 1017 height 448
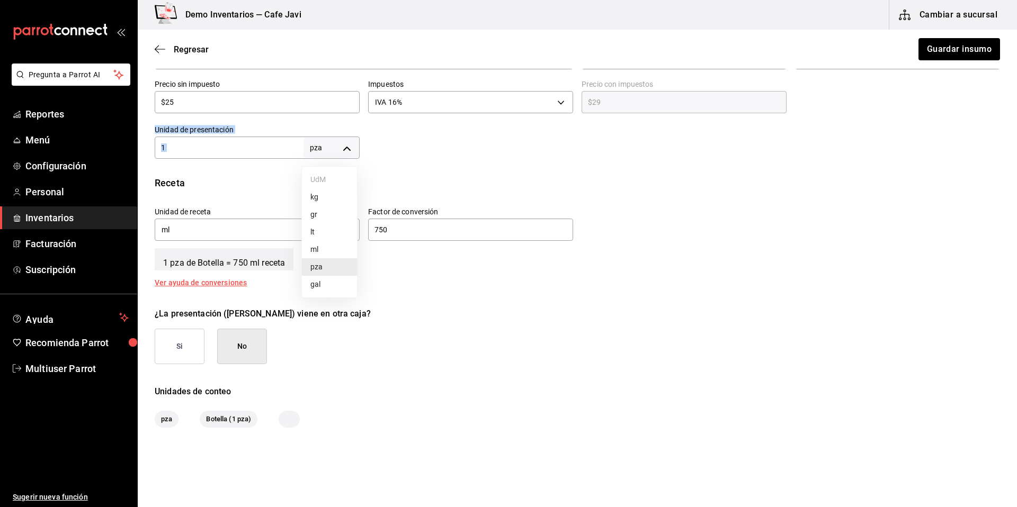
click at [320, 233] on li "lt" at bounding box center [329, 232] width 55 height 17
type input "LITER"
type input "1"
click at [336, 223] on body "Pregunta a Parrot AI Reportes Menú Configuración Personal Inventarios Facturaci…" at bounding box center [508, 224] width 1017 height 448
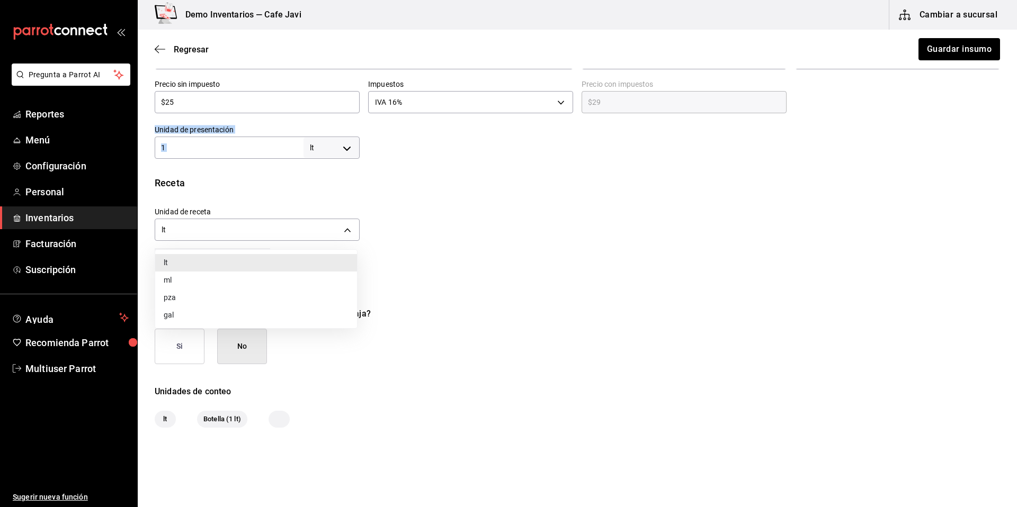
click at [221, 279] on li "ml" at bounding box center [256, 280] width 202 height 17
type input "MILLILITER"
type input "1,000"
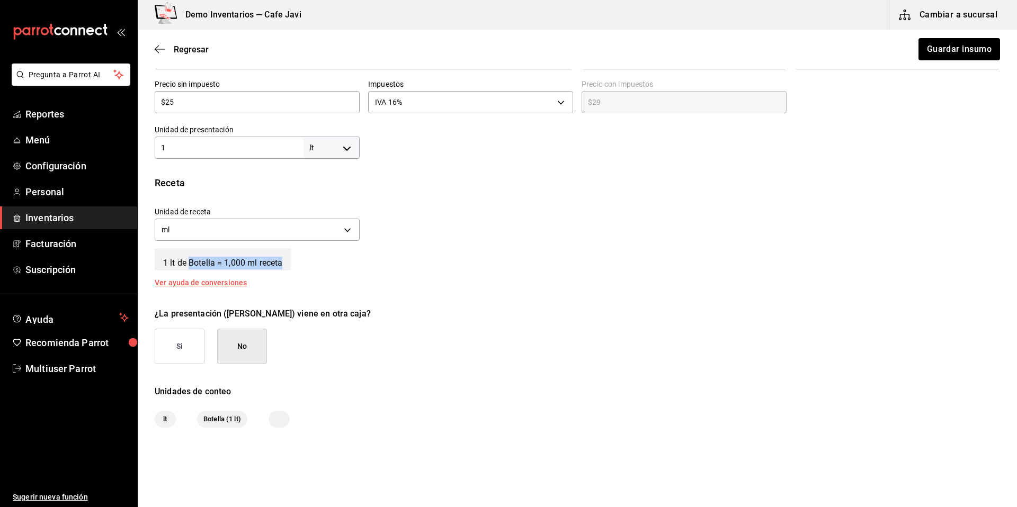
drag, startPoint x: 168, startPoint y: 271, endPoint x: 190, endPoint y: 268, distance: 22.0
click at [190, 268] on div "Receta Unidad de receta ml MILLILITER Factor de conversión 1,000 ​ 1 lt de Bote…" at bounding box center [577, 231] width 879 height 111
click at [339, 148] on body "Pregunta a Parrot AI Reportes Menú Configuración Personal Inventarios Facturaci…" at bounding box center [508, 224] width 1017 height 448
click at [317, 261] on li "pza" at bounding box center [329, 267] width 55 height 17
type input "UNIT"
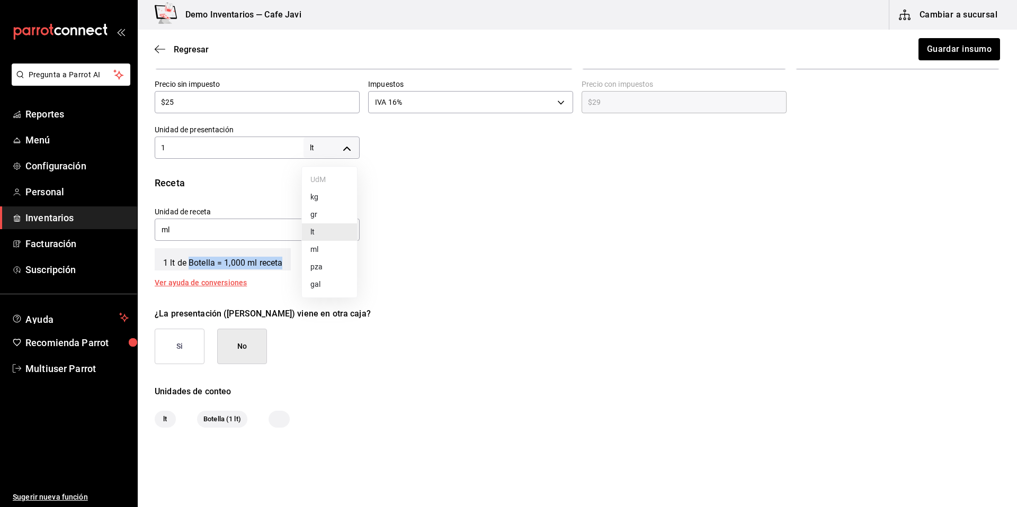
type input "UNIT"
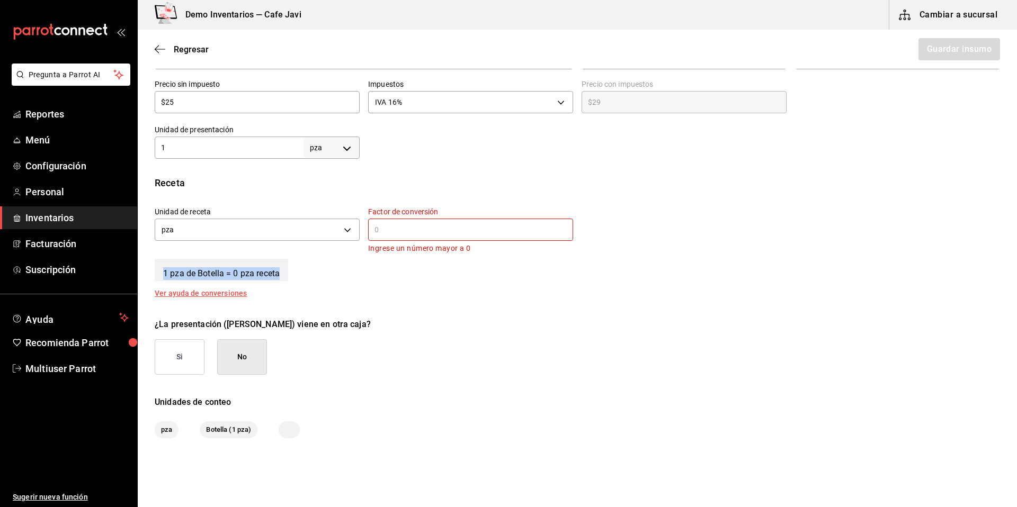
click at [405, 225] on input "text" at bounding box center [470, 230] width 205 height 13
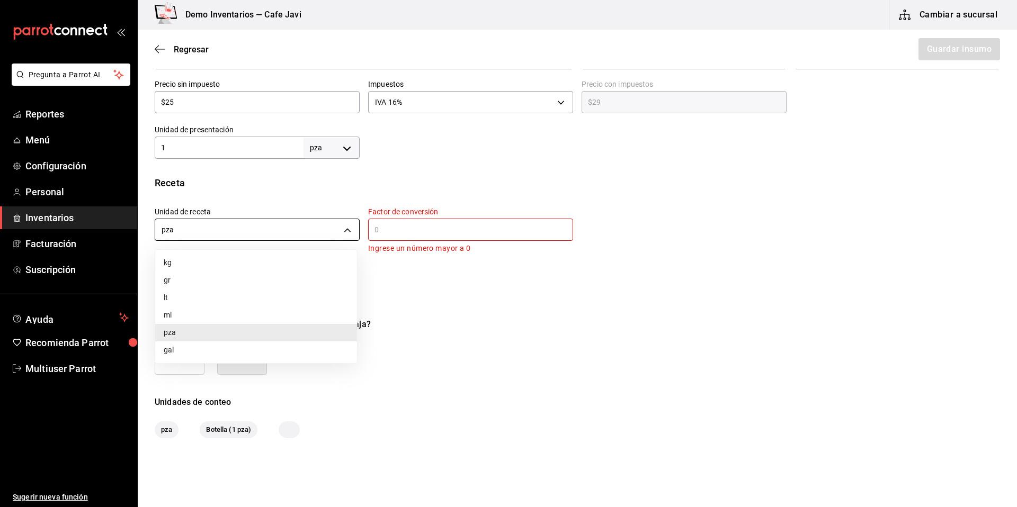
click at [329, 232] on body "Pregunta a Parrot AI Reportes Menú Configuración Personal Inventarios Facturaci…" at bounding box center [508, 224] width 1017 height 448
click at [180, 316] on li "ml" at bounding box center [256, 315] width 202 height 17
type input "MILLILITER"
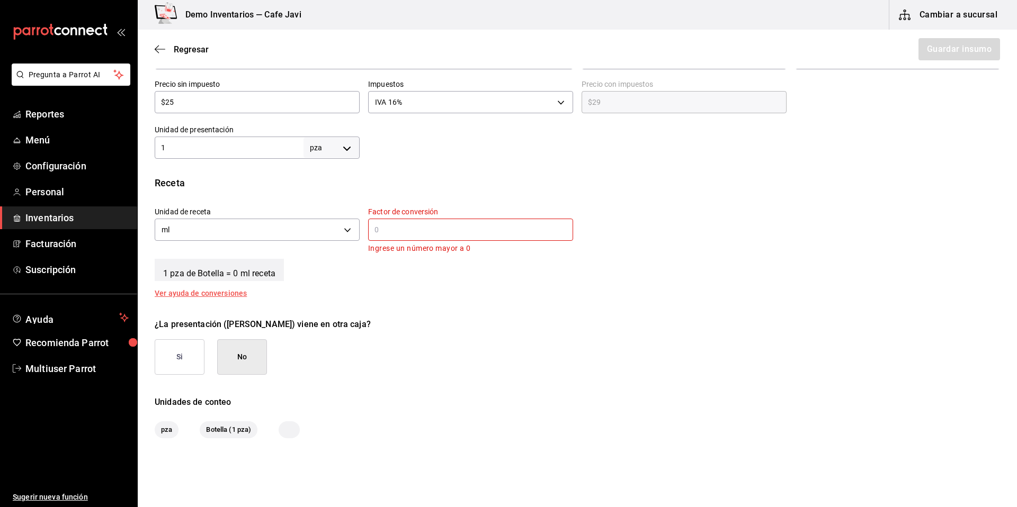
click at [380, 237] on div "​" at bounding box center [470, 230] width 205 height 22
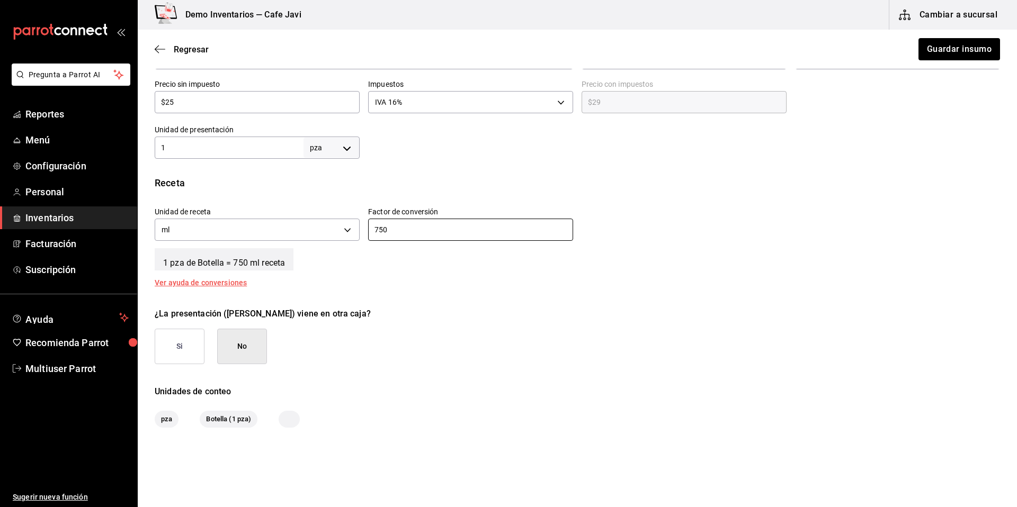
type input "750"
click at [341, 148] on body "Pregunta a Parrot AI Reportes Menú Configuración Personal Inventarios Facturaci…" at bounding box center [508, 224] width 1017 height 448
click at [317, 267] on li "pza" at bounding box center [329, 267] width 55 height 17
click at [351, 237] on body "Pregunta a Parrot AI Reportes Menú Configuración Personal Inventarios Facturaci…" at bounding box center [508, 224] width 1017 height 448
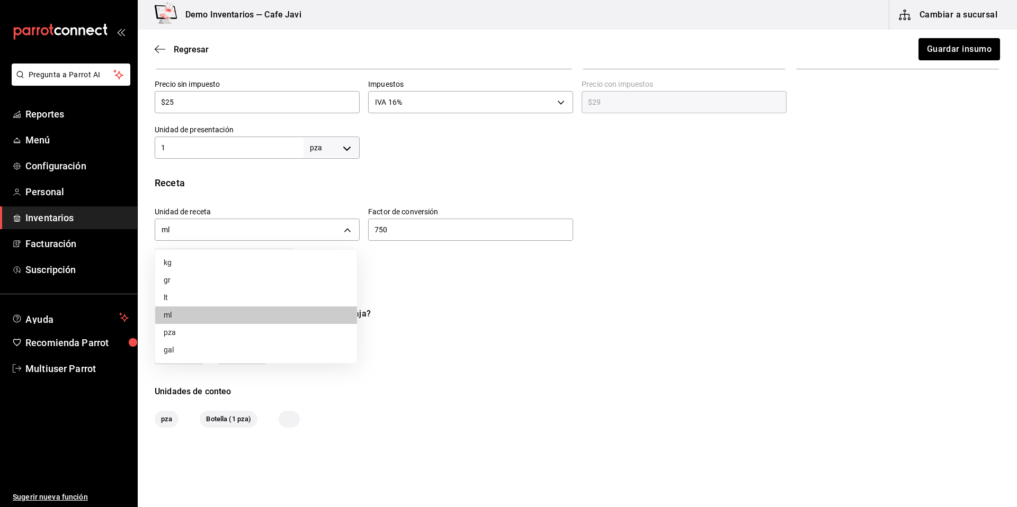
click at [188, 333] on li "pza" at bounding box center [256, 332] width 202 height 17
type input "UNIT"
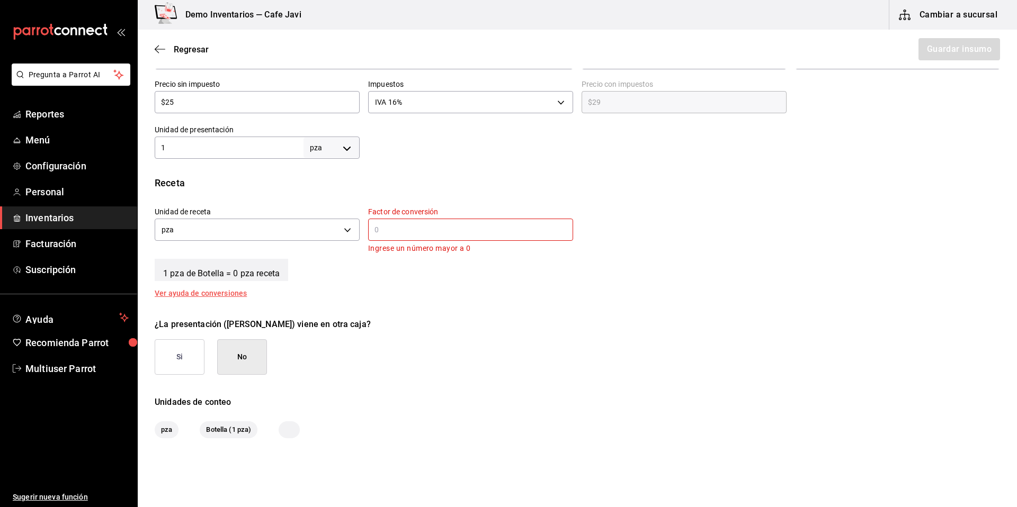
click at [394, 236] on input "text" at bounding box center [470, 230] width 205 height 13
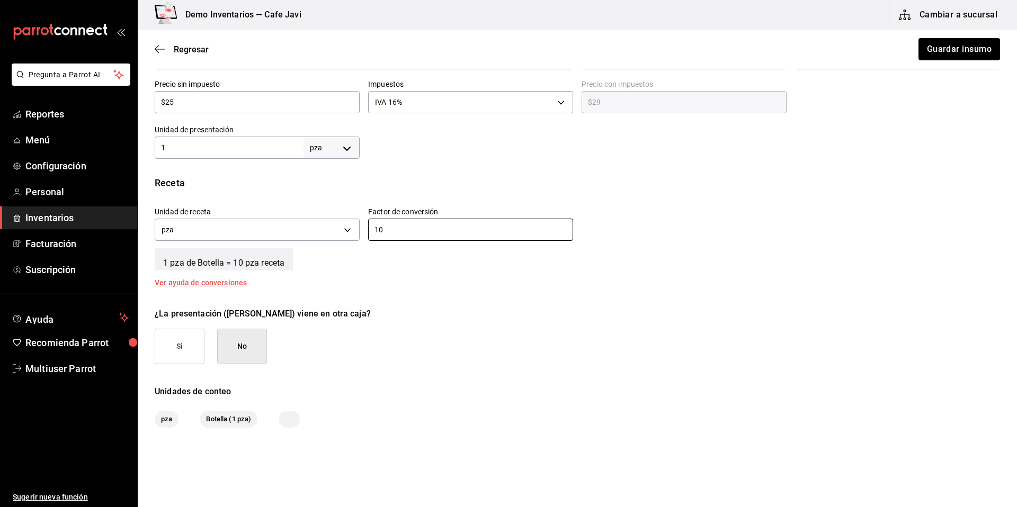
click at [522, 315] on div "¿La presentación (Botella) viene en otra caja?" at bounding box center [577, 314] width 845 height 13
click at [398, 238] on div "10 ​" at bounding box center [470, 230] width 205 height 22
type input "1"
type input "30"
click at [581, 295] on div "Insumo IN-1758564225372-8 Nombre Aceite Categoría de inventario Abarrotes ​ Mín…" at bounding box center [577, 116] width 879 height 623
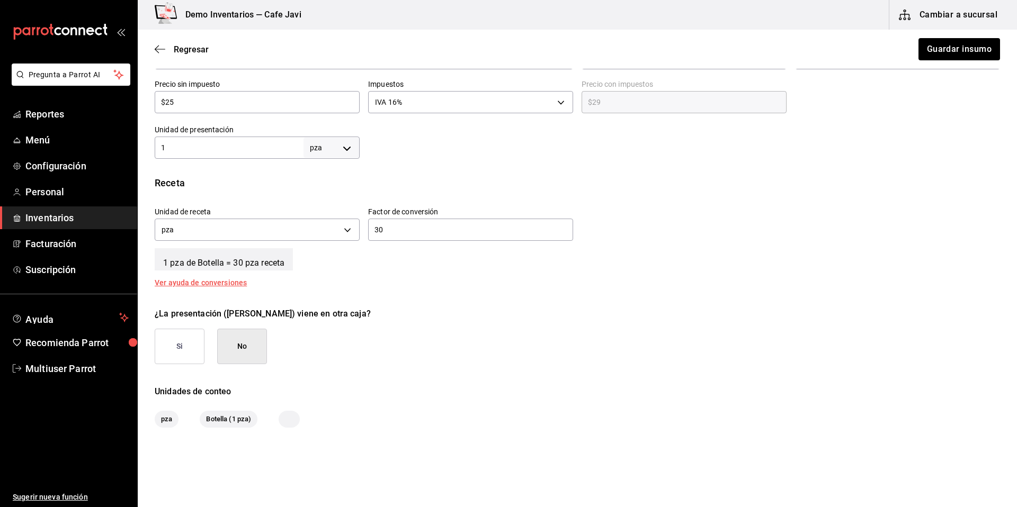
click at [161, 54] on div "Regresar Guardar insumo" at bounding box center [577, 49] width 879 height 39
click at [163, 52] on icon "button" at bounding box center [160, 49] width 11 height 10
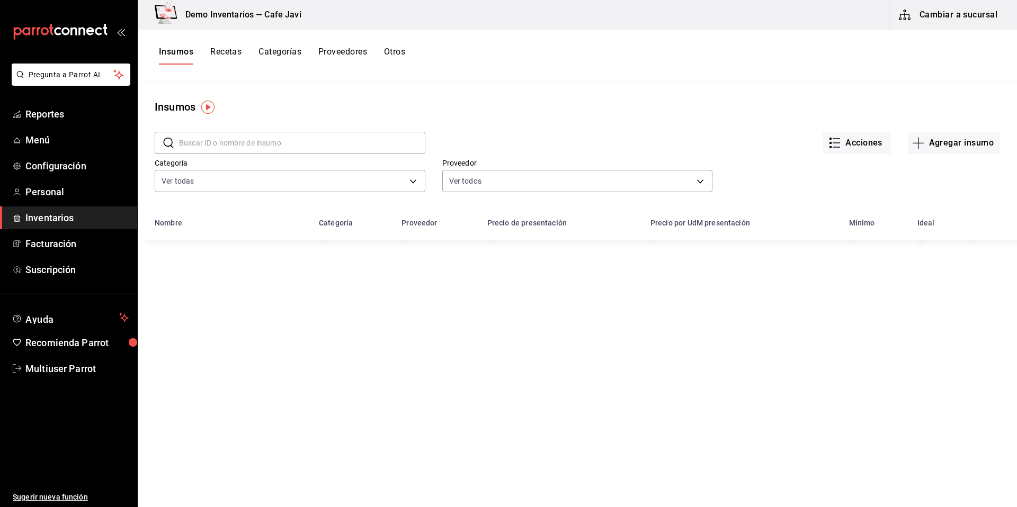
click at [216, 144] on input "text" at bounding box center [302, 142] width 246 height 21
type input "chile"
click at [171, 266] on td "chile" at bounding box center [225, 258] width 175 height 36
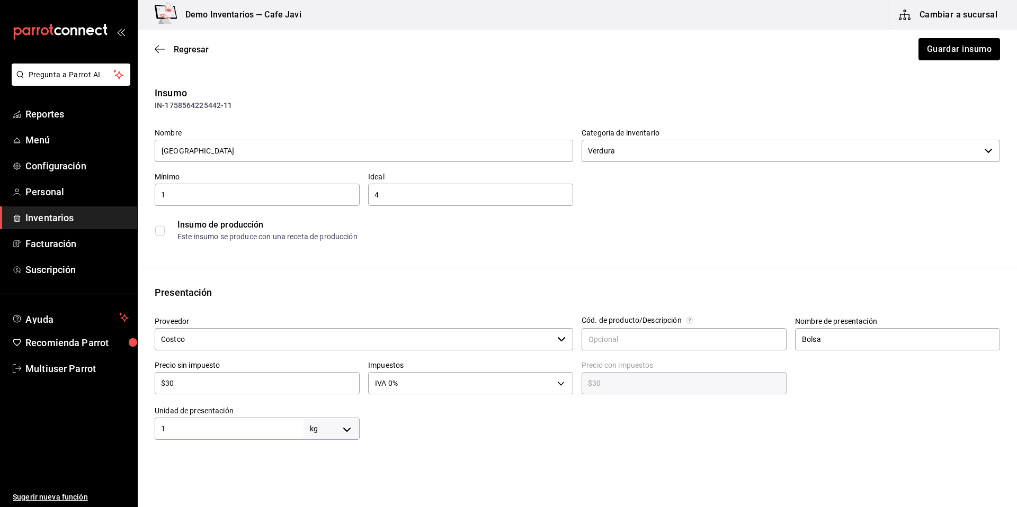
scroll to position [130, 0]
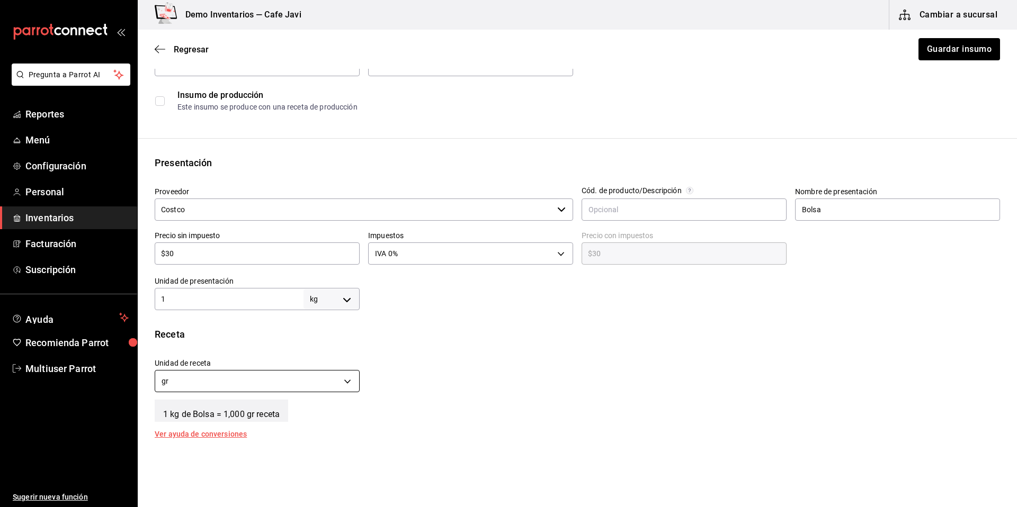
click at [322, 385] on body "Pregunta a Parrot AI Reportes Menú Configuración Personal Inventarios Facturaci…" at bounding box center [508, 224] width 1017 height 448
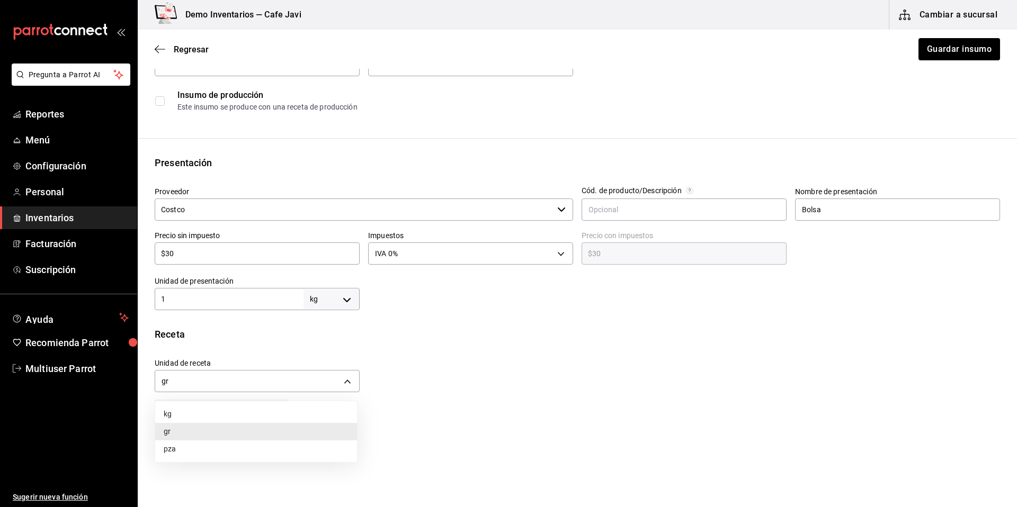
click at [179, 448] on li "pza" at bounding box center [256, 449] width 202 height 17
type input "UNIT"
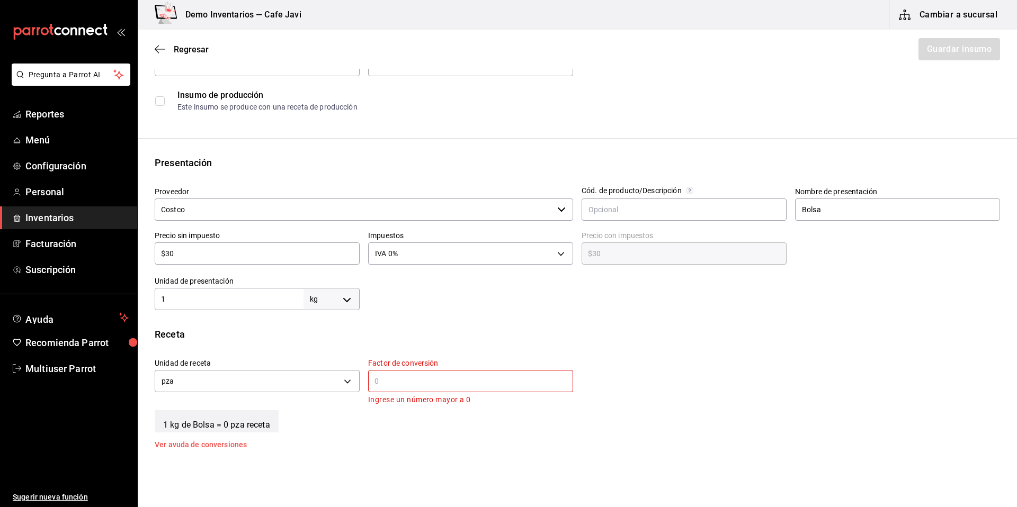
click at [422, 382] on input "text" at bounding box center [470, 381] width 205 height 13
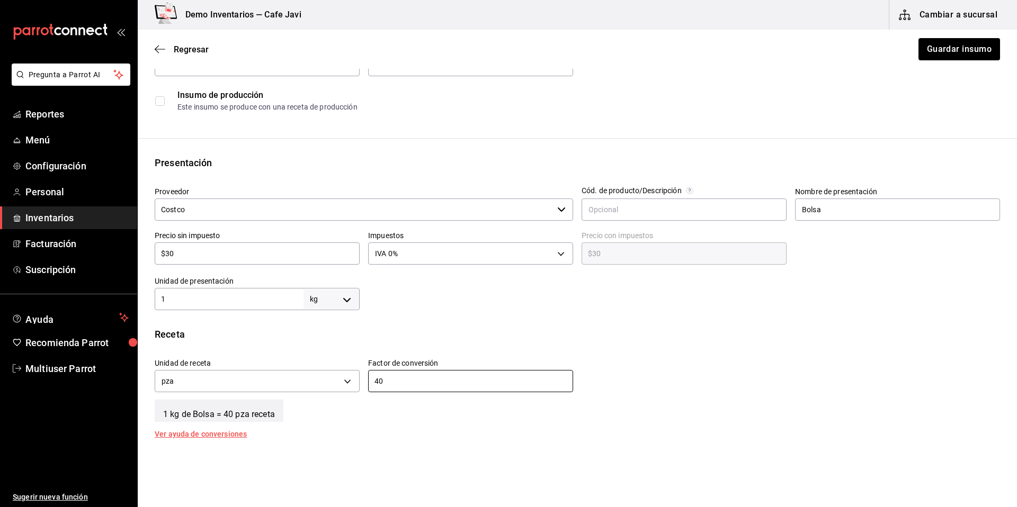
type input "40"
click at [557, 422] on div "Receta Unidad de receta pza UNIT Factor de conversión 40 ​ 1 kg de Bolsa = 40 p…" at bounding box center [577, 382] width 879 height 111
click at [91, 367] on span "Multiuser Parrot" at bounding box center [76, 369] width 103 height 14
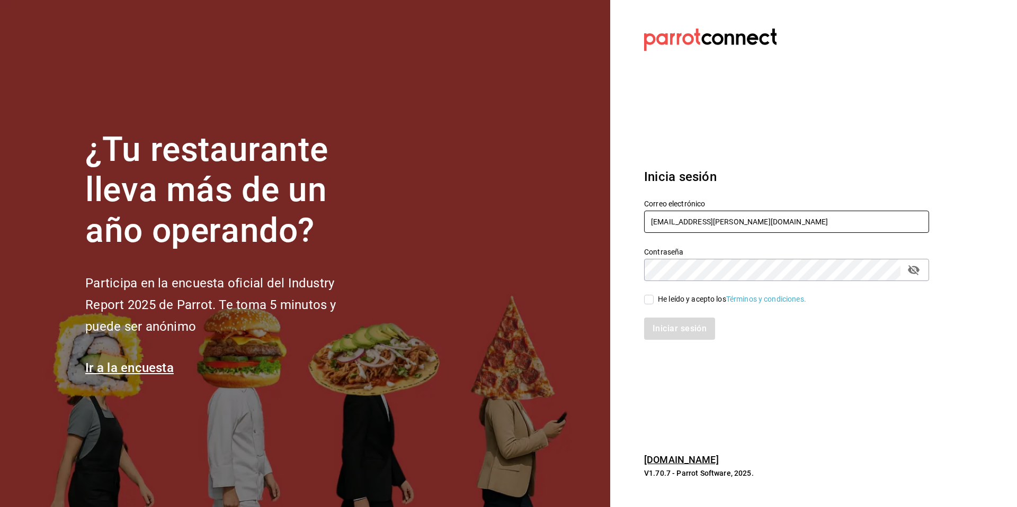
drag, startPoint x: 736, startPoint y: 225, endPoint x: 641, endPoint y: 212, distance: 96.2
click at [641, 212] on div "Correo electrónico multiuser@javi.com" at bounding box center [780, 210] width 298 height 48
paste input "sakuraramen@quintanaroo"
type input "sakuraramen@quintanaroo.com"
click at [685, 304] on div "He leído y acepto los Términos y condiciones." at bounding box center [732, 299] width 148 height 11
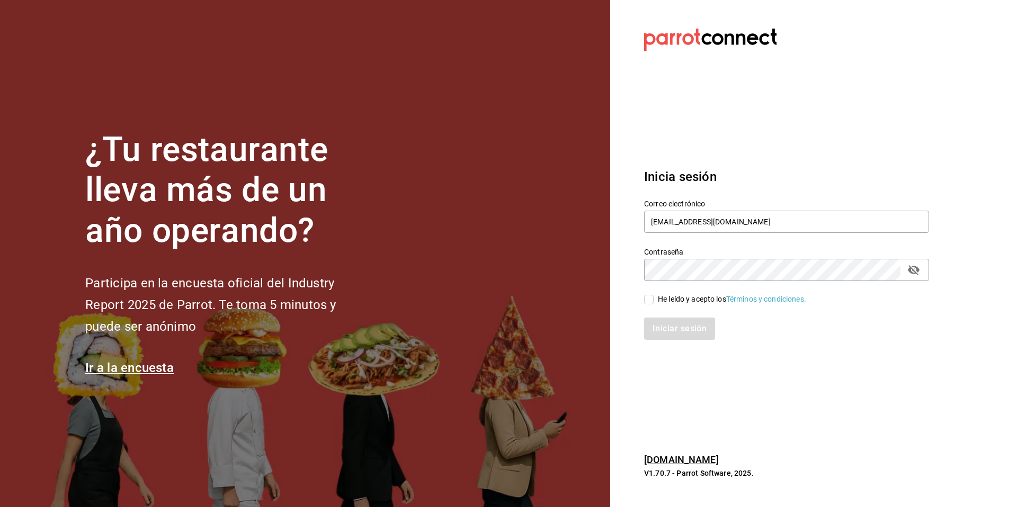
click at [654, 304] on input "He leído y acepto los Términos y condiciones." at bounding box center [649, 300] width 10 height 10
checkbox input "true"
click at [679, 340] on div "Inicia sesión Correo electrónico sakuraramen@quintanaroo.com Contraseña Contras…" at bounding box center [786, 254] width 285 height 199
click at [682, 327] on button "Iniciar sesión" at bounding box center [680, 329] width 72 height 22
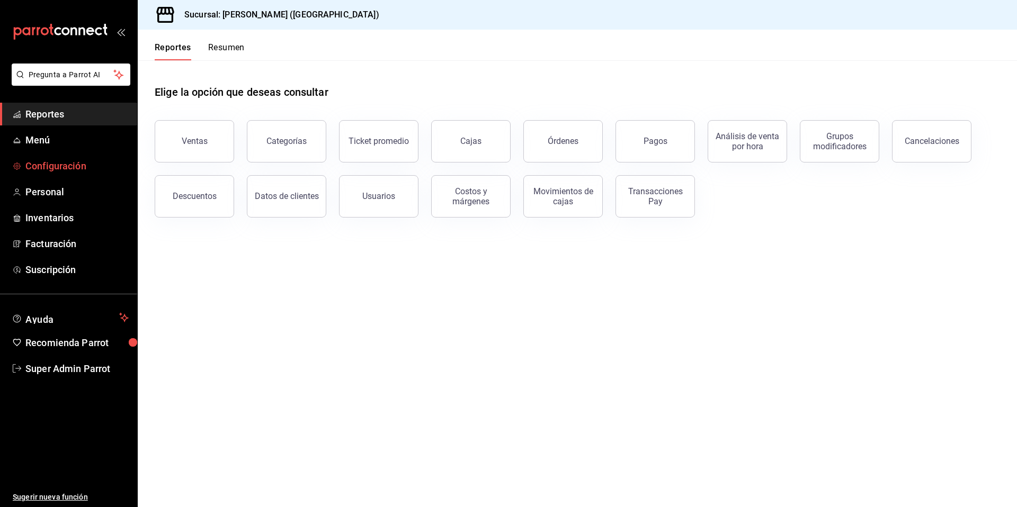
click at [42, 163] on span "Configuración" at bounding box center [76, 166] width 103 height 14
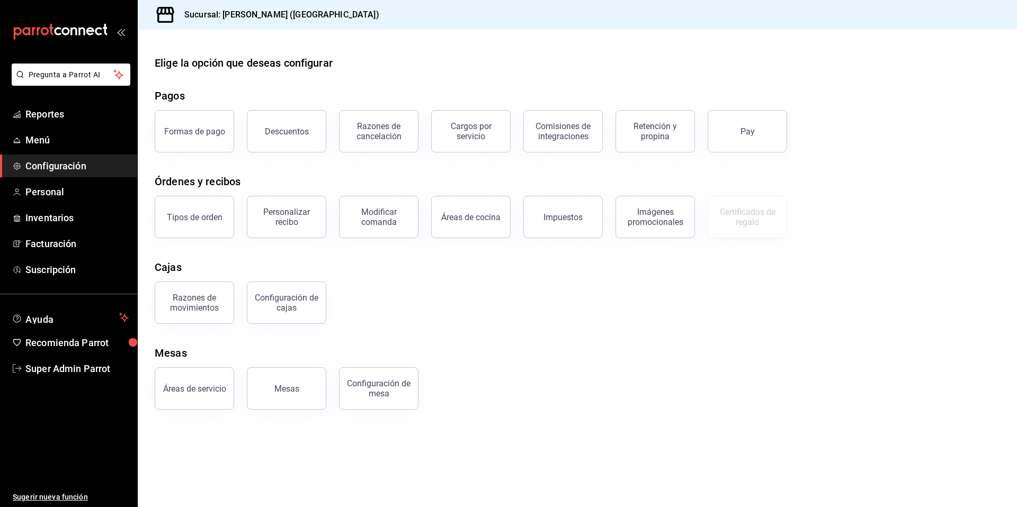
click at [288, 403] on button "Mesas" at bounding box center [286, 389] width 79 height 42
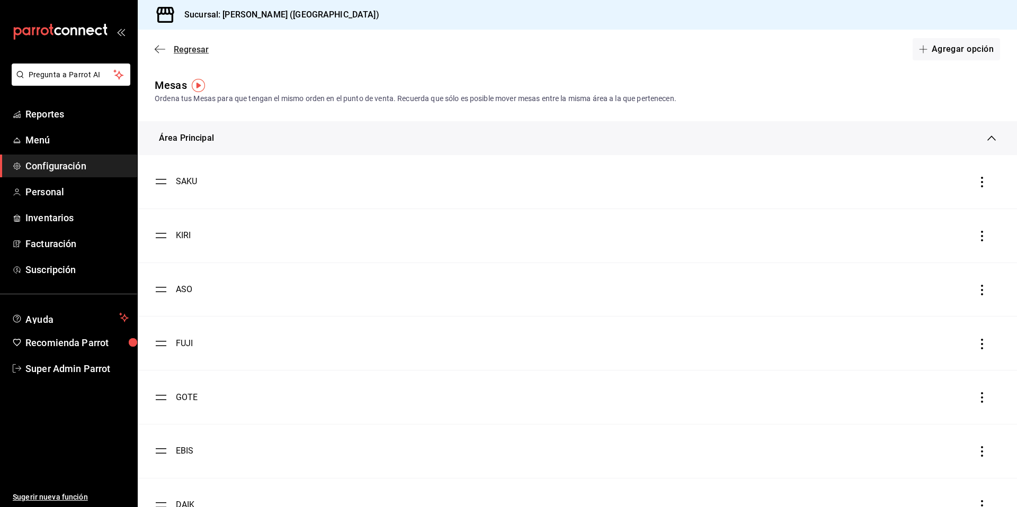
click at [178, 49] on span "Regresar" at bounding box center [191, 49] width 35 height 10
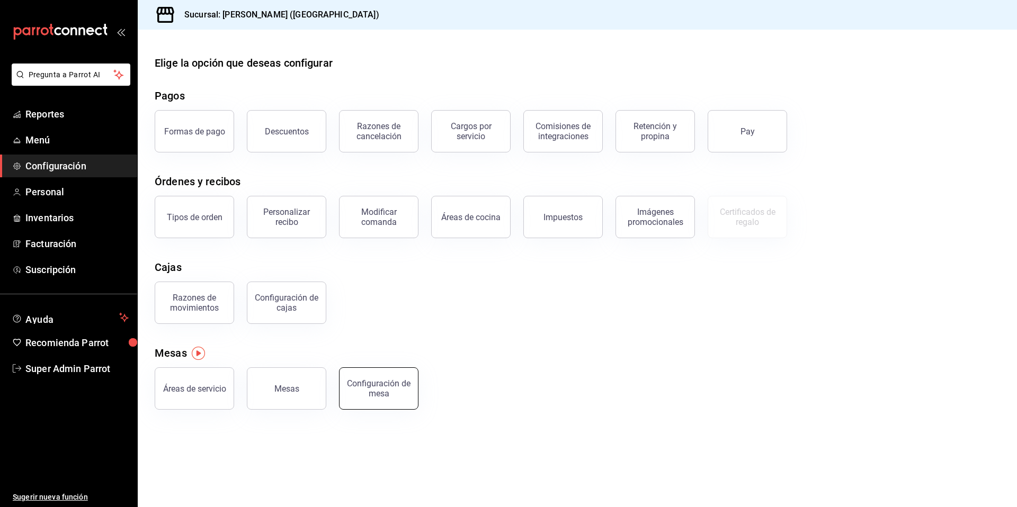
click at [391, 405] on button "Configuración de mesa" at bounding box center [378, 389] width 79 height 42
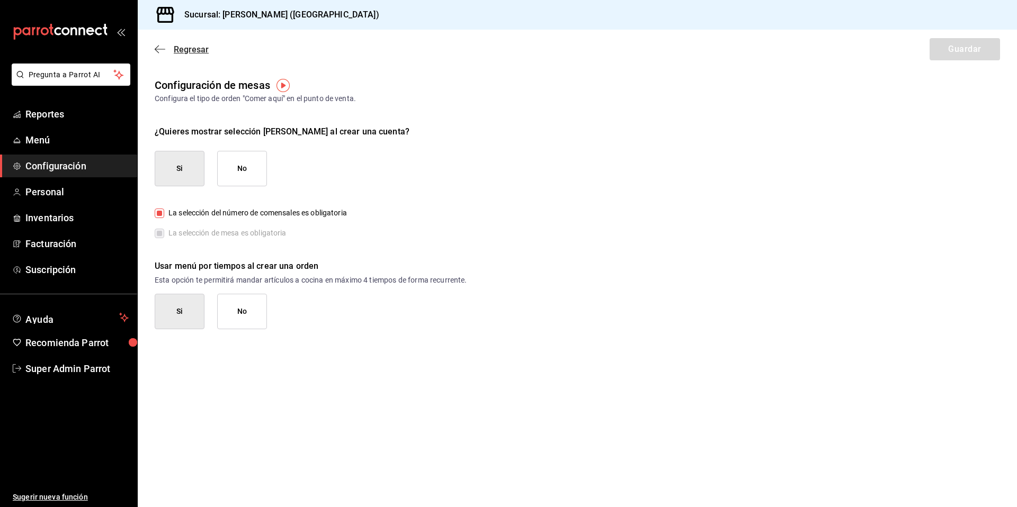
click at [158, 51] on icon "button" at bounding box center [160, 49] width 11 height 10
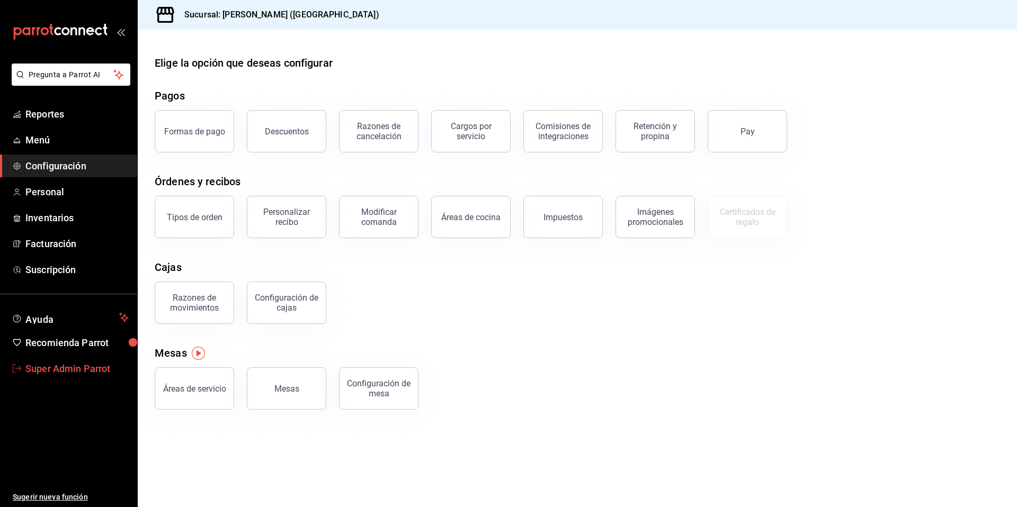
click at [74, 367] on span "Super Admin Parrot" at bounding box center [76, 369] width 103 height 14
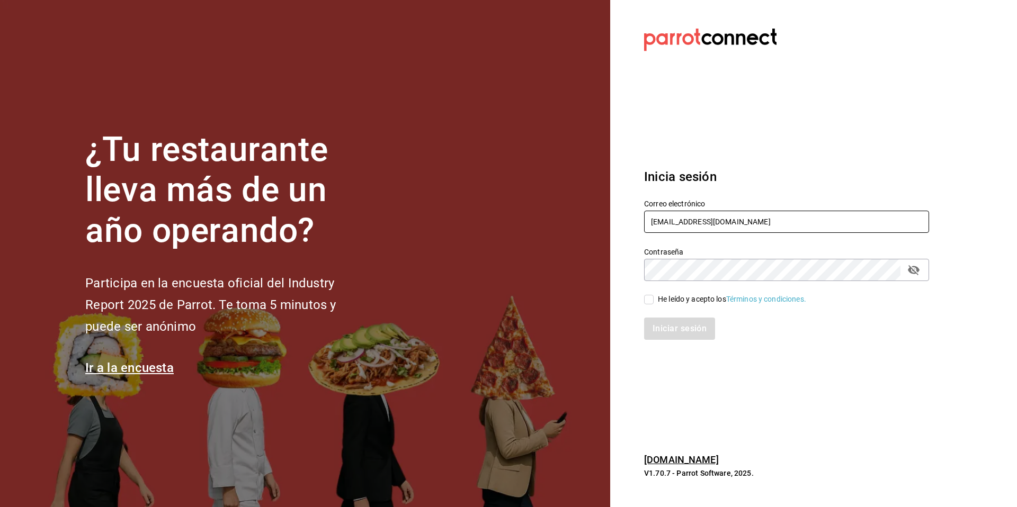
drag, startPoint x: 770, startPoint y: 227, endPoint x: 632, endPoint y: 224, distance: 137.8
click at [632, 224] on div "Correo electrónico sakuraramen@quintanaroo.com" at bounding box center [780, 210] width 298 height 48
type input "[PERSON_NAME][EMAIL_ADDRESS][DOMAIN_NAME]"
click at [680, 310] on div "Iniciar sesión" at bounding box center [780, 322] width 298 height 35
click at [676, 302] on div "He leído y acepto los Términos y condiciones." at bounding box center [732, 299] width 148 height 11
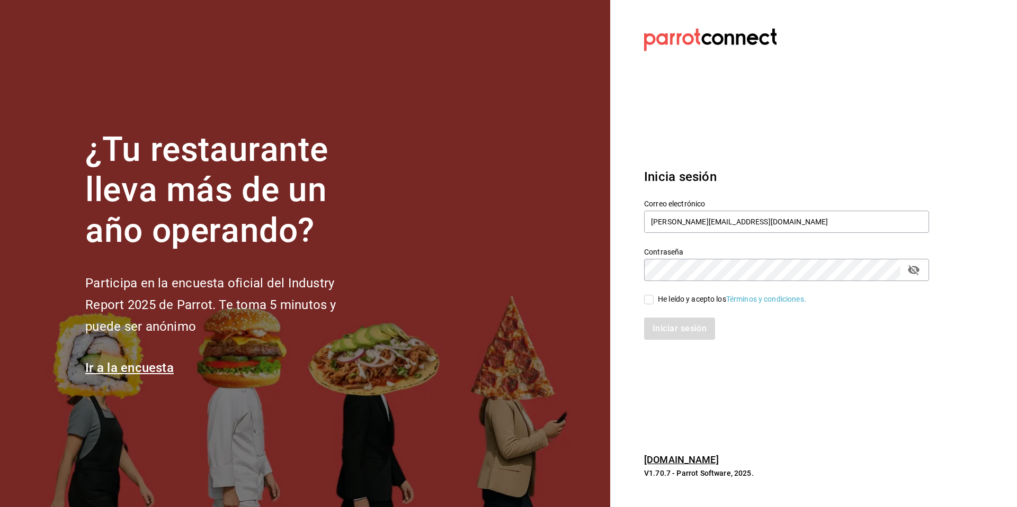
click at [654, 302] on input "He leído y acepto los Términos y condiciones." at bounding box center [649, 300] width 10 height 10
checkbox input "true"
click at [665, 327] on button "Iniciar sesión" at bounding box center [680, 329] width 72 height 22
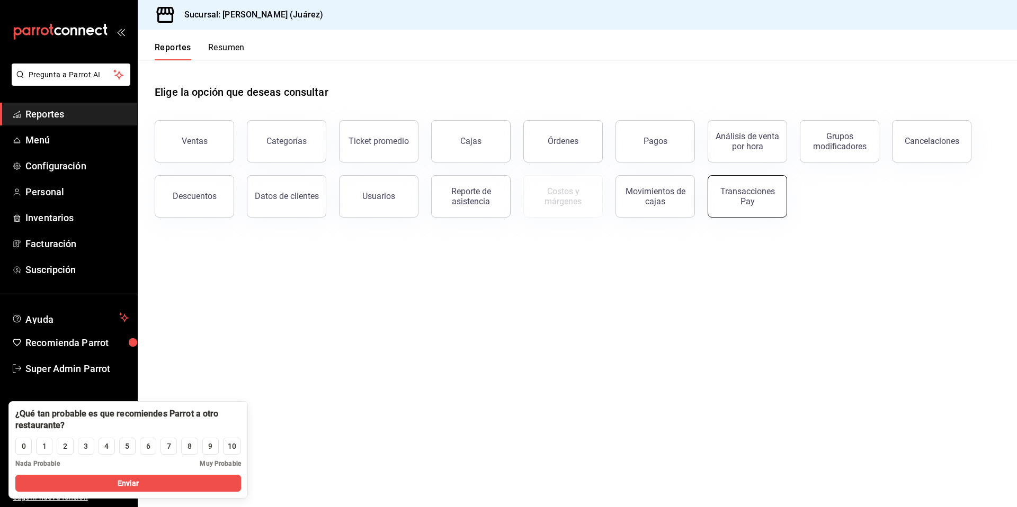
click at [762, 200] on div "Transacciones Pay" at bounding box center [748, 196] width 66 height 20
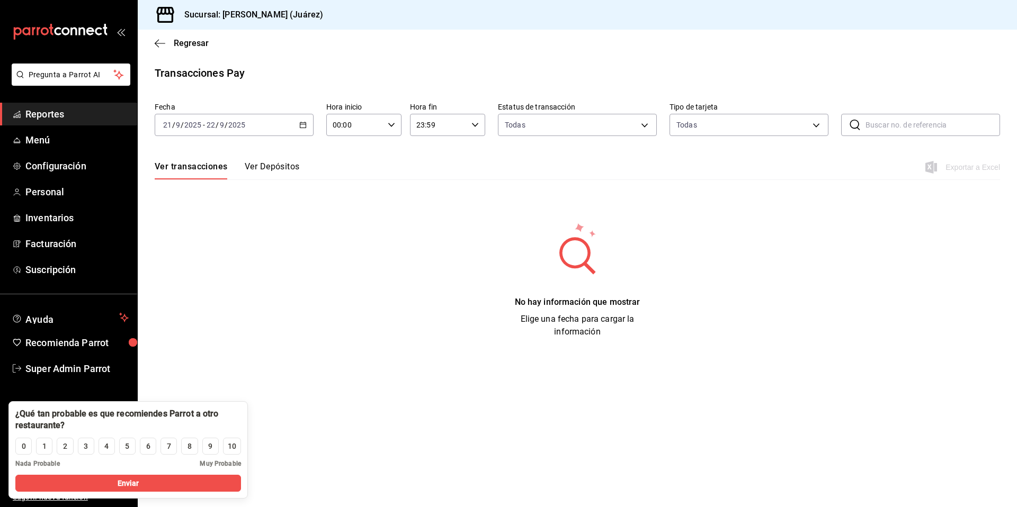
click at [306, 127] on \(Stroke\) "button" at bounding box center [303, 125] width 6 height 6
click at [190, 225] on span "Mes actual" at bounding box center [205, 228] width 82 height 11
click at [157, 41] on icon "button" at bounding box center [160, 44] width 11 height 10
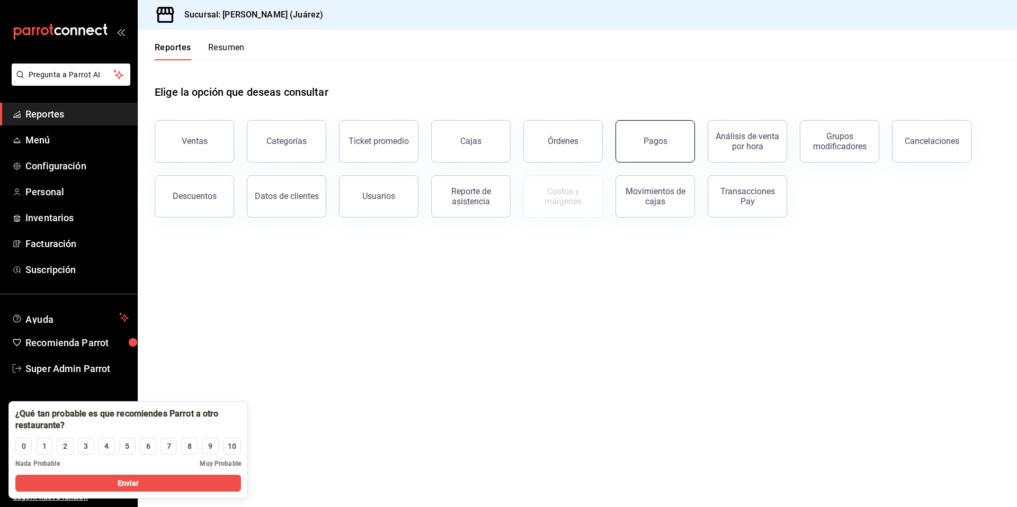
click at [643, 139] on button "Pagos" at bounding box center [655, 141] width 79 height 42
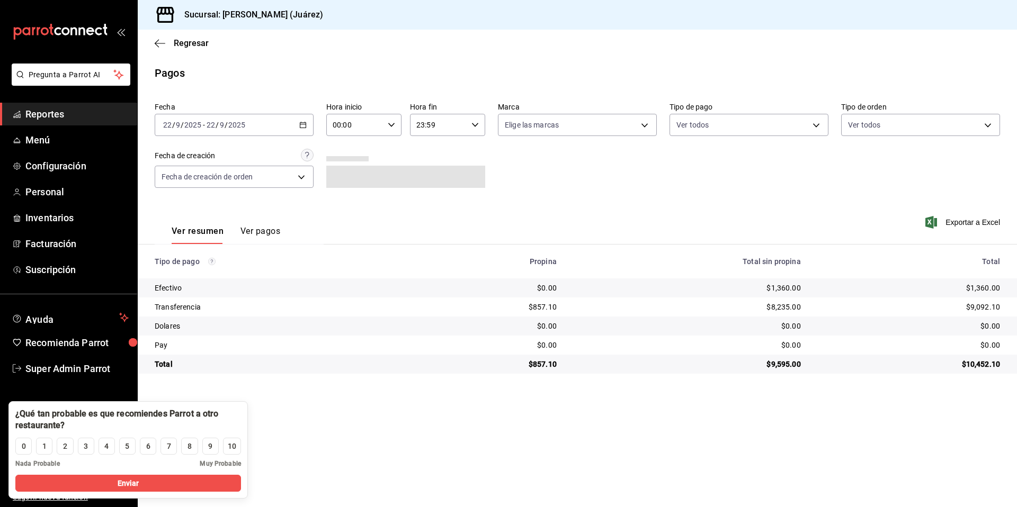
click at [310, 122] on div "[DATE] [DATE] - [DATE] [DATE]" at bounding box center [234, 125] width 159 height 22
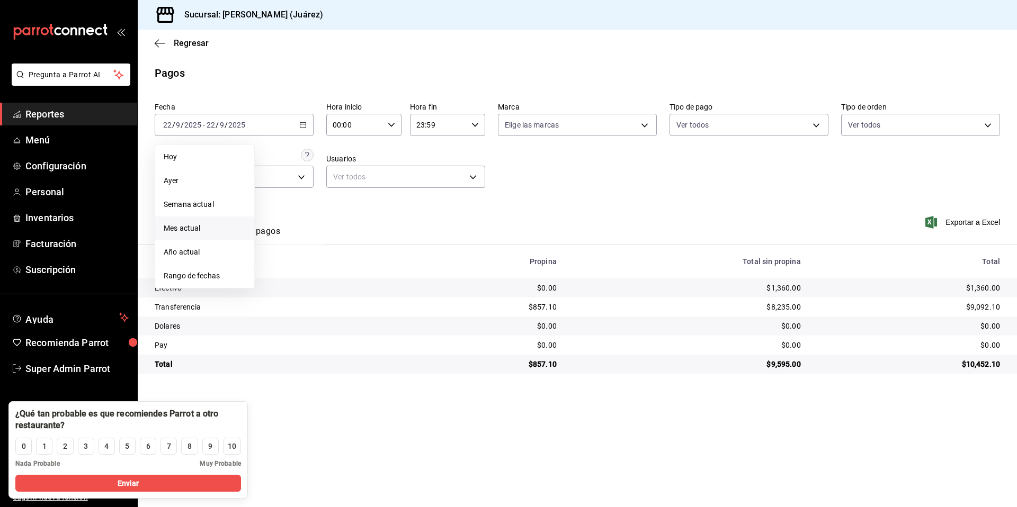
click at [201, 227] on span "Mes actual" at bounding box center [205, 228] width 82 height 11
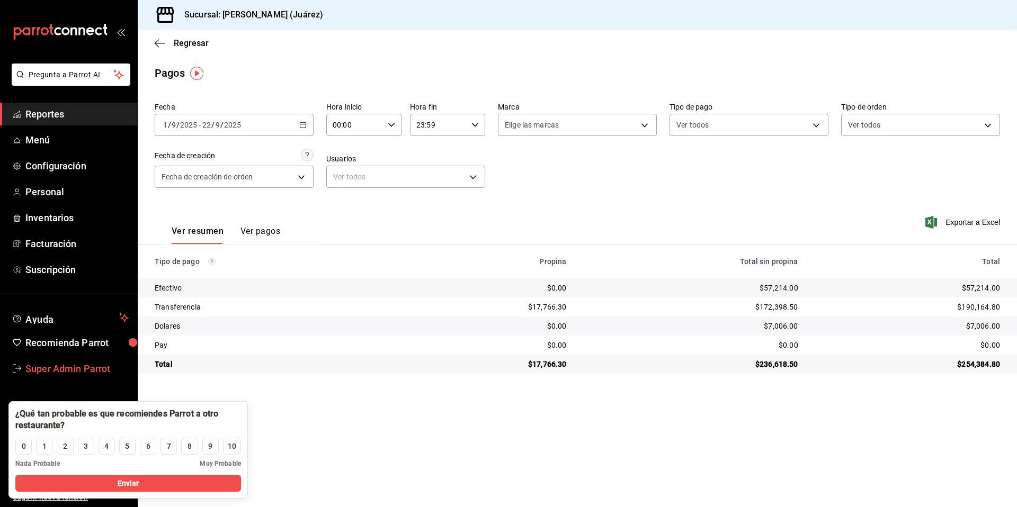
click at [73, 363] on span "Super Admin Parrot" at bounding box center [76, 369] width 103 height 14
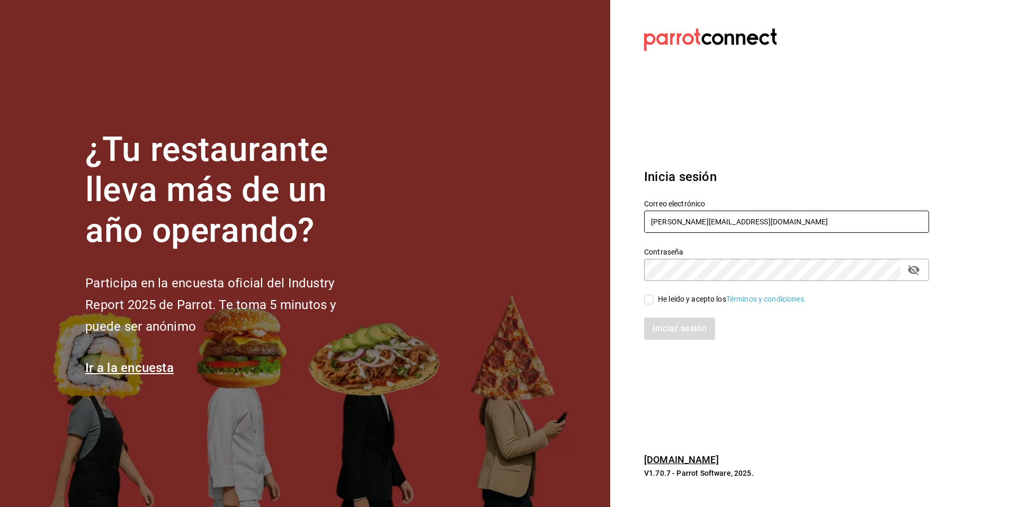
click at [765, 221] on input "[PERSON_NAME][EMAIL_ADDRESS][DOMAIN_NAME]" at bounding box center [786, 222] width 285 height 22
drag, startPoint x: 765, startPoint y: 221, endPoint x: 628, endPoint y: 198, distance: 138.7
click at [628, 198] on section "Datos incorrectos. Verifica que tu Correo o Contraseña estén bien escritos. Ini…" at bounding box center [782, 253] width 344 height 507
paste input "saladedesquite@coacalco"
type input "saladedesquite@coacalco.com"
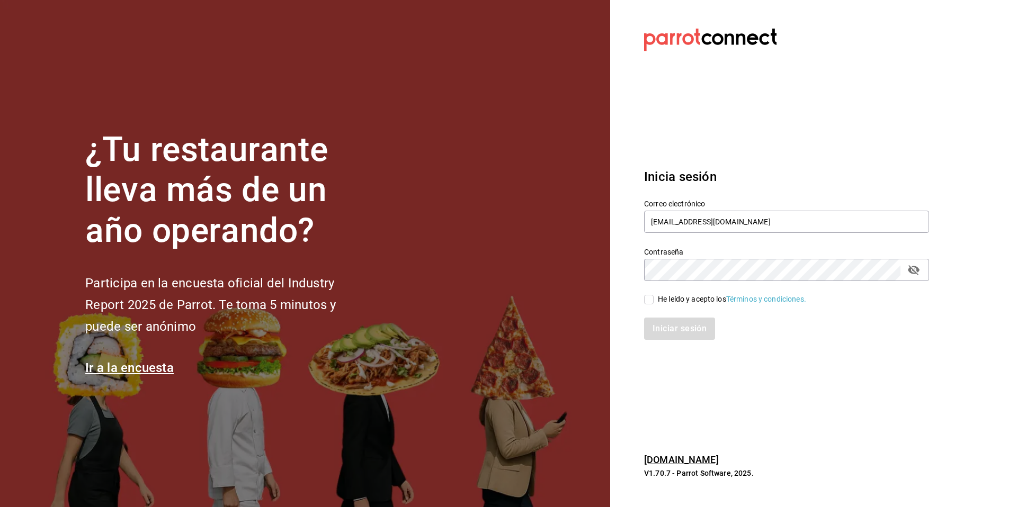
click at [674, 309] on div "Iniciar sesión" at bounding box center [780, 322] width 298 height 35
click at [671, 308] on div "Iniciar sesión" at bounding box center [780, 322] width 298 height 35
click at [652, 299] on input "He leído y acepto los Términos y condiciones." at bounding box center [649, 300] width 10 height 10
checkbox input "true"
click at [663, 328] on button "Iniciar sesión" at bounding box center [680, 329] width 72 height 22
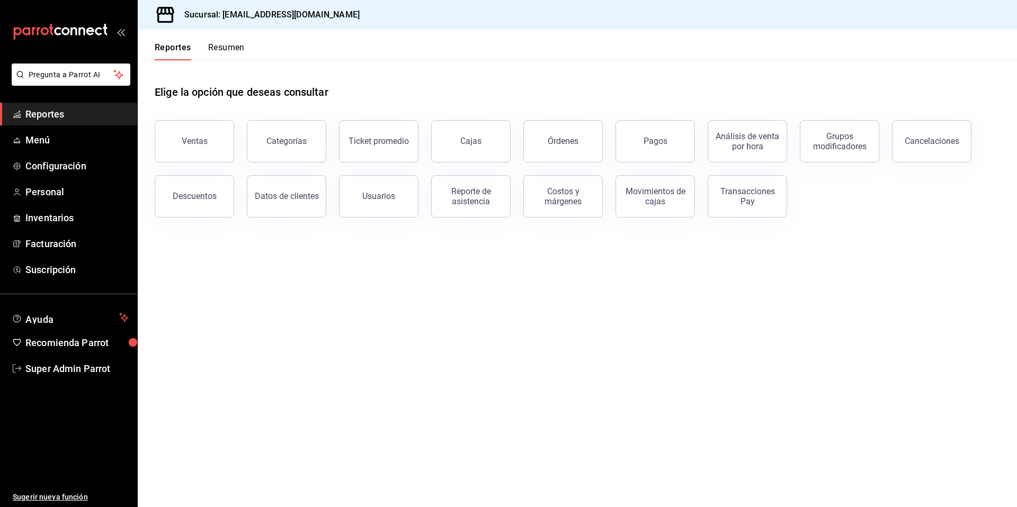
click at [1017, 312] on main "Elige la opción que deseas consultar Ventas Categorías Ticket promedio Cajas Ór…" at bounding box center [577, 283] width 879 height 447
click at [782, 315] on main "Elige la opción que deseas consultar Ventas Categorías Ticket promedio Cajas Ór…" at bounding box center [577, 283] width 879 height 447
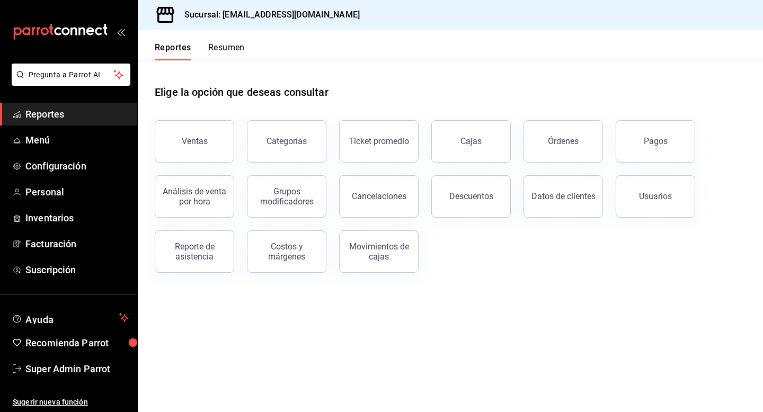
click at [495, 91] on div "Elige la opción que deseas consultar" at bounding box center [450, 83] width 591 height 47
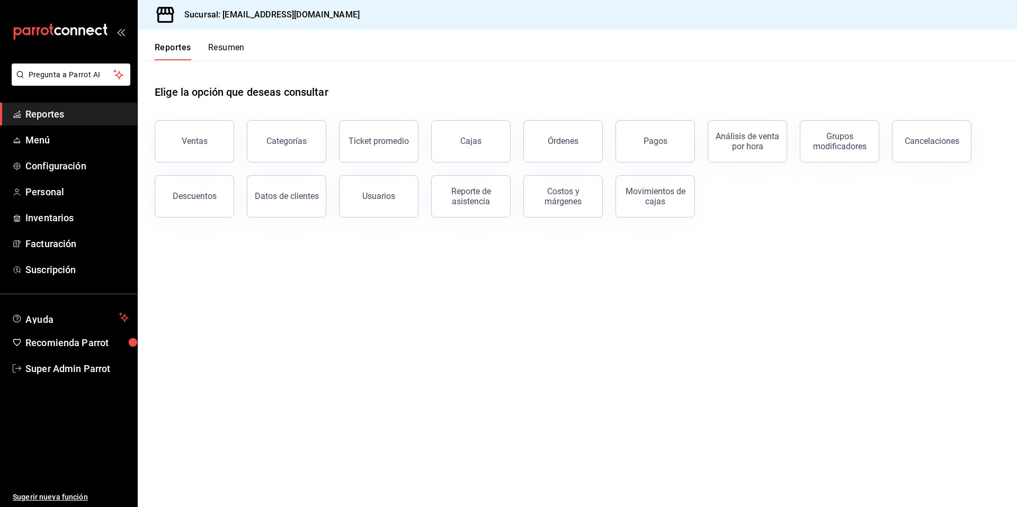
click at [498, 361] on main "Elige la opción que deseas consultar Ventas Categorías Ticket promedio Cajas Ór…" at bounding box center [577, 283] width 879 height 447
click at [768, 302] on main "Elige la opción que deseas consultar Ventas Categorías Ticket promedio Cajas Ór…" at bounding box center [577, 283] width 879 height 447
click at [195, 145] on div "Ventas" at bounding box center [195, 141] width 26 height 10
